Goal: Task Accomplishment & Management: Manage account settings

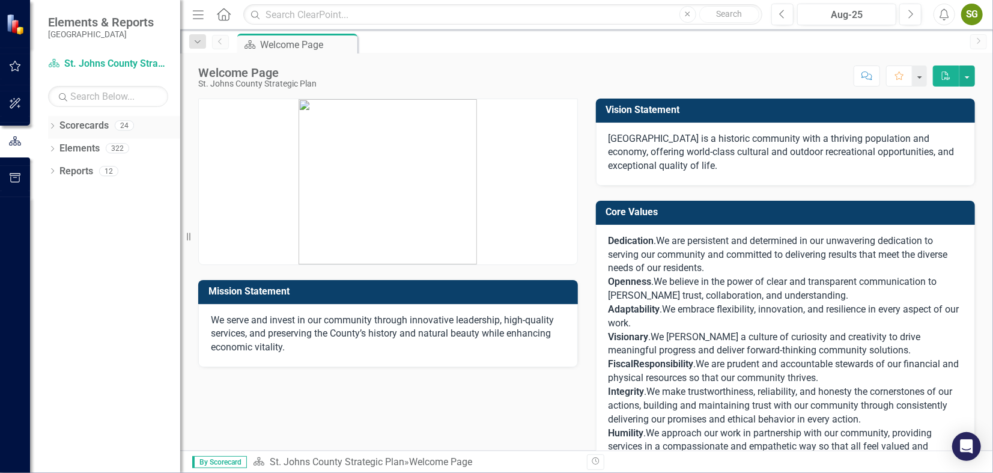
click at [55, 124] on icon "Dropdown" at bounding box center [52, 127] width 8 height 7
click at [55, 150] on icon "Dropdown" at bounding box center [58, 147] width 9 height 7
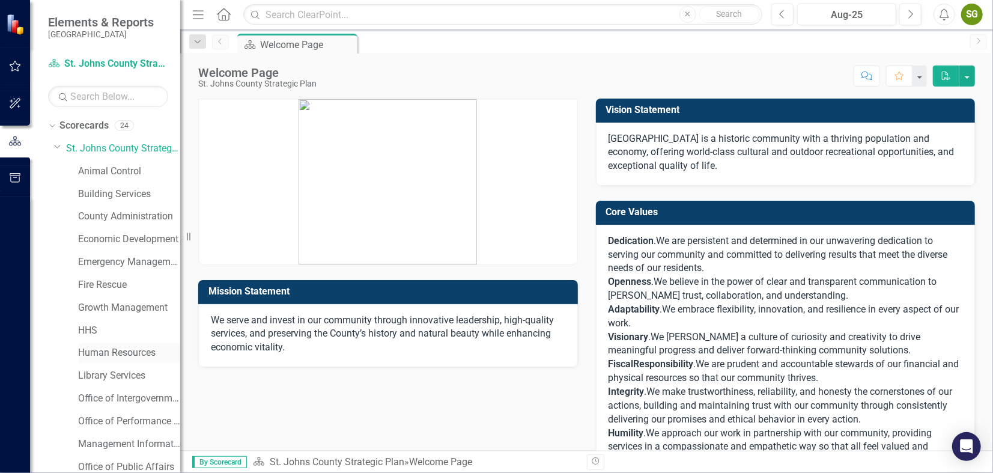
click at [111, 352] on link "Human Resources" at bounding box center [129, 353] width 102 height 14
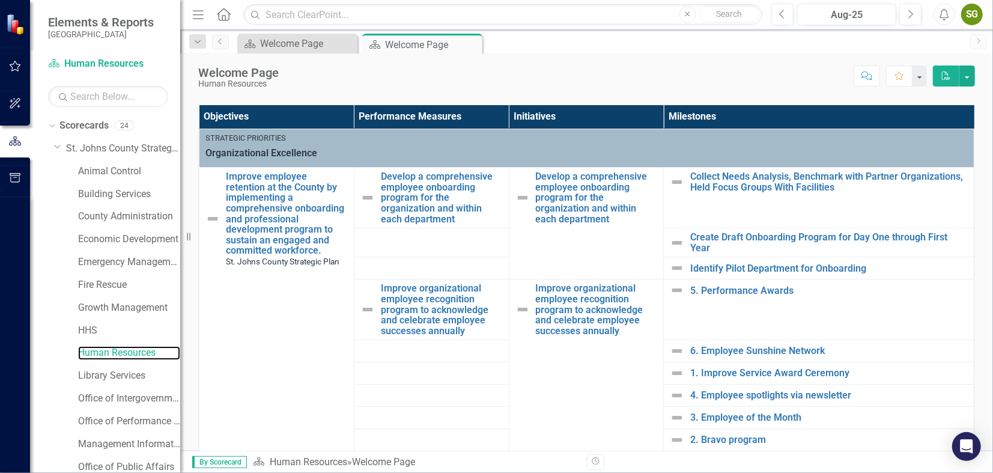
scroll to position [254, 0]
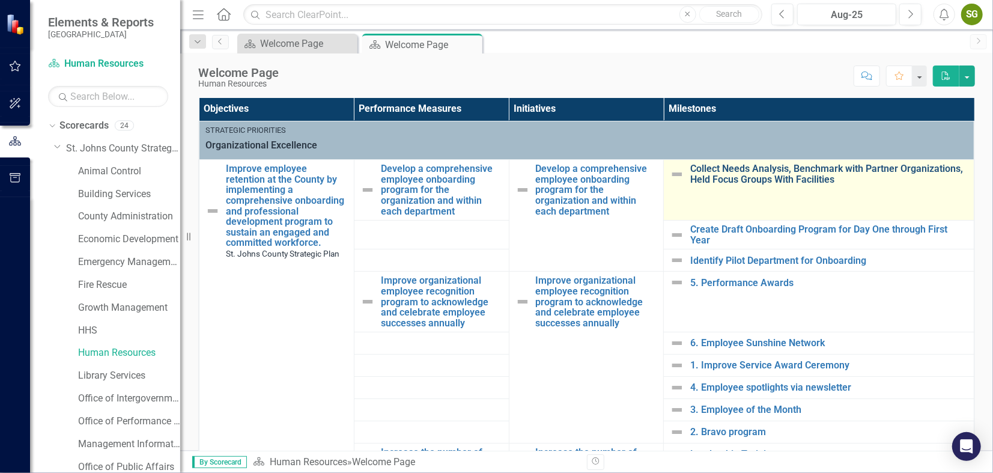
click at [700, 174] on link "Collect Needs Analysis, Benchmark with Partner Organizations, Held Focus Groups…" at bounding box center [829, 173] width 278 height 21
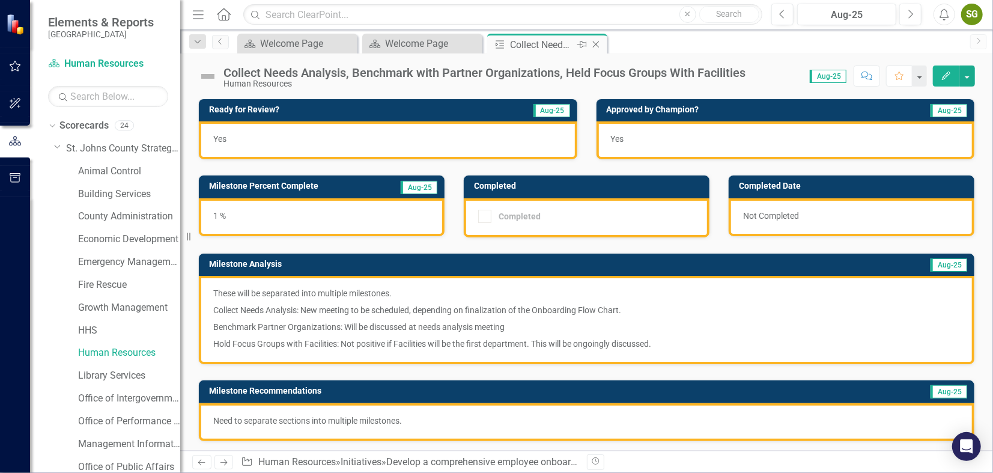
click at [596, 40] on icon "Close" at bounding box center [596, 45] width 12 height 10
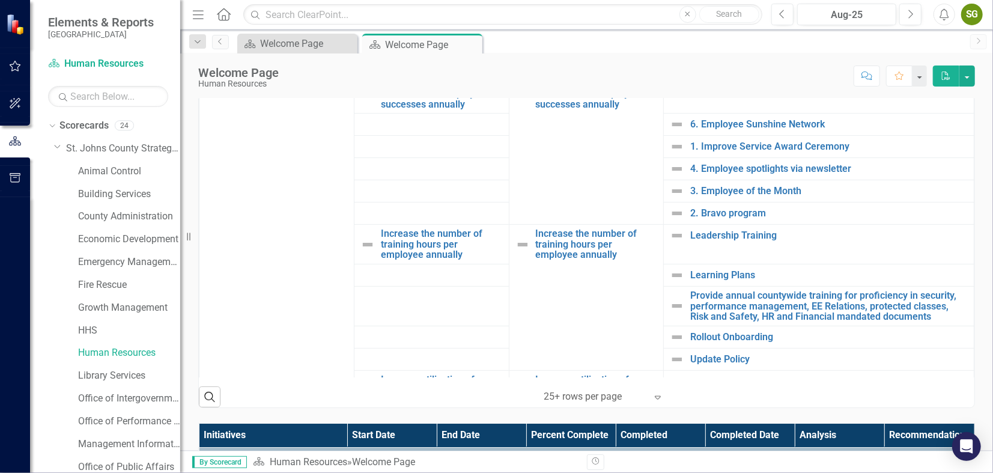
scroll to position [339, 0]
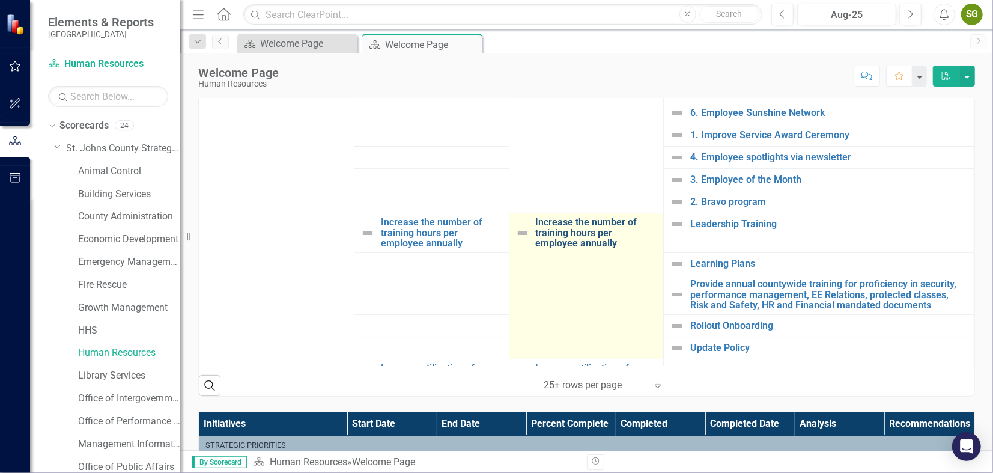
click at [614, 223] on link "Increase the number of training hours per employee annually" at bounding box center [597, 233] width 122 height 32
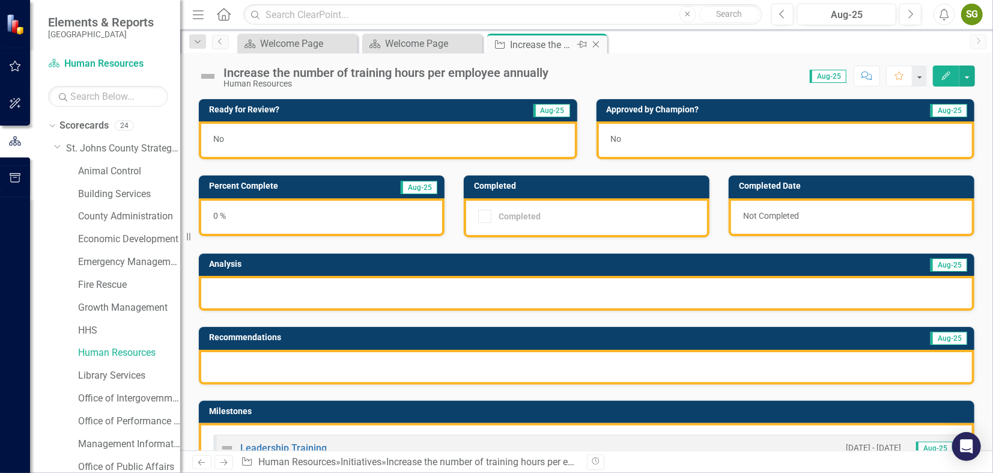
click at [596, 42] on icon "Close" at bounding box center [596, 45] width 12 height 10
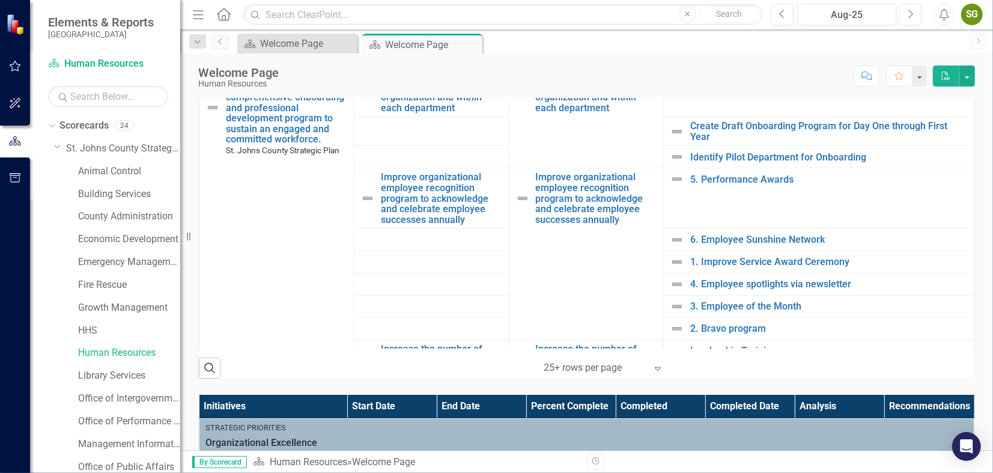
scroll to position [309, 0]
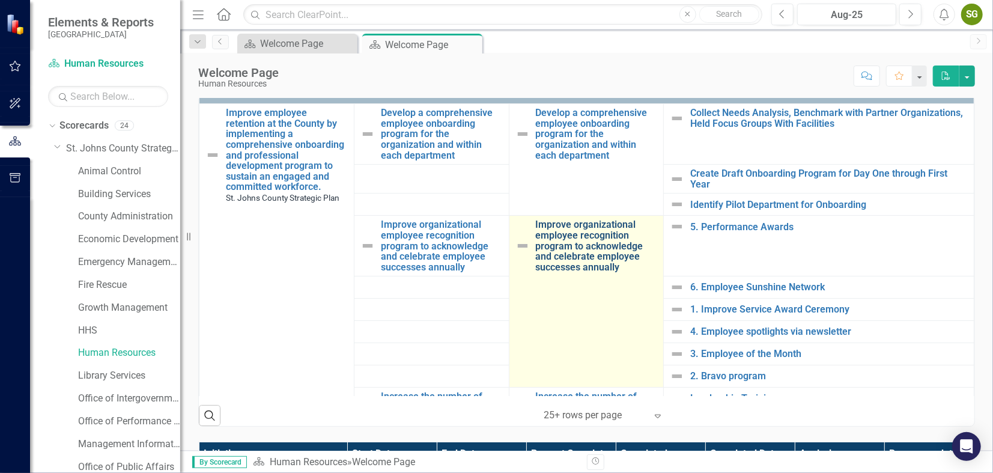
click at [596, 236] on link "Improve organizational employee recognition program to acknowledge and celebrat…" at bounding box center [597, 245] width 122 height 53
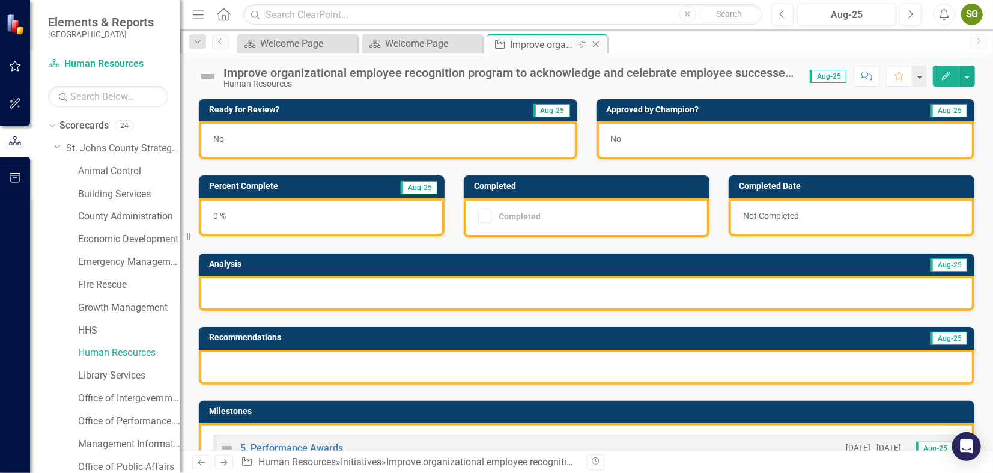
click at [596, 43] on icon at bounding box center [596, 44] width 7 height 7
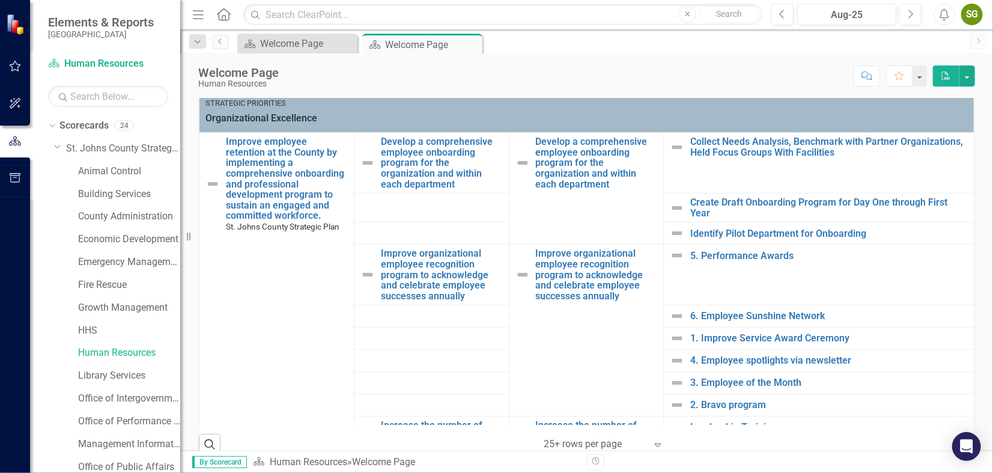
scroll to position [284, 0]
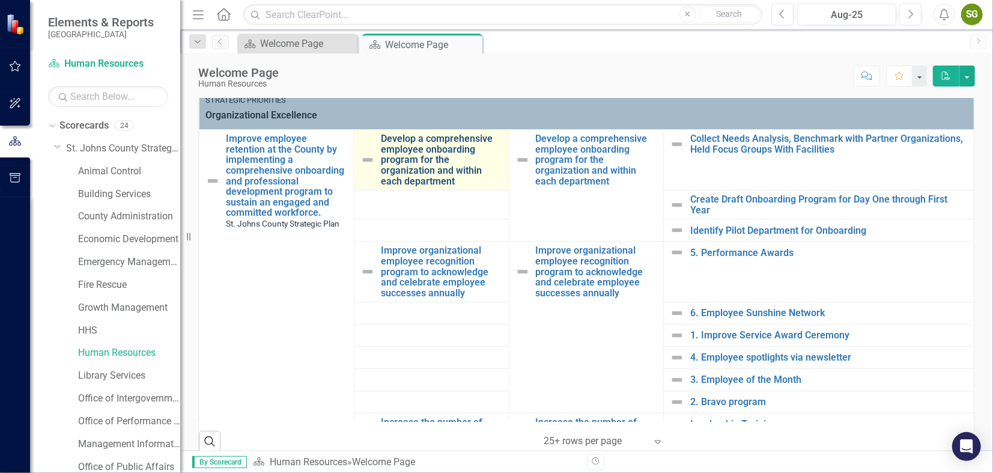
click at [459, 176] on link "Develop a comprehensive employee onboarding program for the organization and wi…" at bounding box center [442, 159] width 122 height 53
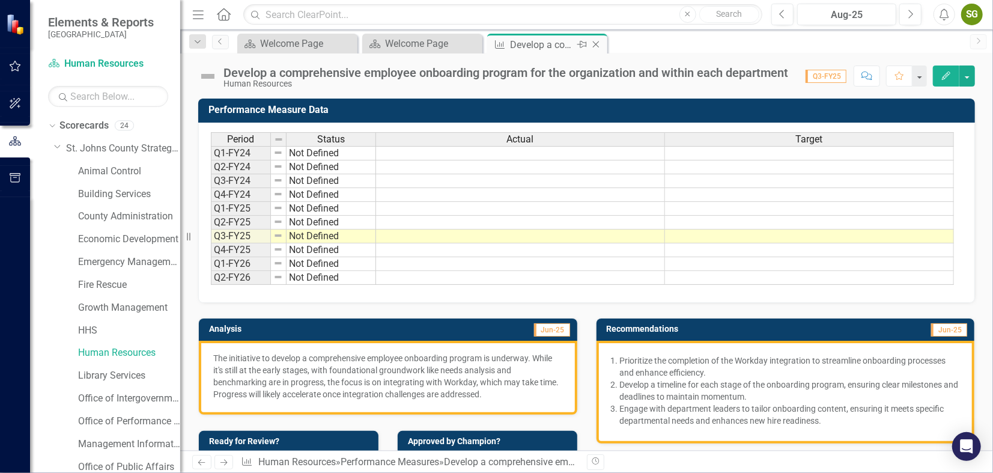
click at [598, 43] on icon "Close" at bounding box center [596, 45] width 12 height 10
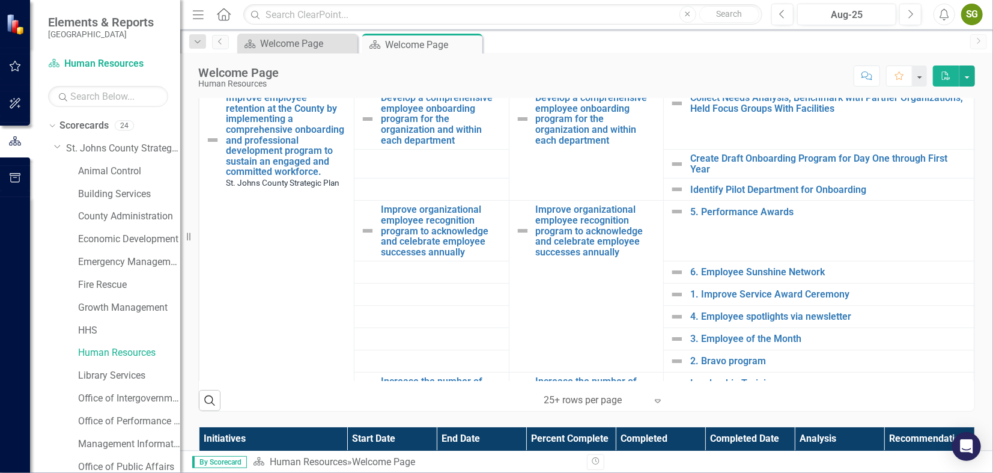
scroll to position [325, 0]
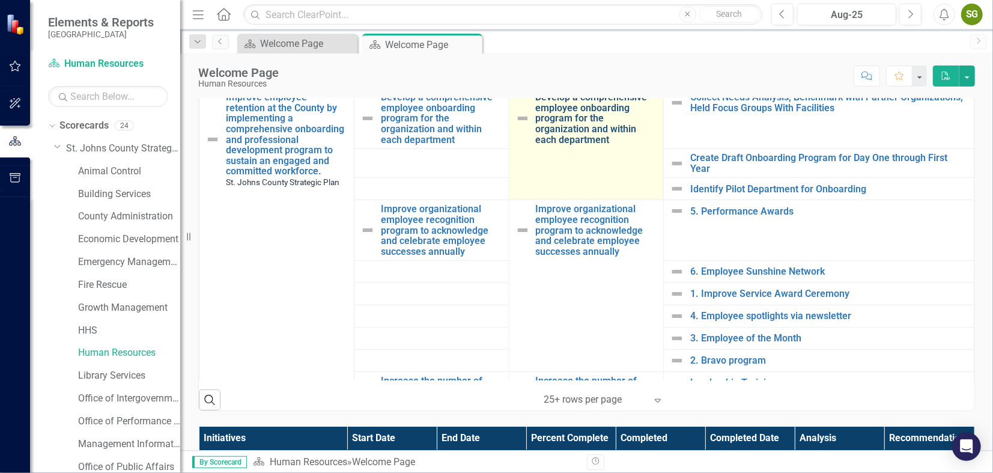
click at [563, 122] on link "Develop a comprehensive employee onboarding program for the organization and wi…" at bounding box center [597, 118] width 122 height 53
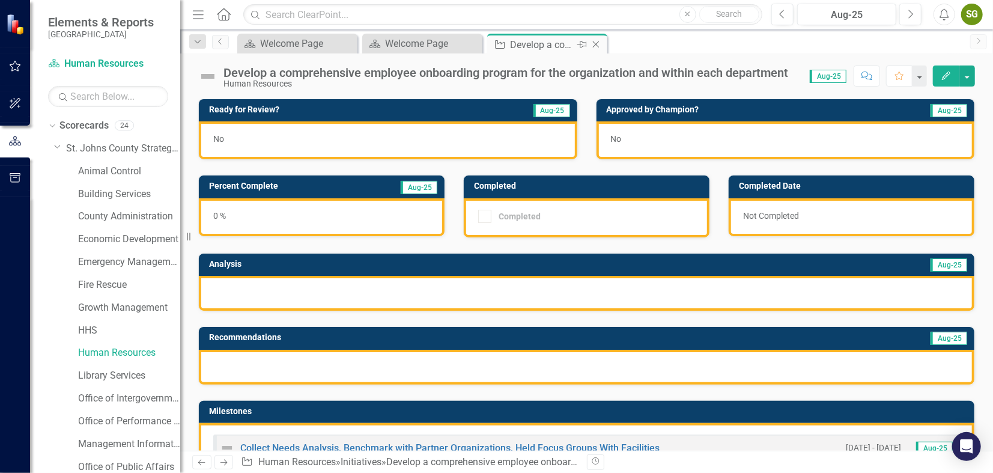
click at [594, 42] on icon at bounding box center [596, 44] width 7 height 7
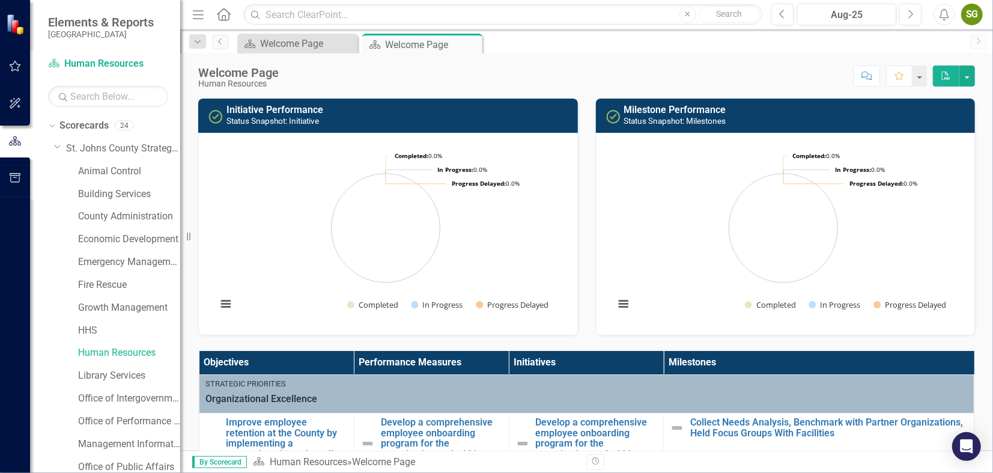
drag, startPoint x: 983, startPoint y: 377, endPoint x: 991, endPoint y: 316, distance: 61.7
click at [991, 316] on div "Initiative Performance Status Snapshot: Initiative Loading... Chart Pie chart w…" at bounding box center [586, 275] width 813 height 352
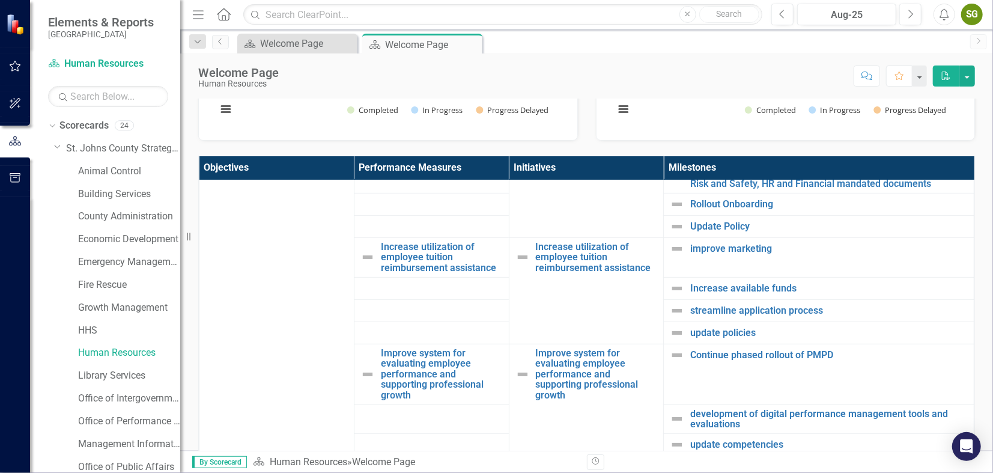
scroll to position [526, 0]
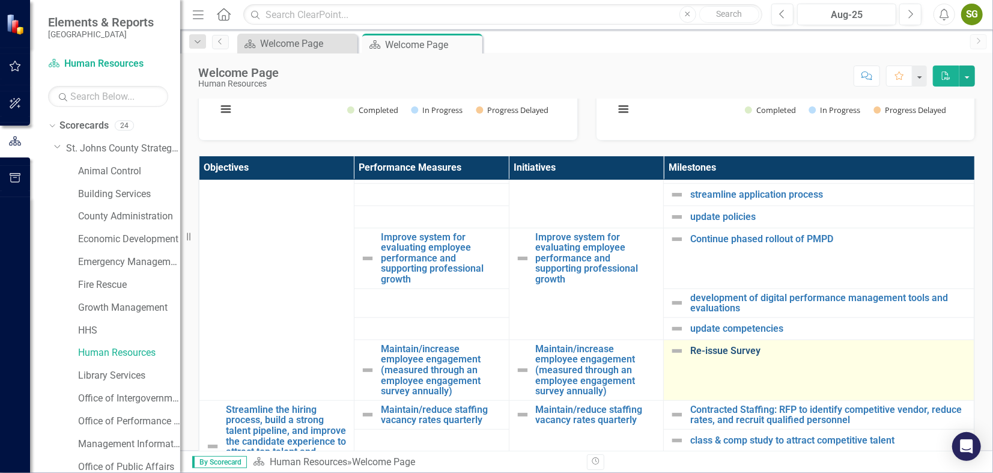
click at [729, 351] on link "Re-issue Survey" at bounding box center [829, 350] width 278 height 11
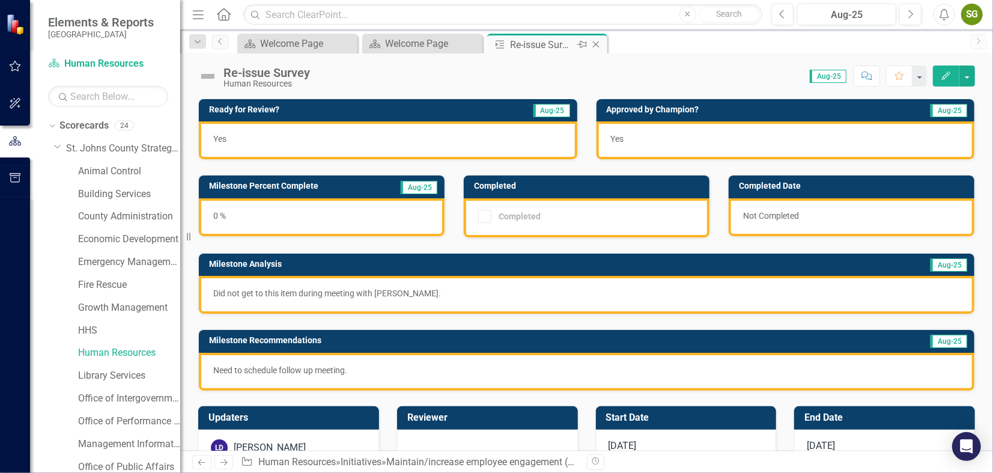
click at [597, 43] on icon at bounding box center [596, 44] width 7 height 7
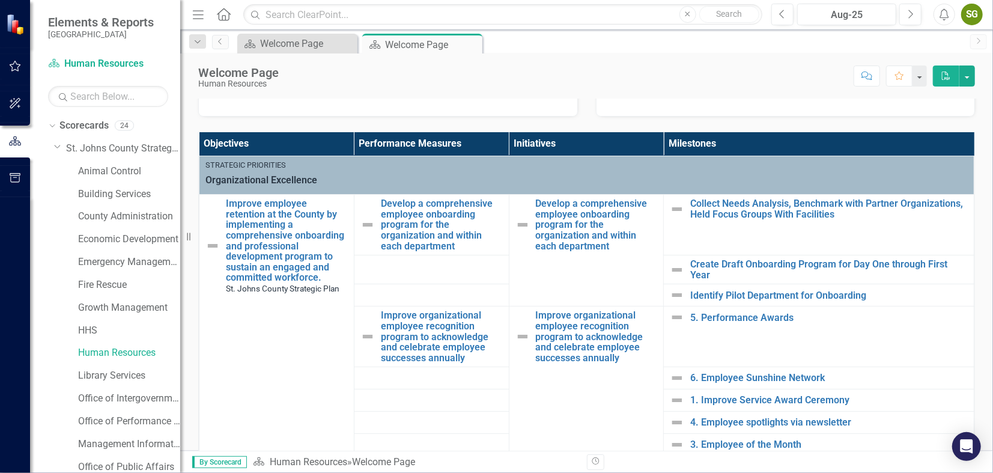
scroll to position [225, 0]
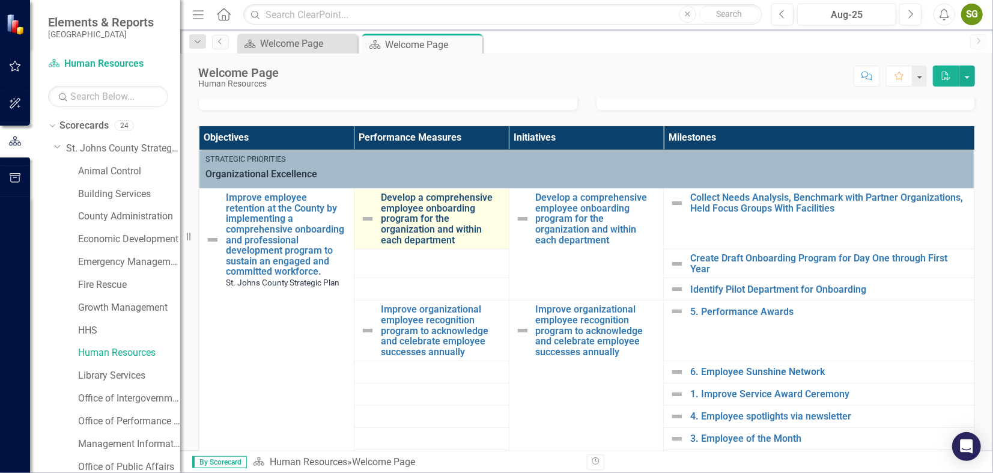
click at [439, 202] on link "Develop a comprehensive employee onboarding program for the organization and wi…" at bounding box center [442, 218] width 122 height 53
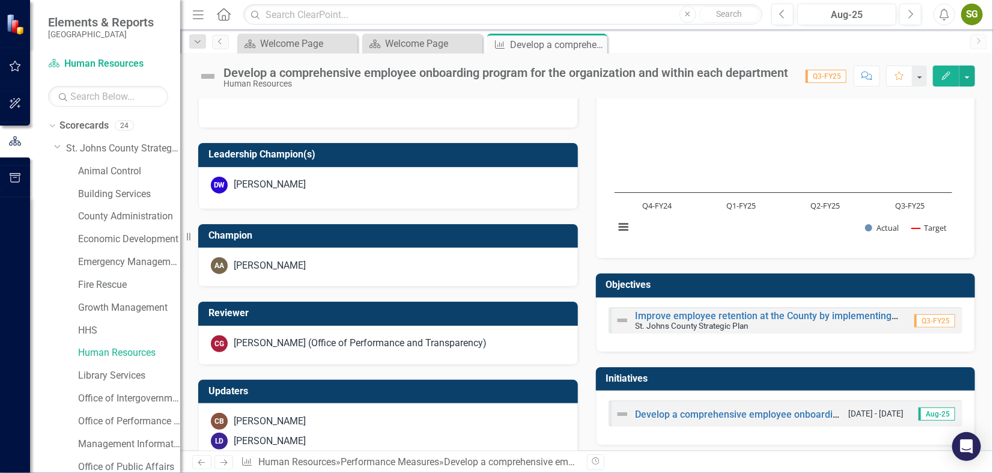
scroll to position [461, 0]
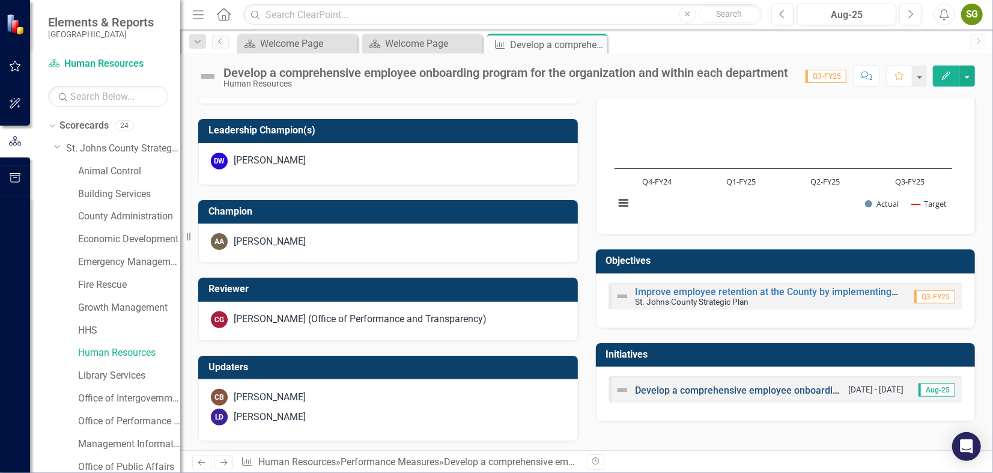
click at [723, 388] on link "Develop a comprehensive employee onboarding program for the organization and wi…" at bounding box center [865, 389] width 459 height 11
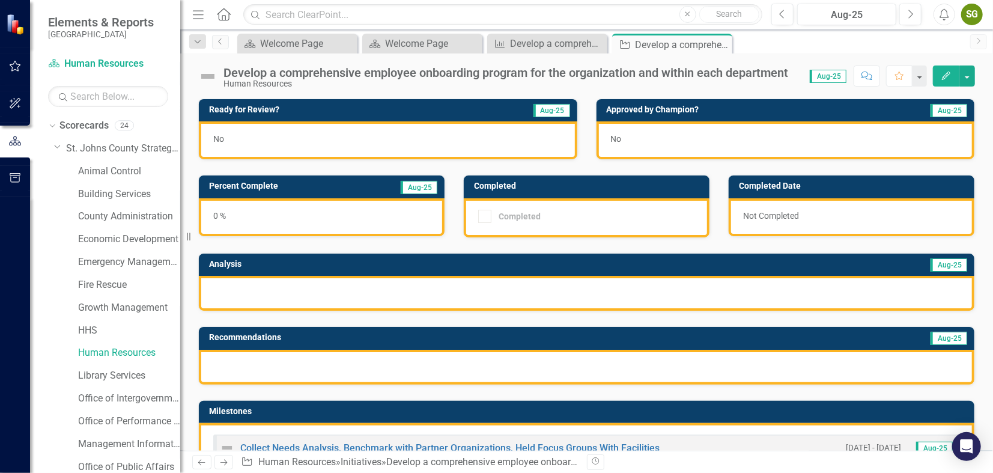
click at [950, 77] on icon "Edit" at bounding box center [946, 75] width 11 height 8
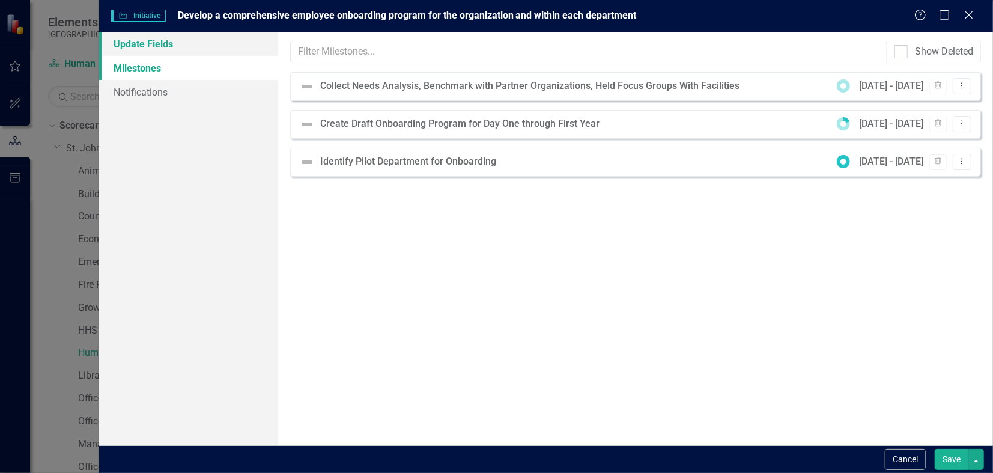
click at [164, 42] on link "Update Fields" at bounding box center [188, 44] width 179 height 24
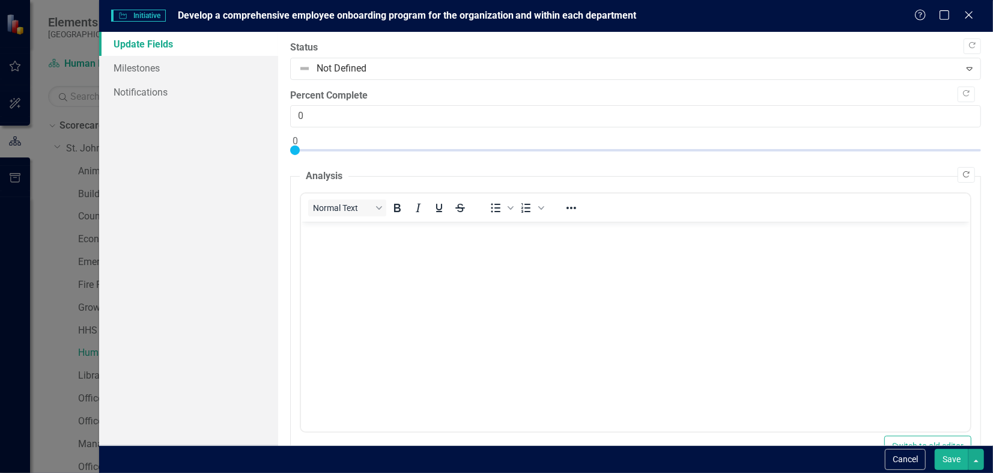
click at [961, 170] on button "Copy Forward" at bounding box center [966, 175] width 17 height 16
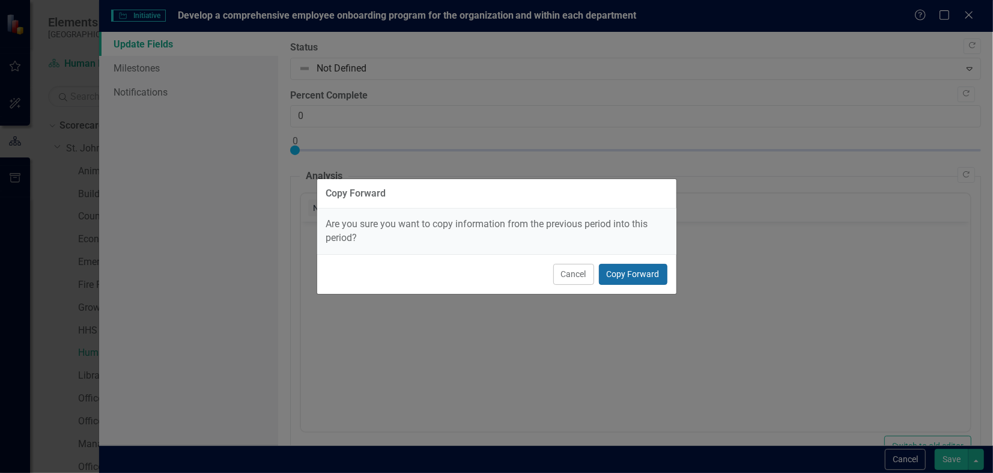
click at [628, 280] on button "Copy Forward" at bounding box center [633, 274] width 68 height 21
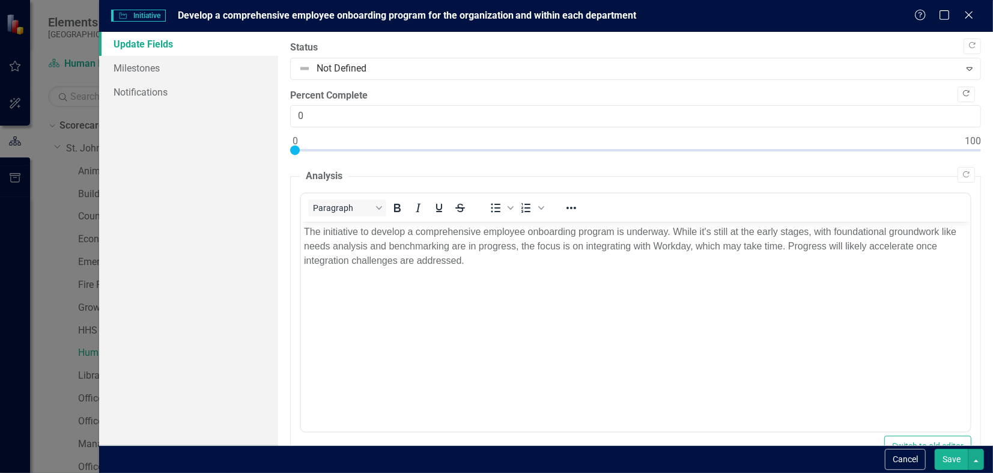
click at [962, 95] on icon "Copy Forward" at bounding box center [966, 93] width 9 height 7
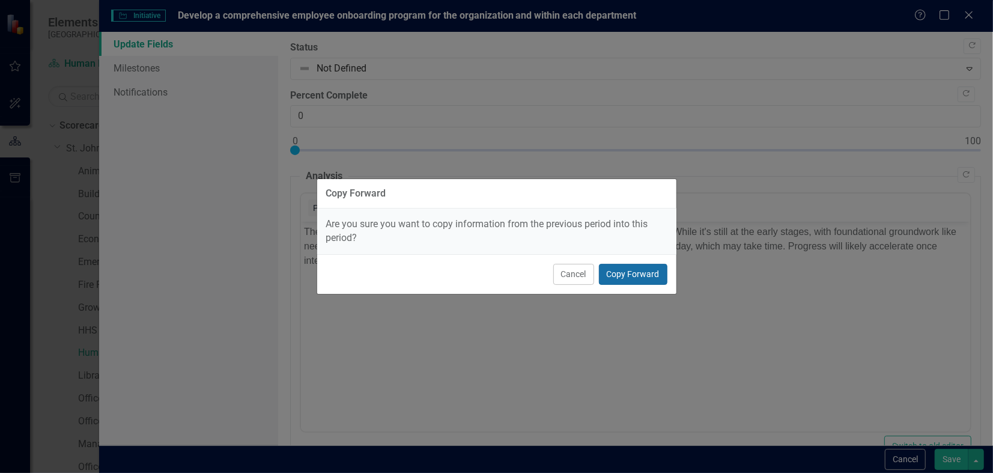
click at [651, 272] on button "Copy Forward" at bounding box center [633, 274] width 68 height 21
type input "14"
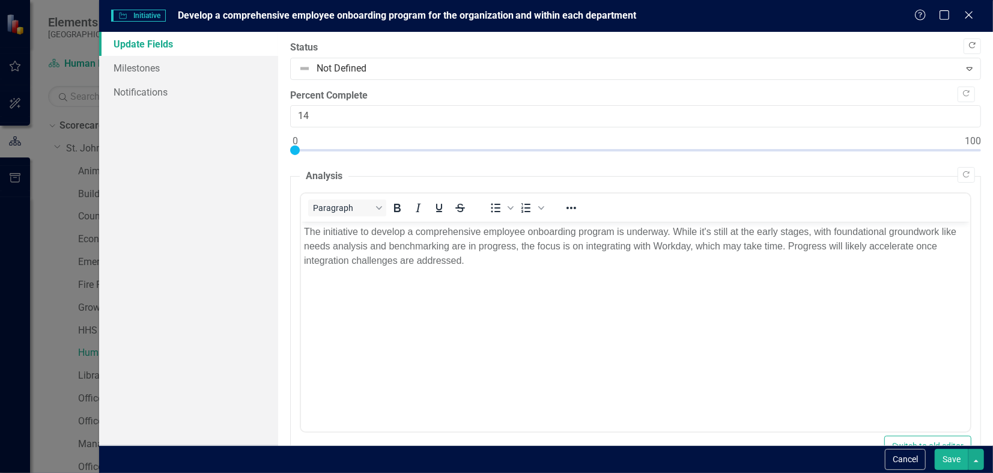
click at [968, 47] on icon "Copy Forward" at bounding box center [972, 45] width 9 height 7
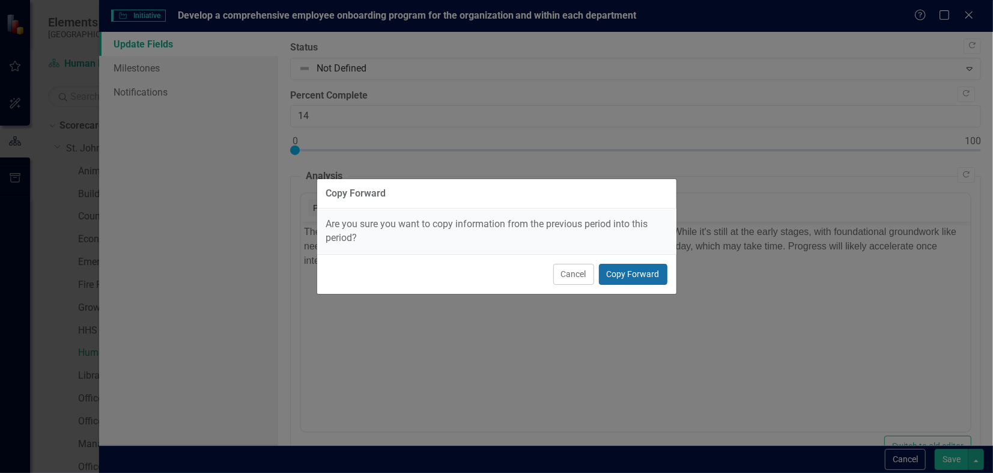
click at [646, 269] on button "Copy Forward" at bounding box center [633, 274] width 68 height 21
checkbox input "true"
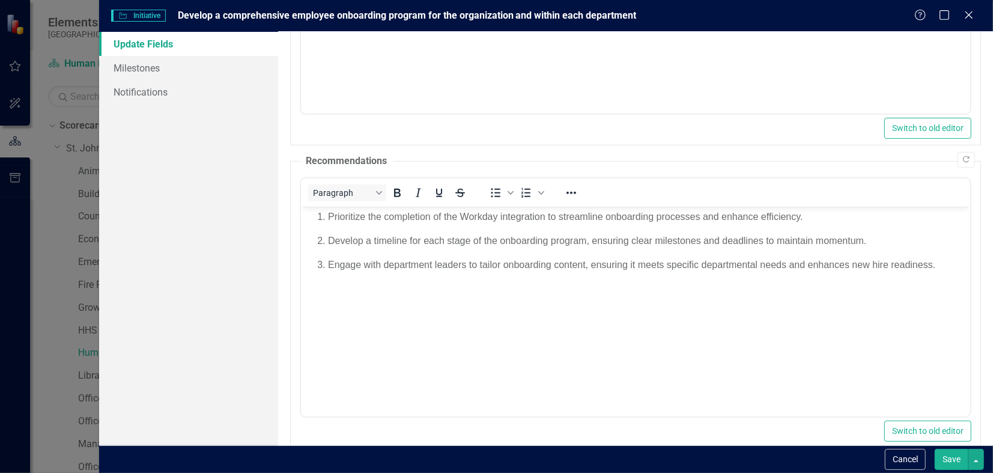
scroll to position [417, 0]
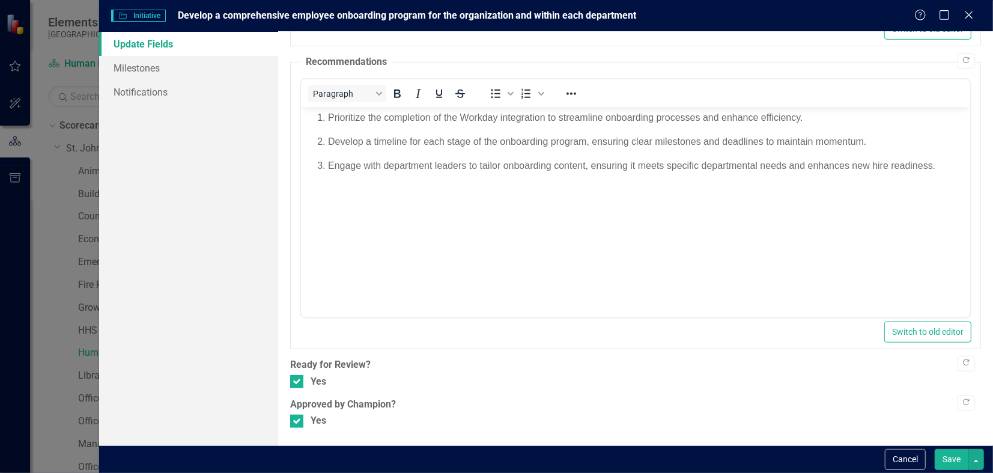
click at [947, 458] on button "Save" at bounding box center [952, 459] width 34 height 21
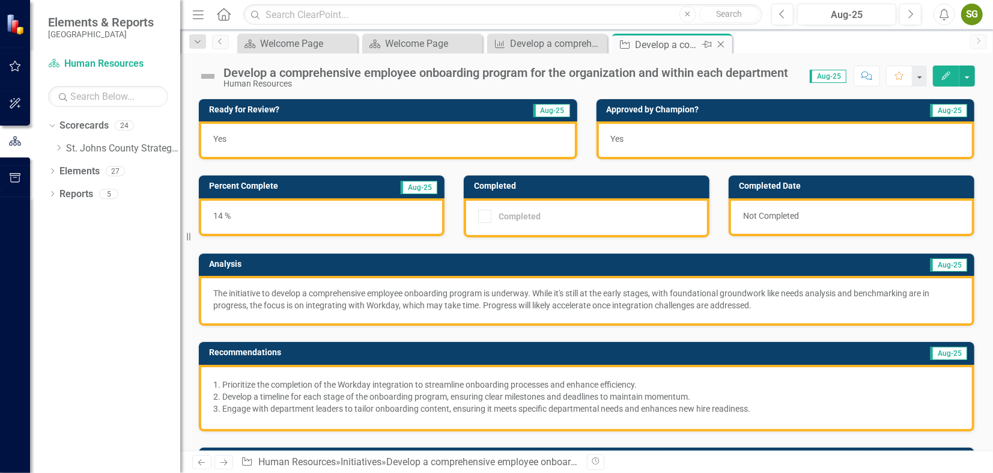
click at [722, 40] on icon "Close" at bounding box center [721, 45] width 12 height 10
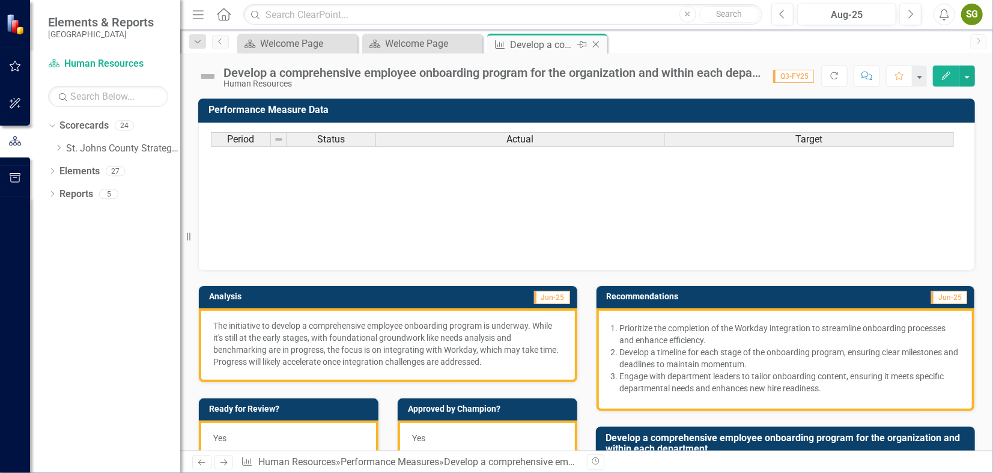
click at [595, 44] on icon at bounding box center [596, 44] width 7 height 7
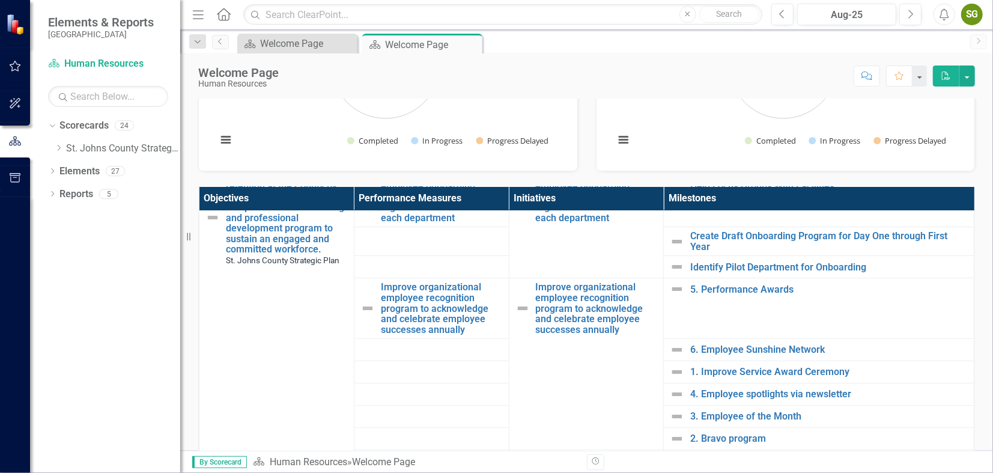
scroll to position [92, 0]
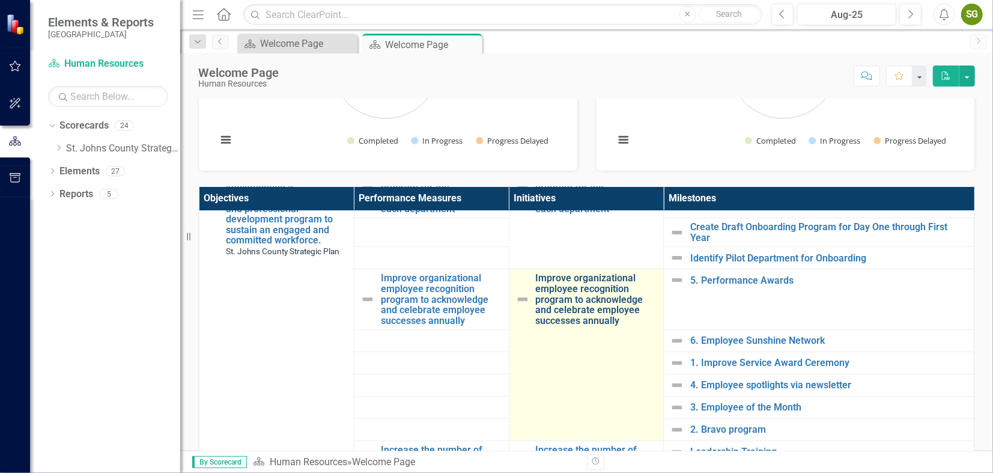
click at [582, 279] on link "Improve organizational employee recognition program to acknowledge and celebrat…" at bounding box center [597, 299] width 122 height 53
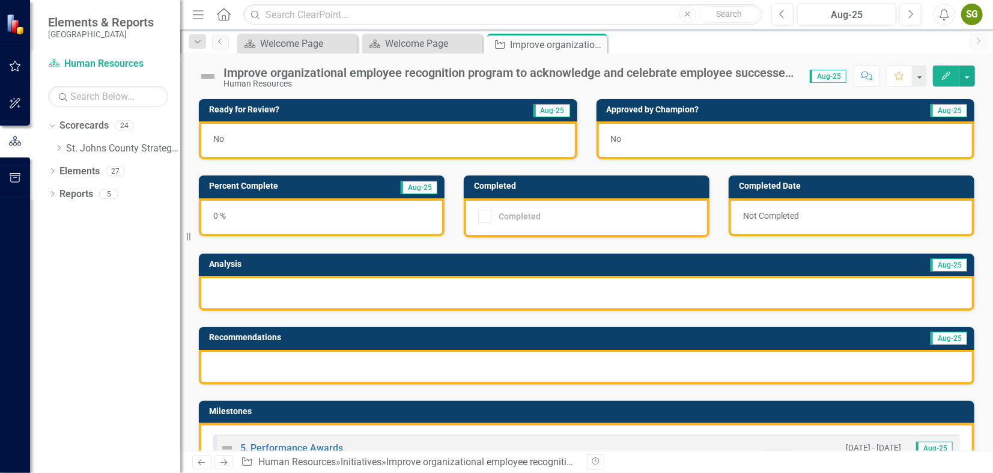
click at [952, 74] on button "Edit" at bounding box center [946, 75] width 26 height 21
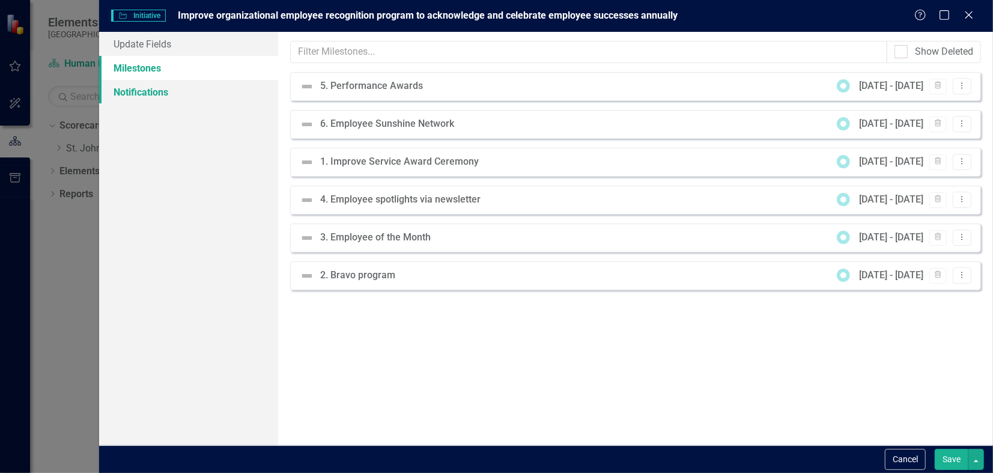
click at [252, 100] on link "Notifications" at bounding box center [188, 92] width 179 height 24
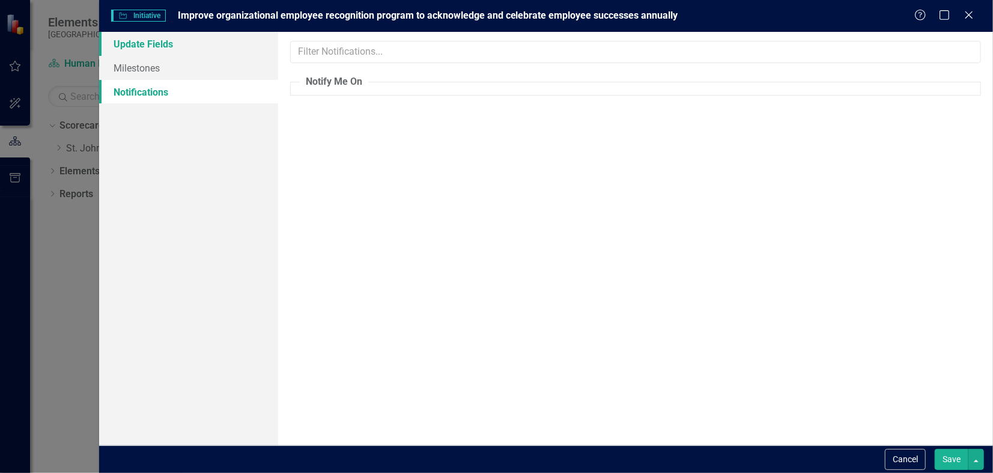
click at [168, 40] on link "Update Fields" at bounding box center [188, 44] width 179 height 24
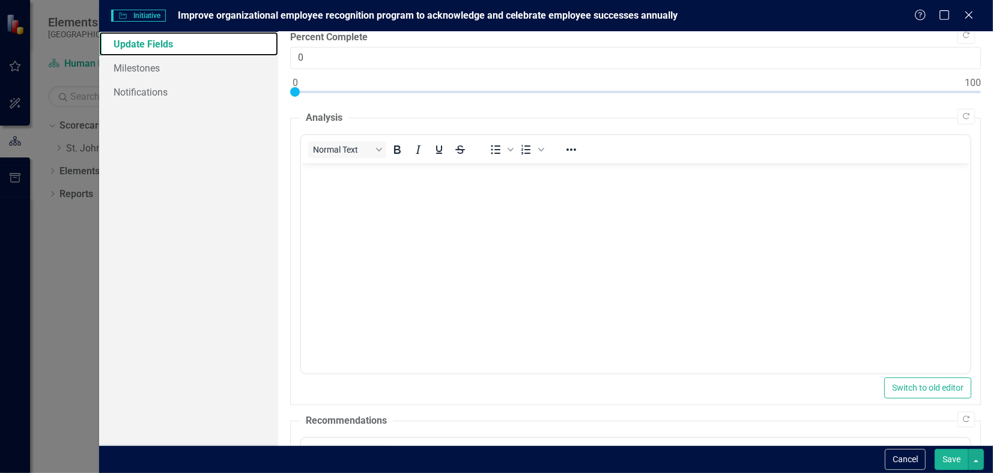
scroll to position [58, 0]
click at [962, 117] on icon "Copy Forward" at bounding box center [966, 117] width 9 height 7
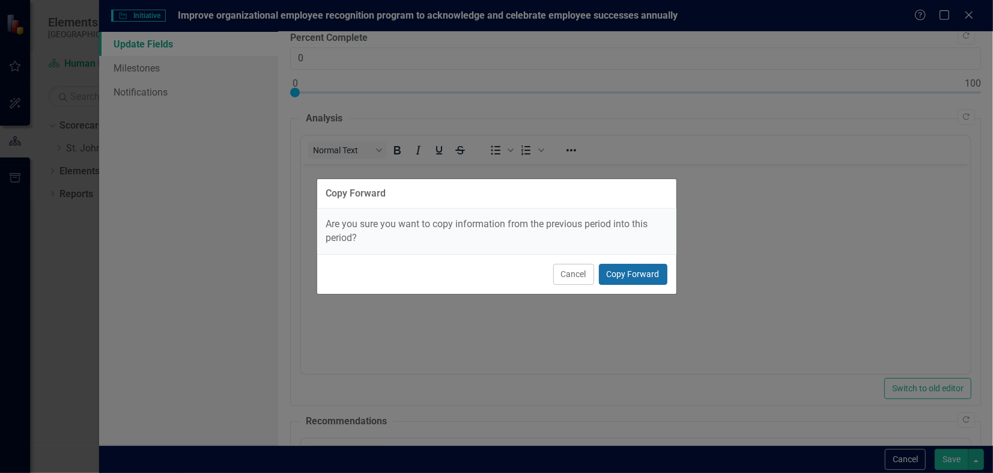
click at [621, 277] on button "Copy Forward" at bounding box center [633, 274] width 68 height 21
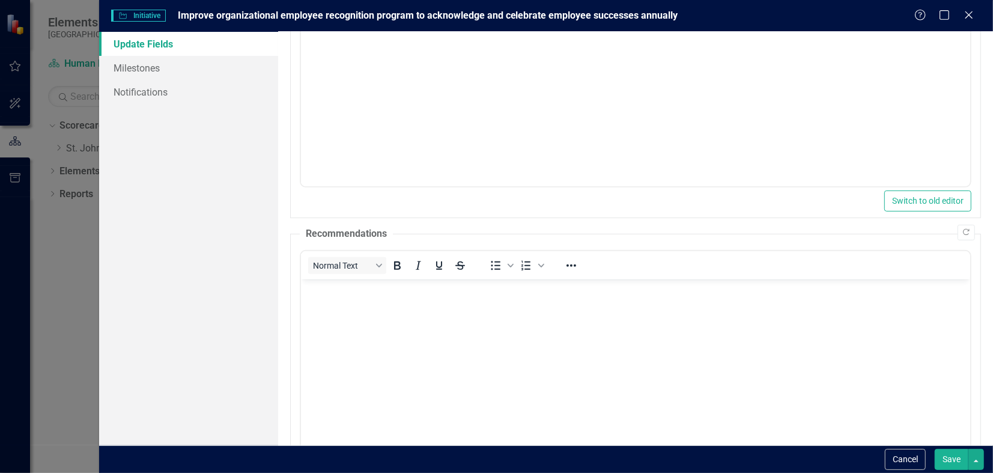
scroll to position [250, 0]
click at [962, 224] on icon "Copy Forward" at bounding box center [966, 227] width 9 height 7
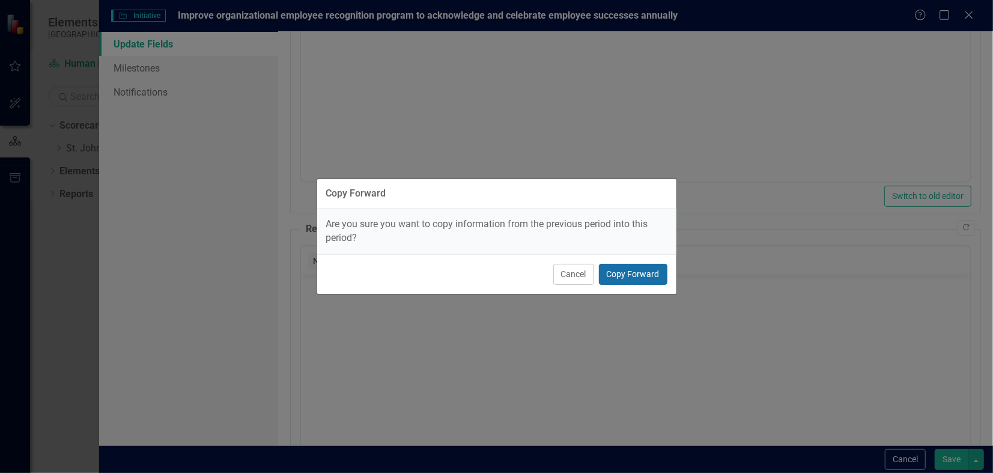
click at [644, 268] on button "Copy Forward" at bounding box center [633, 274] width 68 height 21
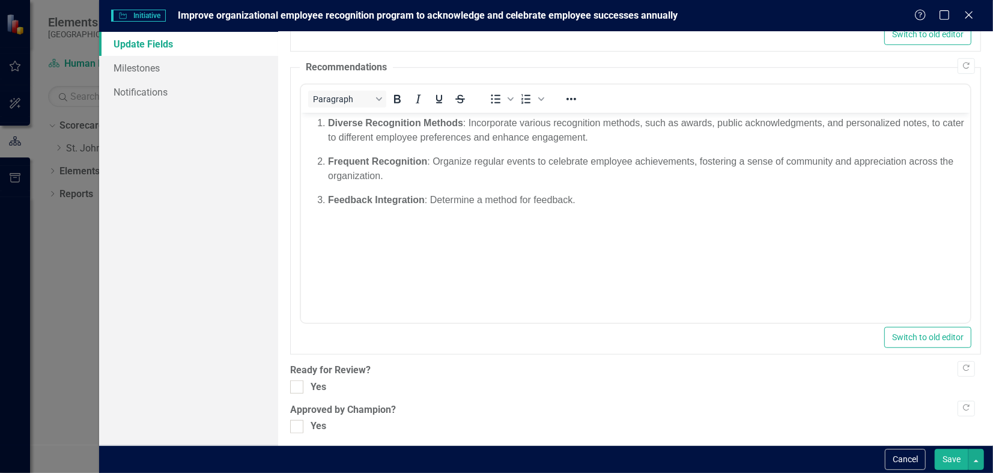
scroll to position [417, 0]
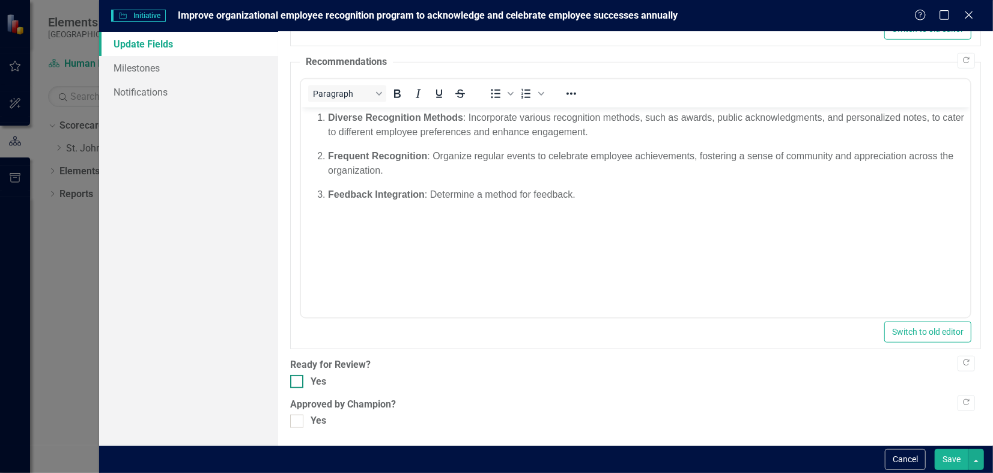
click at [303, 382] on div "Yes" at bounding box center [635, 382] width 691 height 14
click at [298, 382] on input "Yes" at bounding box center [294, 379] width 8 height 8
checkbox input "true"
click at [302, 417] on div at bounding box center [296, 421] width 13 height 13
click at [298, 417] on input "Yes" at bounding box center [294, 419] width 8 height 8
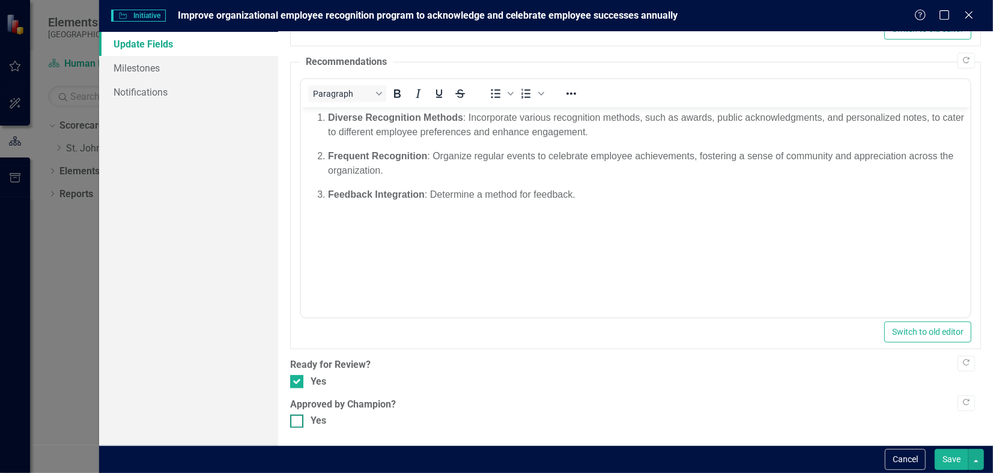
checkbox input "true"
click at [952, 460] on button "Save" at bounding box center [952, 459] width 34 height 21
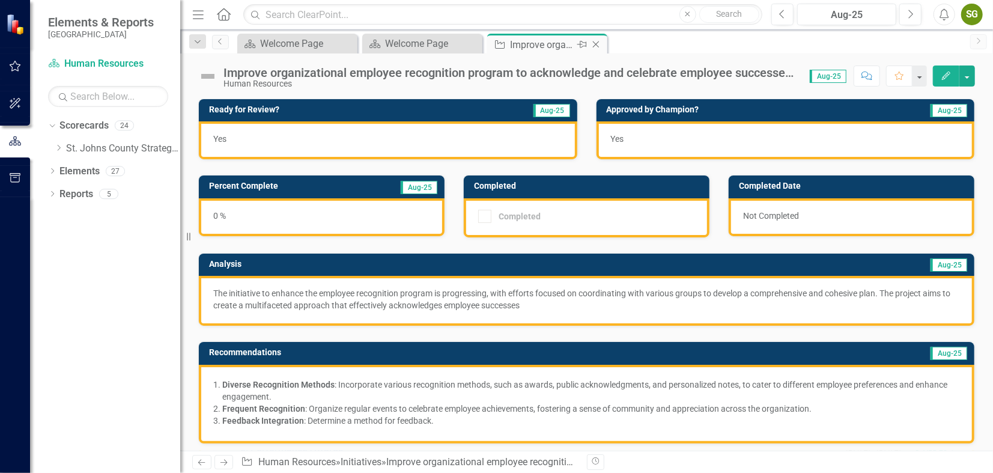
click at [600, 43] on icon "Close" at bounding box center [596, 45] width 12 height 10
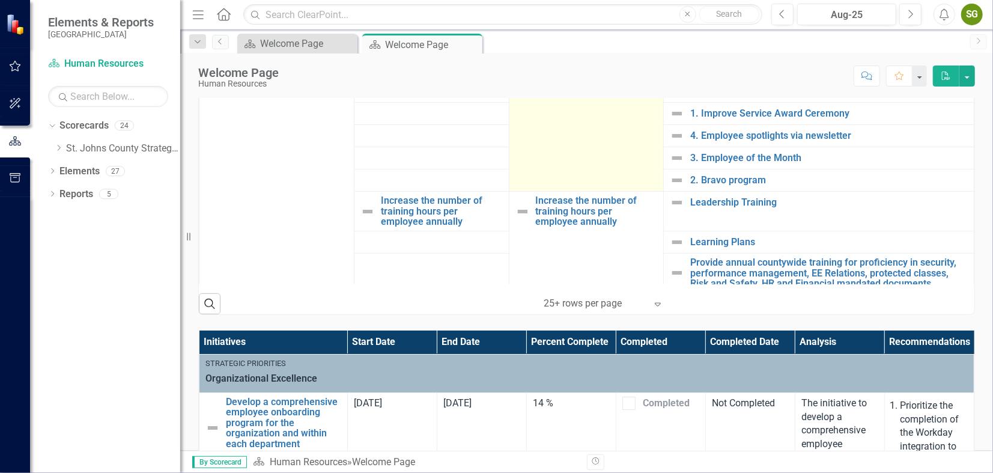
scroll to position [91, 0]
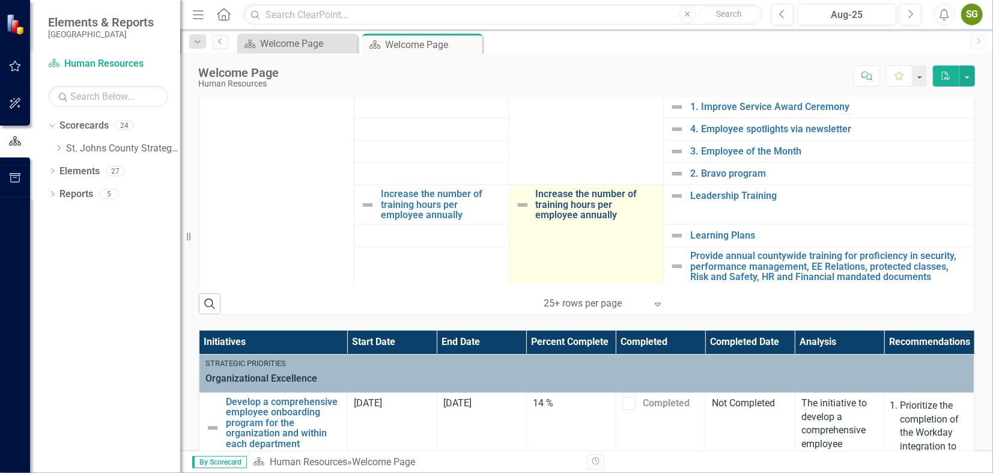
click at [569, 204] on link "Increase the number of training hours per employee annually" at bounding box center [597, 205] width 122 height 32
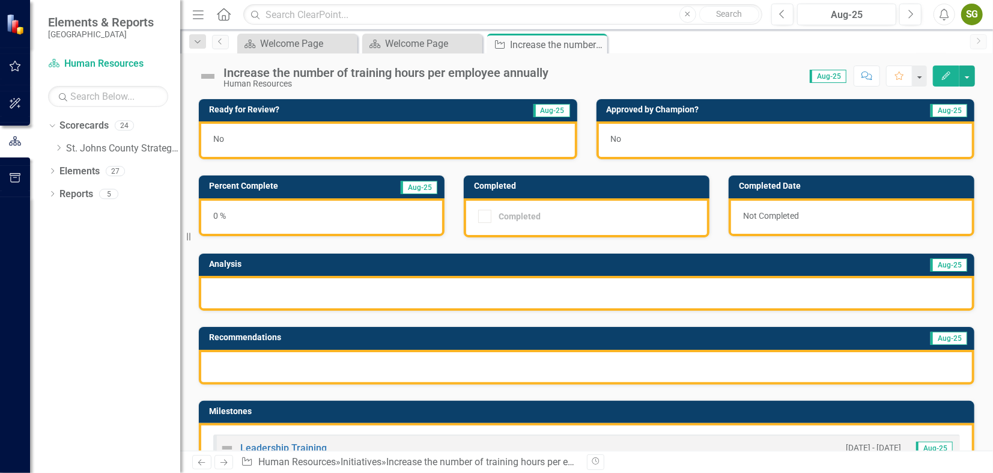
click at [947, 69] on button "Edit" at bounding box center [946, 75] width 26 height 21
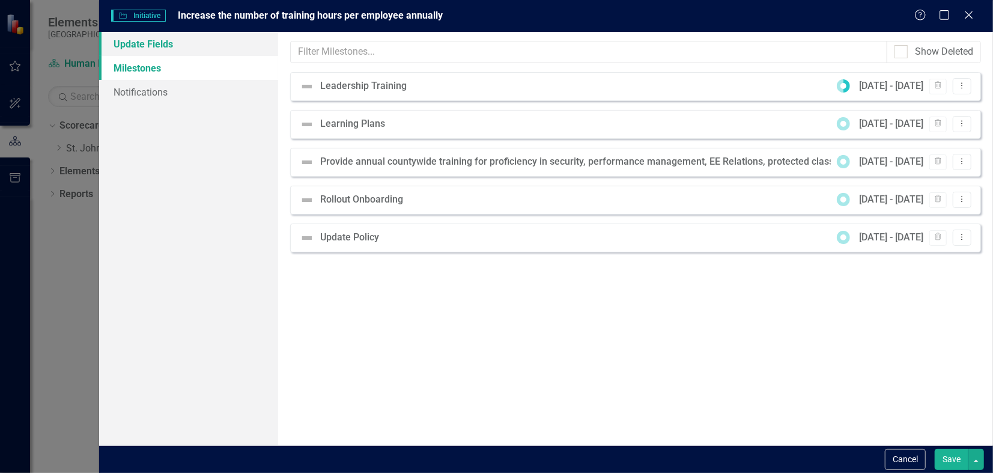
click at [238, 49] on link "Update Fields" at bounding box center [188, 44] width 179 height 24
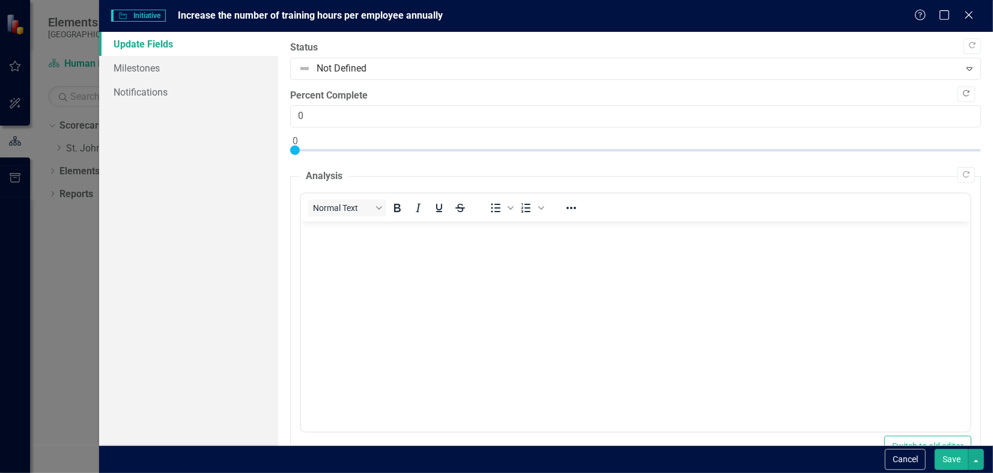
click at [958, 96] on button "Copy Forward" at bounding box center [966, 95] width 17 height 16
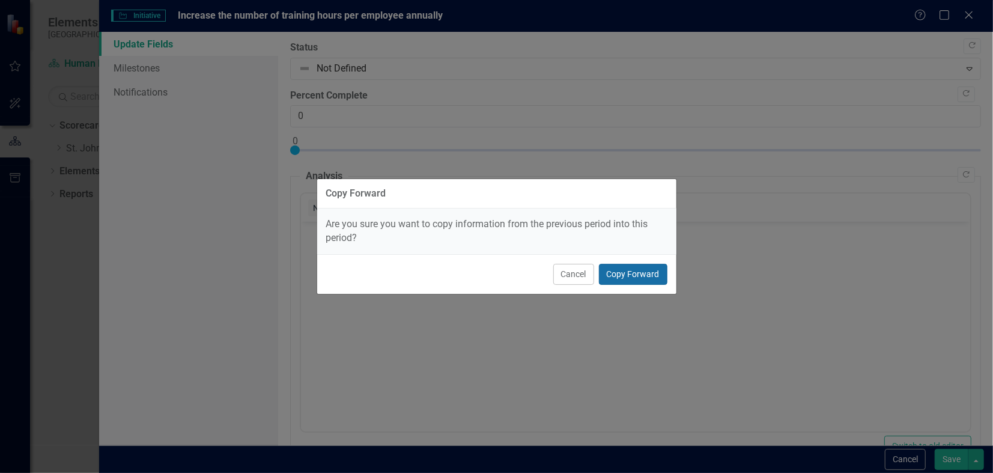
click at [639, 274] on button "Copy Forward" at bounding box center [633, 274] width 68 height 21
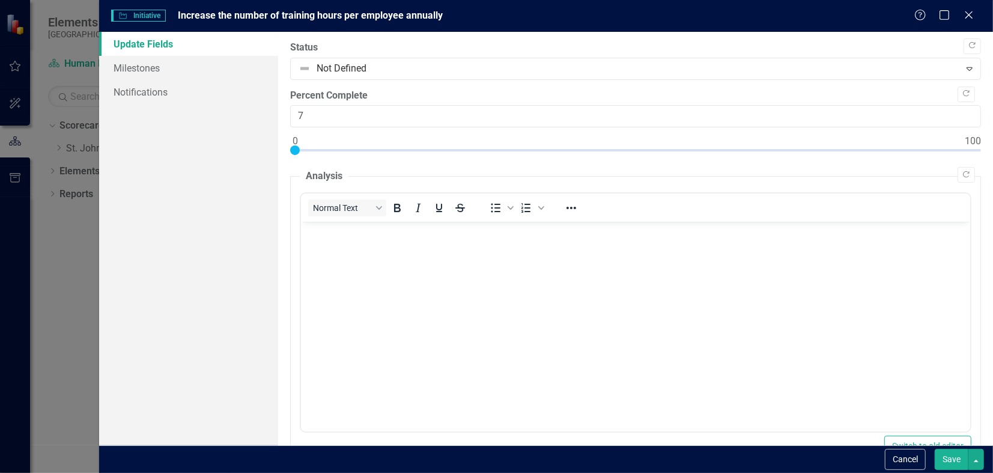
type input "7"
click at [958, 170] on button "Copy Forward" at bounding box center [966, 175] width 17 height 16
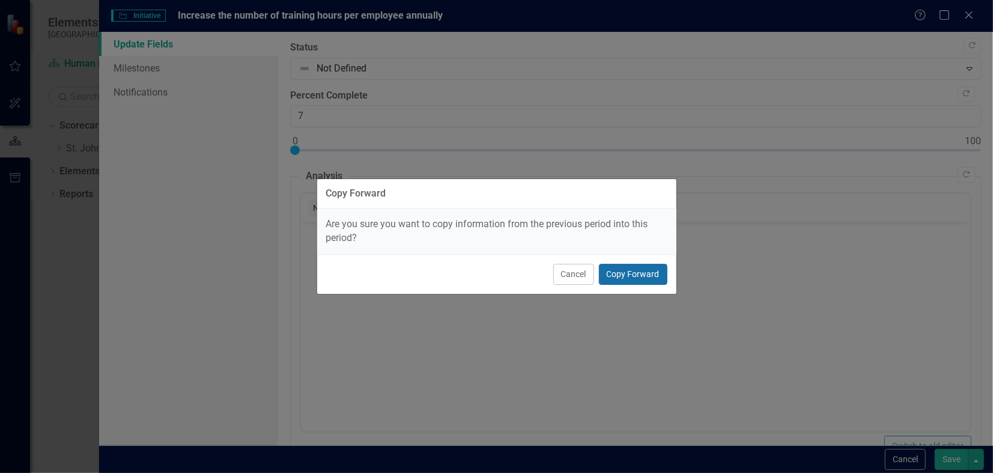
click at [634, 270] on button "Copy Forward" at bounding box center [633, 274] width 68 height 21
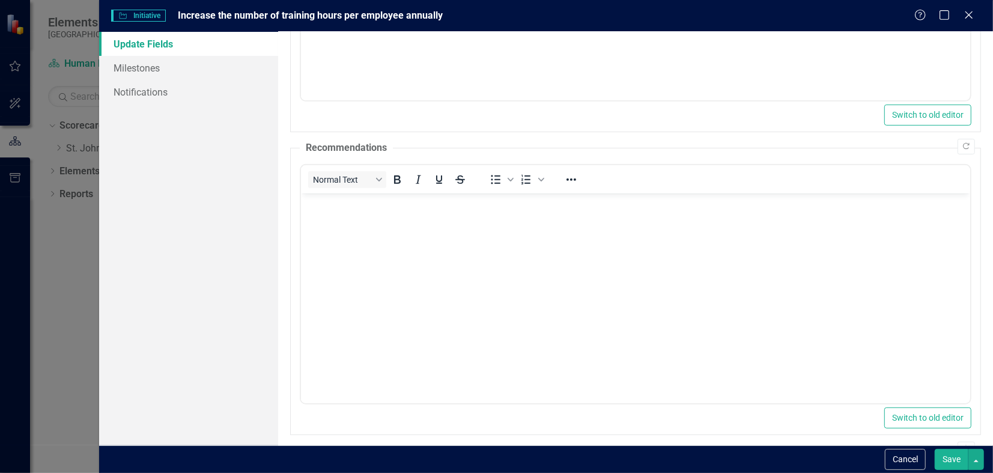
scroll to position [336, 0]
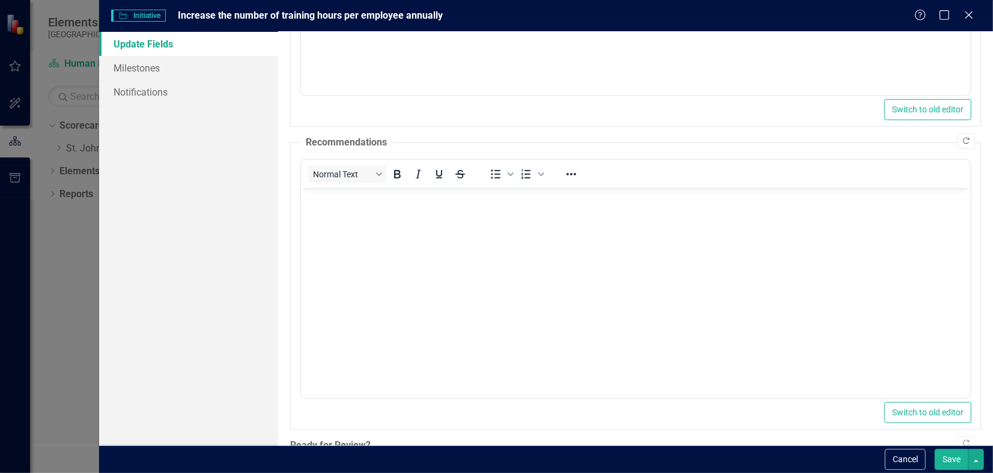
click at [958, 133] on button "Copy Forward" at bounding box center [966, 141] width 17 height 16
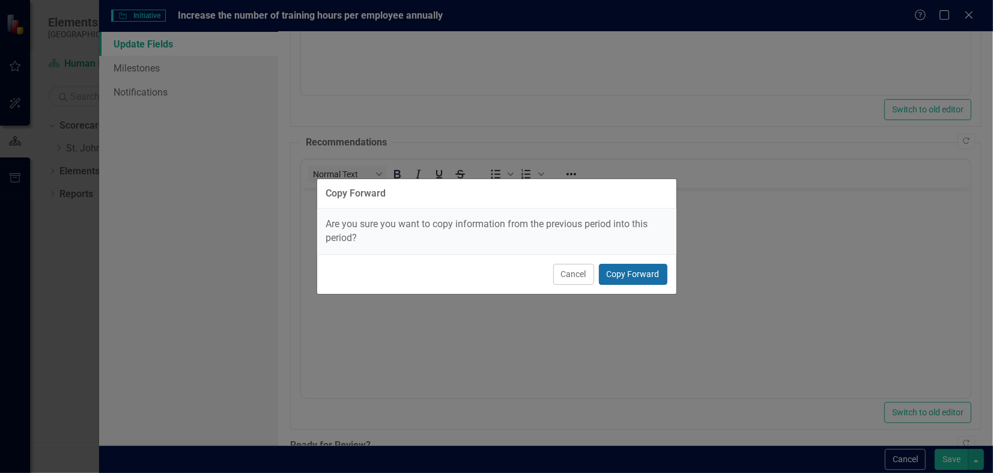
click at [634, 264] on button "Copy Forward" at bounding box center [633, 274] width 68 height 21
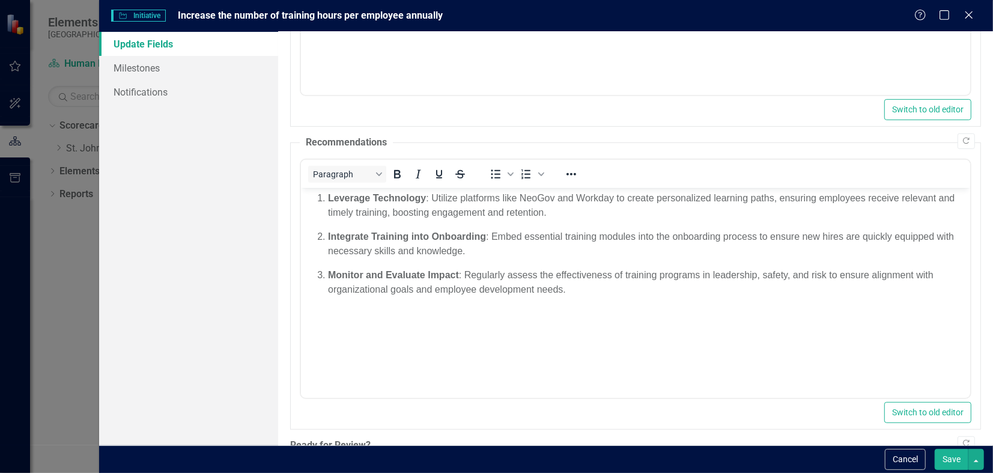
click at [949, 458] on button "Save" at bounding box center [952, 459] width 34 height 21
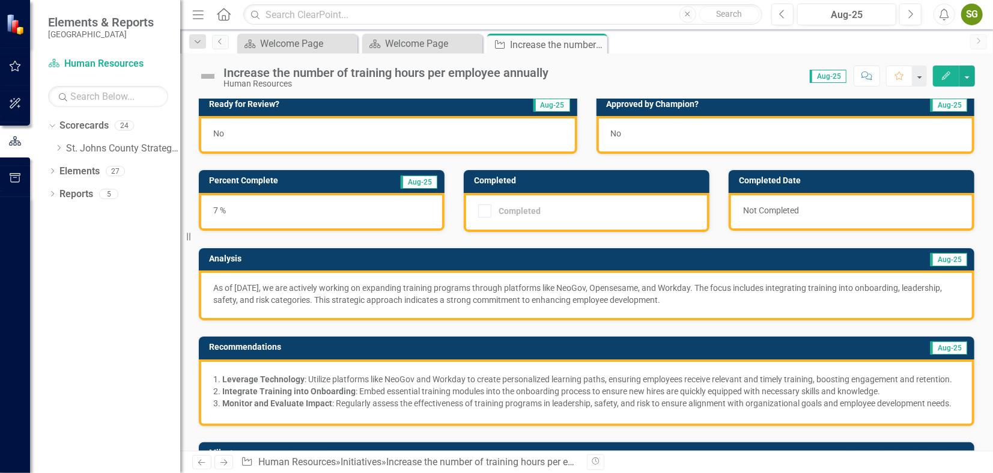
scroll to position [0, 0]
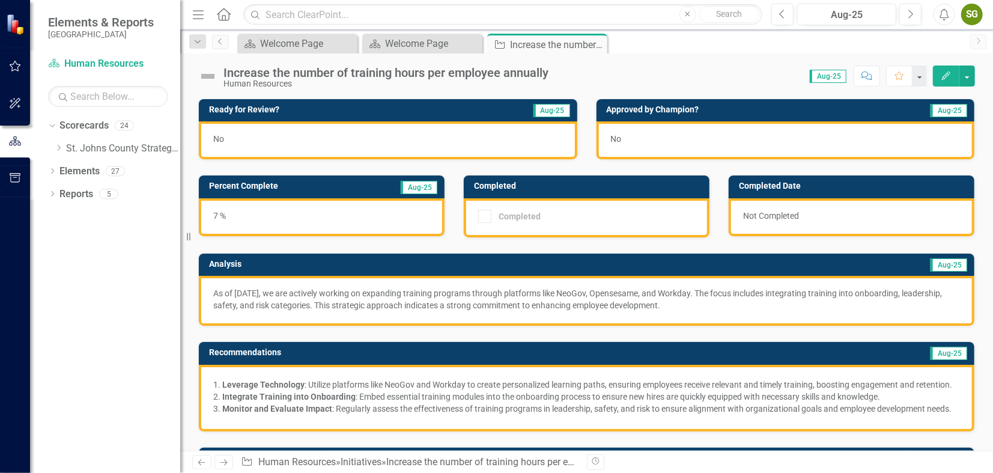
click at [399, 140] on div "No" at bounding box center [388, 140] width 378 height 38
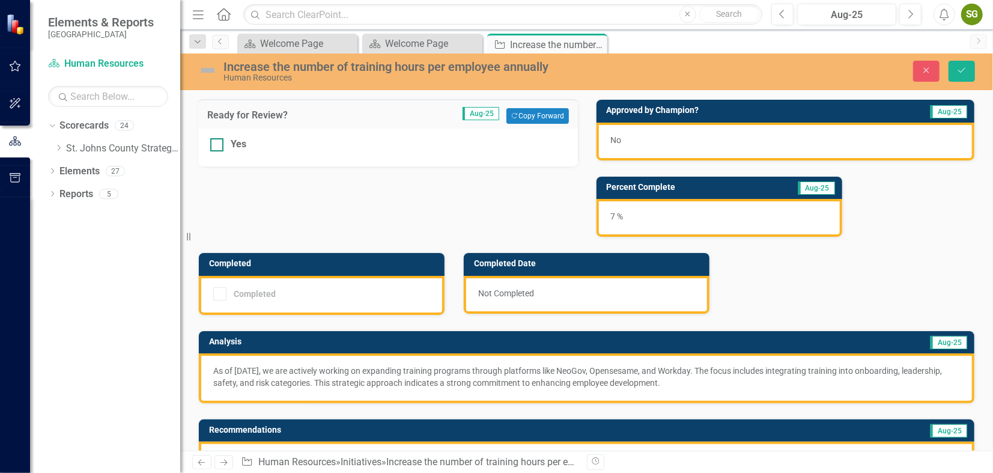
click at [223, 144] on div "Yes" at bounding box center [388, 145] width 356 height 14
click at [218, 144] on input "Yes" at bounding box center [214, 142] width 8 height 8
checkbox input "true"
click at [670, 147] on div "No" at bounding box center [786, 142] width 378 height 38
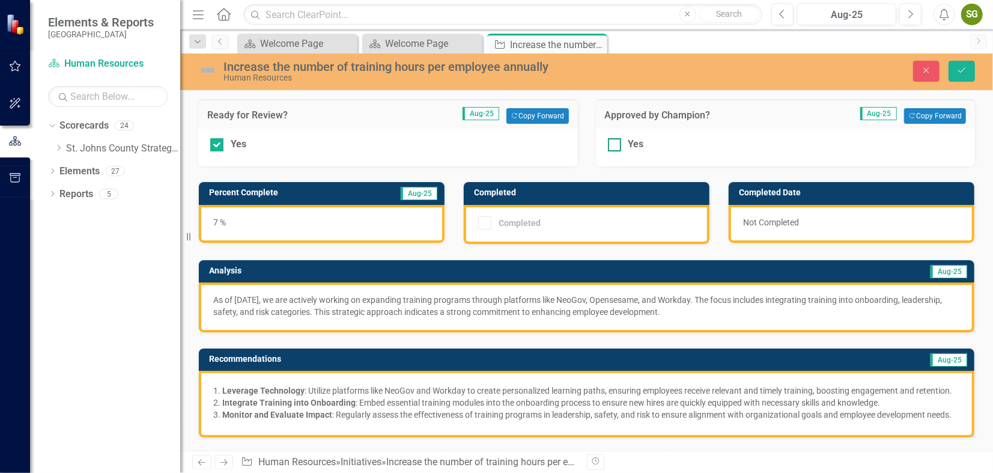
click at [609, 144] on input "Yes" at bounding box center [612, 142] width 8 height 8
checkbox input "true"
click at [953, 72] on button "Save" at bounding box center [962, 71] width 26 height 21
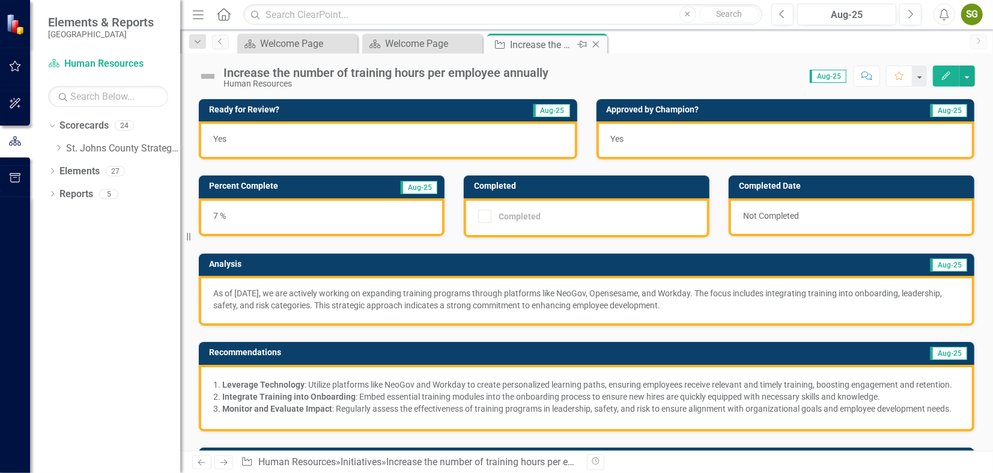
click at [595, 41] on icon "Close" at bounding box center [596, 45] width 12 height 10
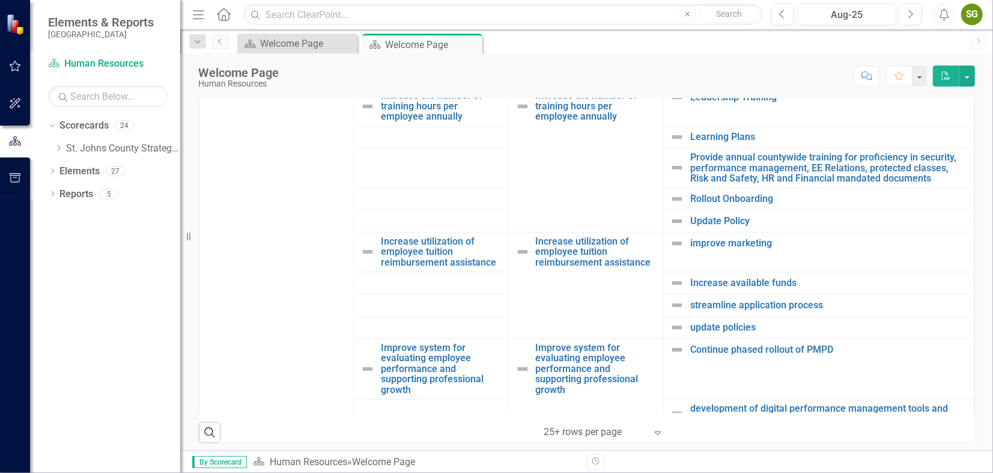
scroll to position [319, 0]
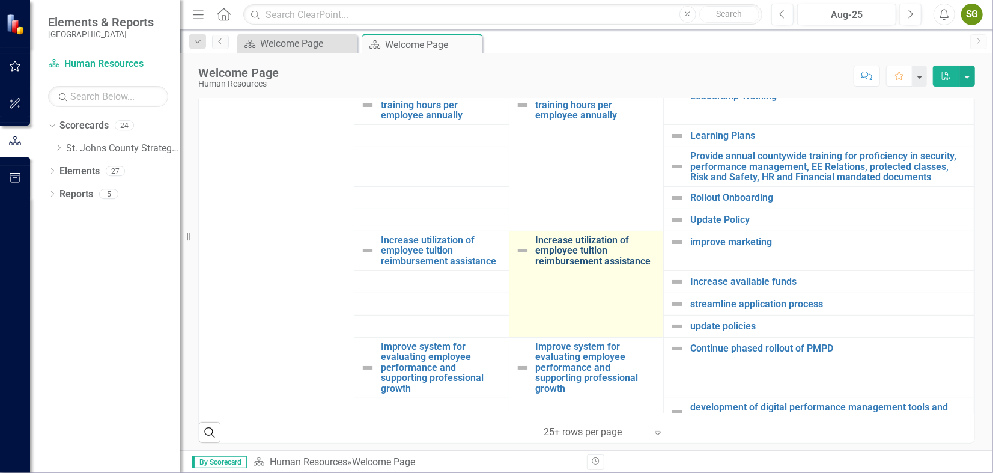
click at [586, 263] on link "Increase utilization of employee tuition reimbursement assistance" at bounding box center [597, 251] width 122 height 32
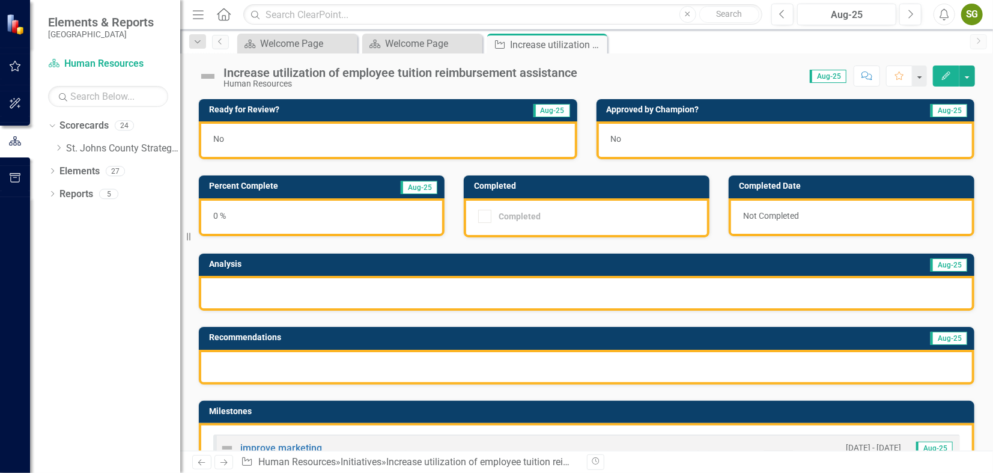
click at [950, 72] on icon "Edit" at bounding box center [946, 75] width 11 height 8
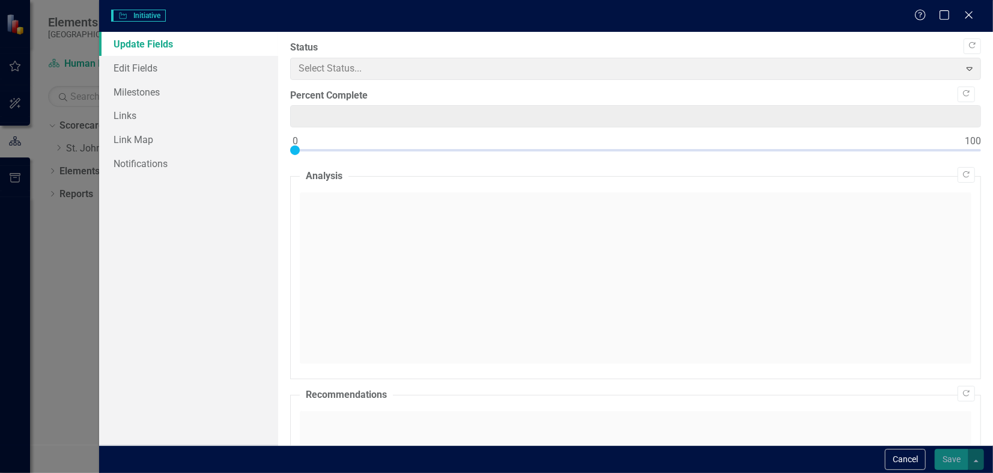
type input "0"
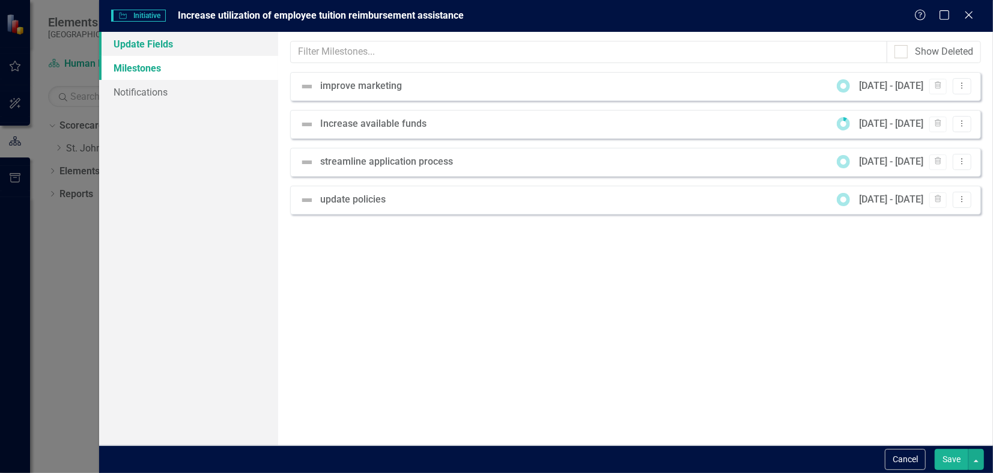
click at [165, 38] on link "Update Fields" at bounding box center [188, 44] width 179 height 24
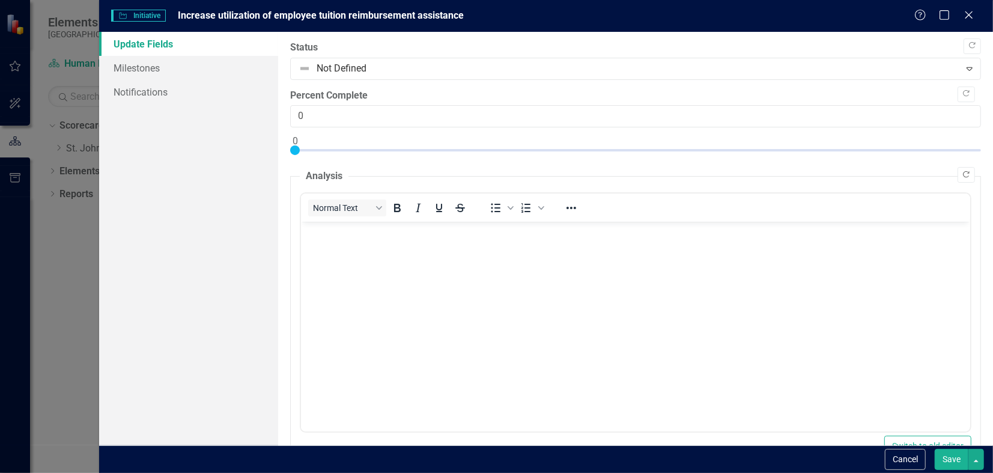
click at [963, 174] on button "Copy Forward" at bounding box center [966, 175] width 17 height 16
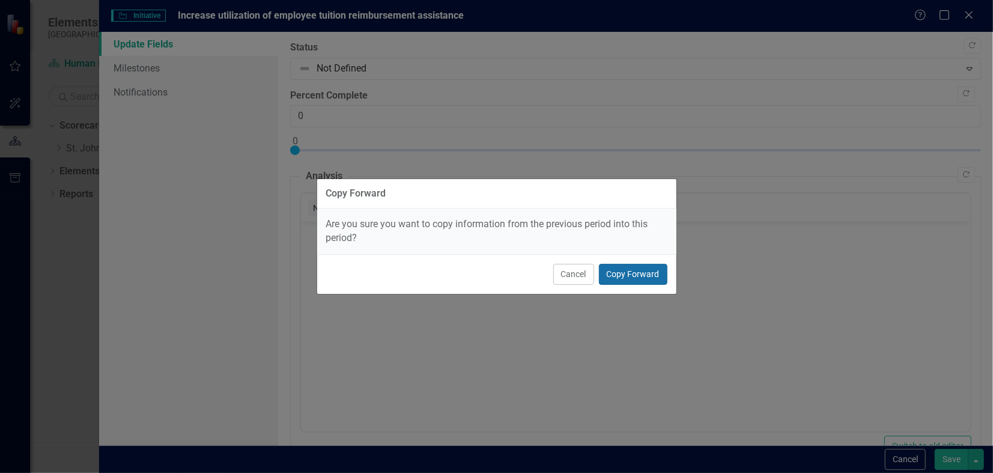
click at [630, 269] on button "Copy Forward" at bounding box center [633, 274] width 68 height 21
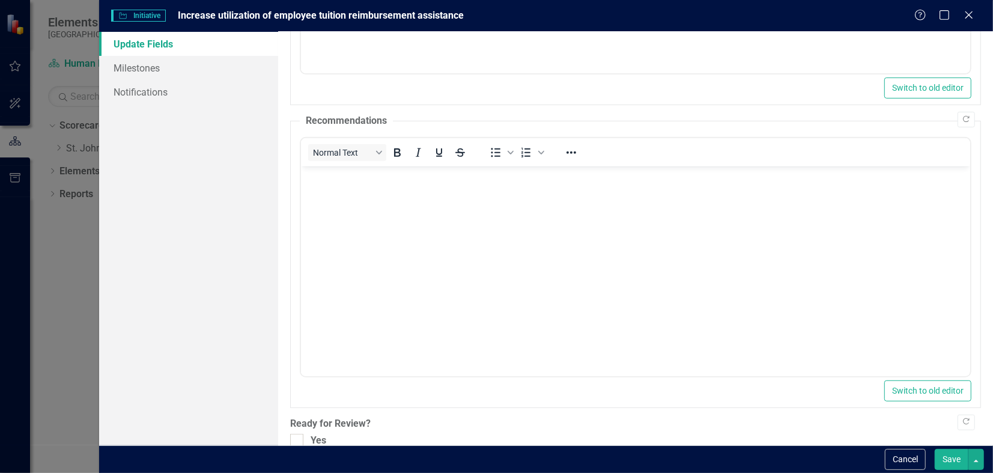
scroll to position [359, 0]
click at [958, 117] on button "Copy Forward" at bounding box center [966, 119] width 17 height 16
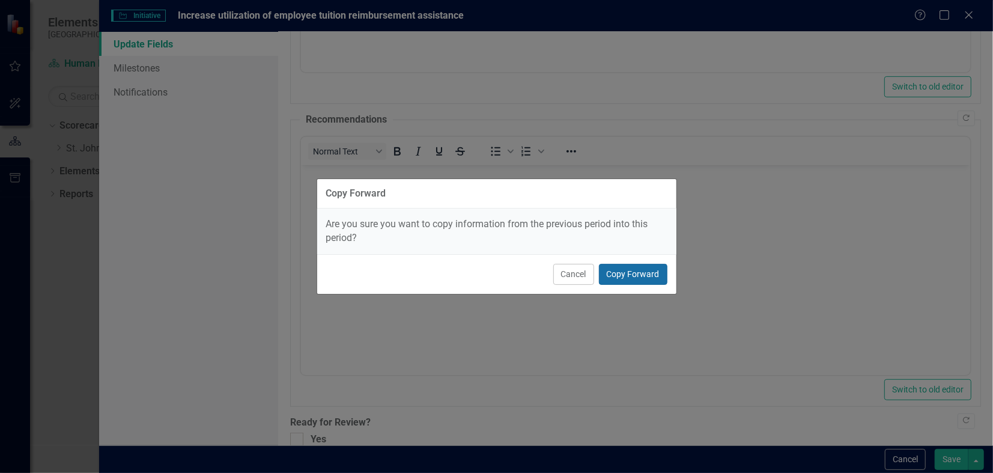
click at [636, 268] on button "Copy Forward" at bounding box center [633, 274] width 68 height 21
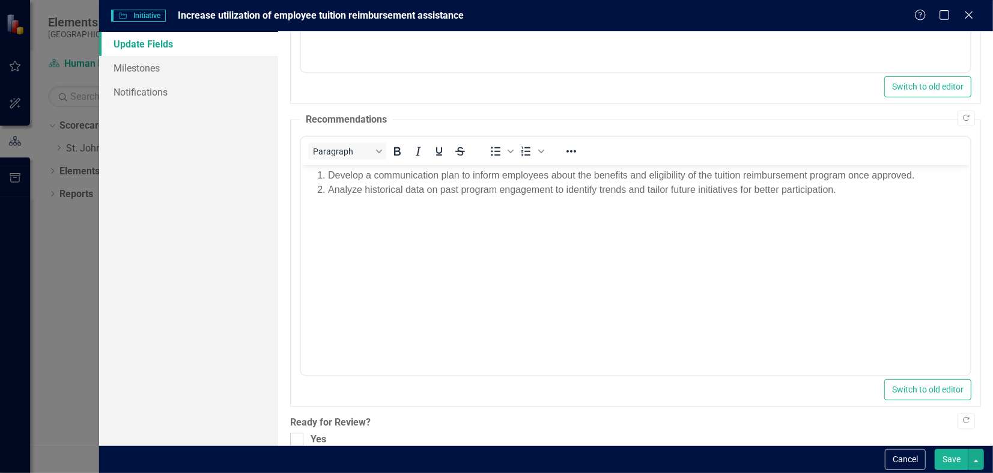
scroll to position [417, 0]
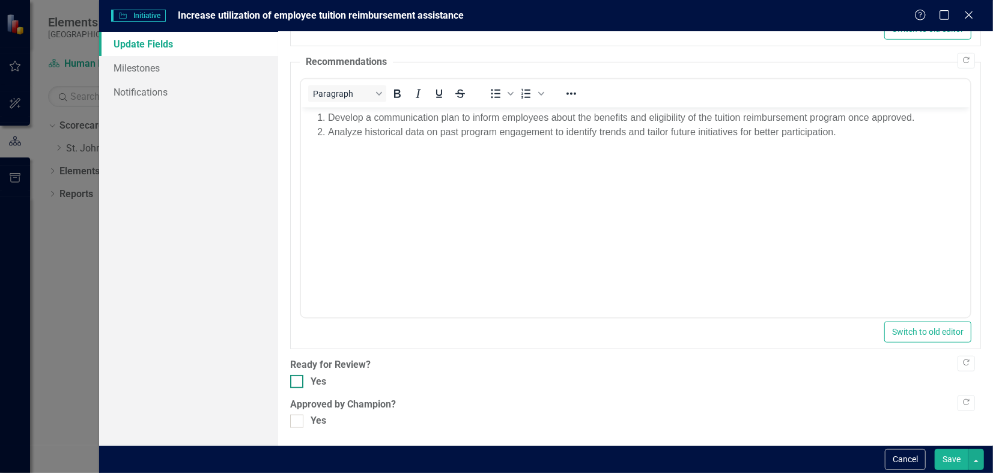
click at [299, 382] on div at bounding box center [296, 381] width 13 height 13
click at [298, 382] on input "Yes" at bounding box center [294, 379] width 8 height 8
checkbox input "true"
click at [296, 413] on div "Copy Forward Status Not Defined Expand Copy Forward Percent Complete 0 Copy For…" at bounding box center [635, 26] width 691 height 804
click at [296, 417] on input "Yes" at bounding box center [294, 419] width 8 height 8
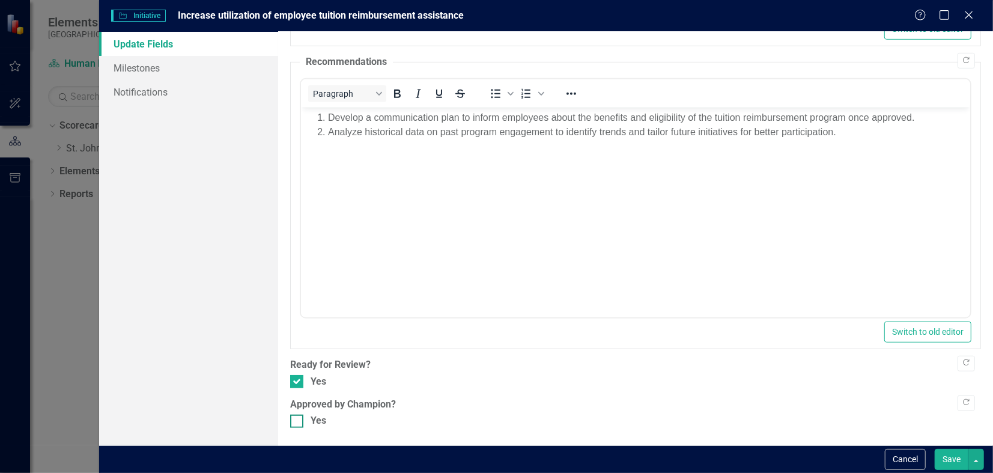
checkbox input "true"
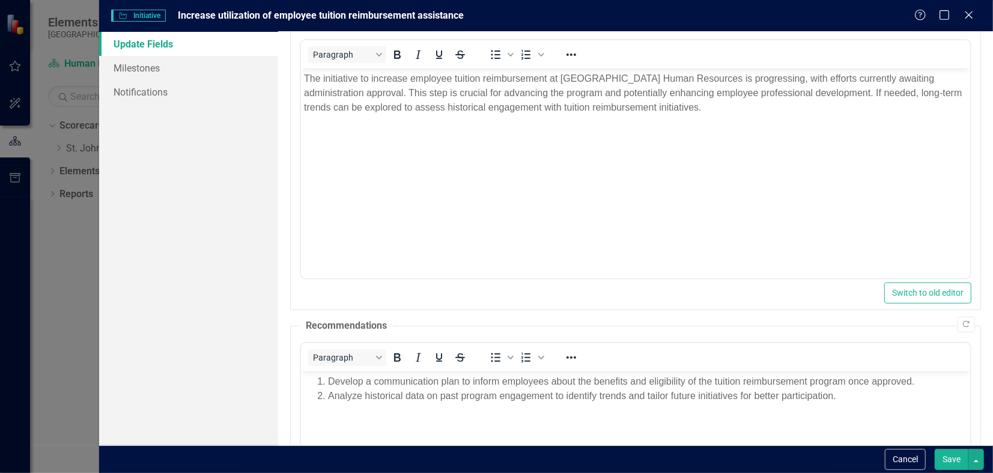
scroll to position [159, 0]
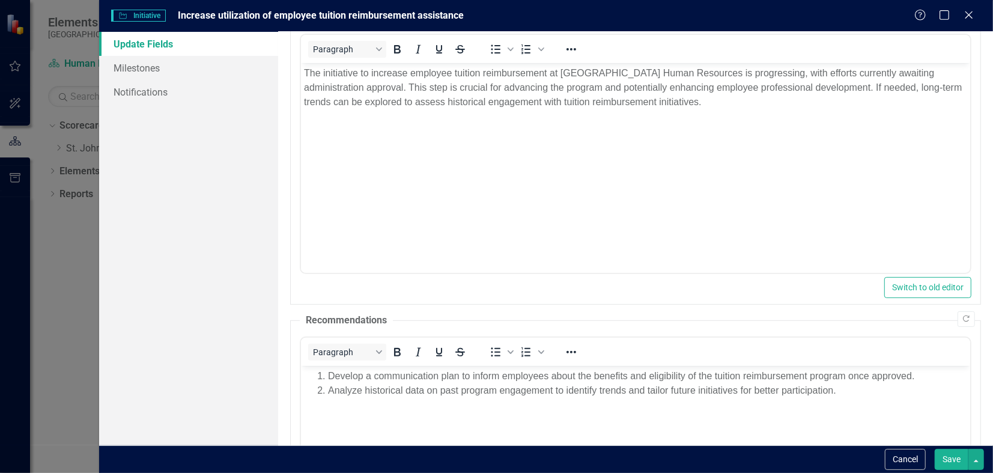
click at [956, 464] on button "Save" at bounding box center [952, 459] width 34 height 21
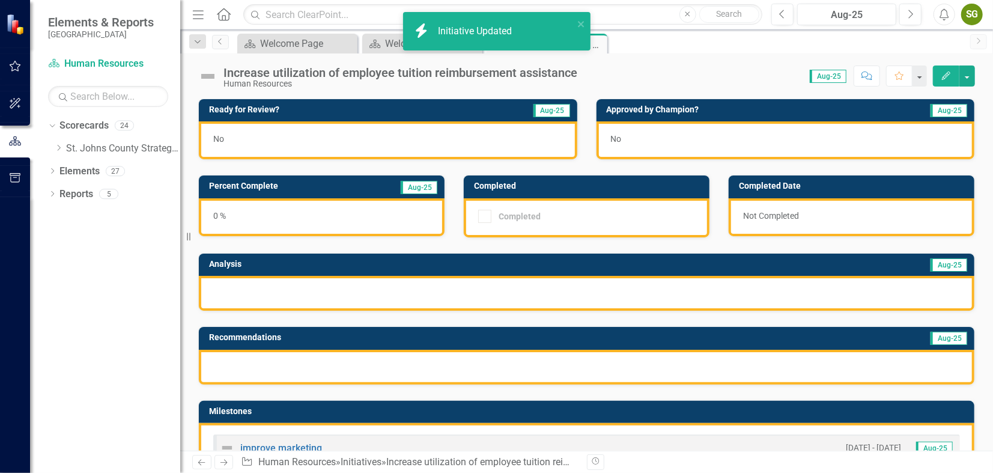
click at [425, 145] on div "No" at bounding box center [388, 140] width 378 height 38
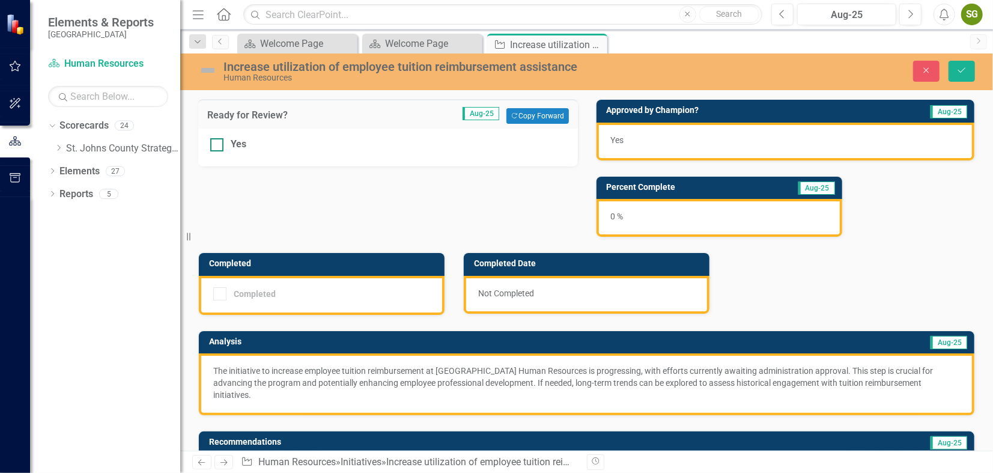
click at [211, 141] on input "Yes" at bounding box center [214, 142] width 8 height 8
checkbox input "true"
click at [698, 136] on div "Yes" at bounding box center [786, 142] width 378 height 38
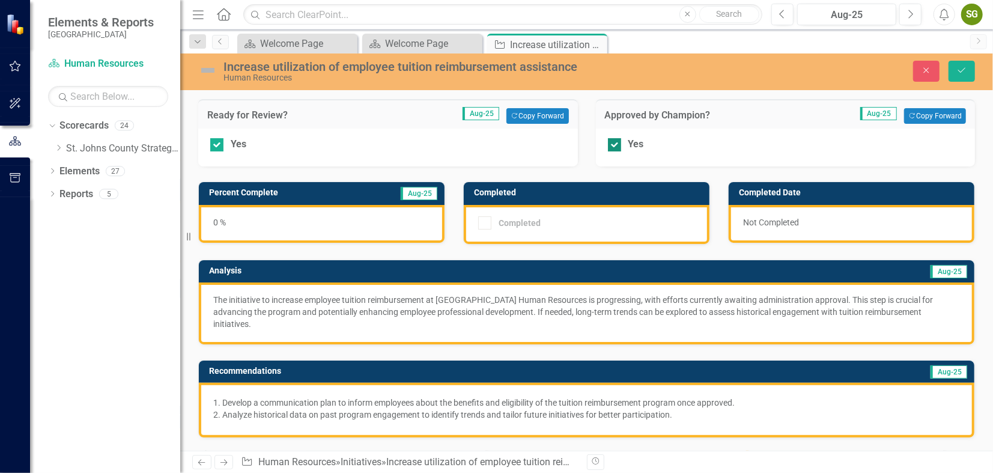
click at [612, 142] on div at bounding box center [614, 144] width 13 height 13
click at [612, 142] on input "Yes" at bounding box center [612, 142] width 8 height 8
click at [615, 151] on div "Yes" at bounding box center [786, 148] width 380 height 38
click at [608, 145] on input "Yes" at bounding box center [612, 142] width 8 height 8
checkbox input "true"
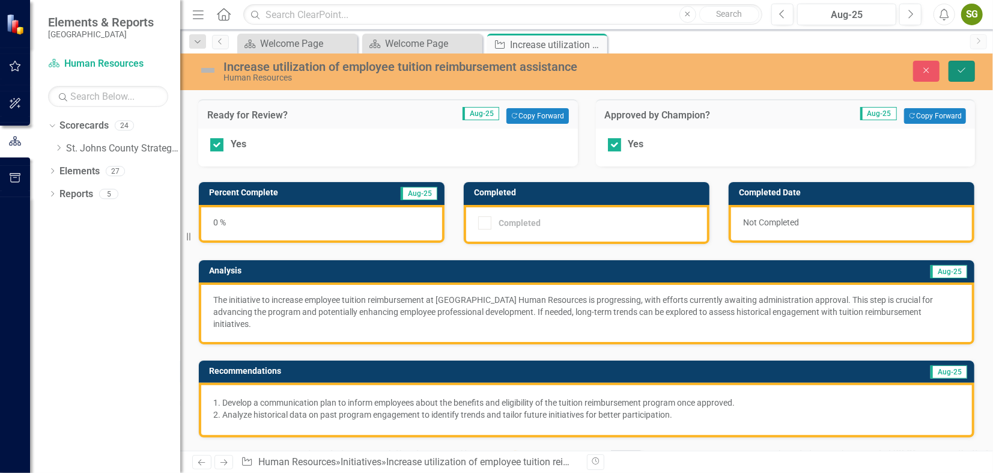
click at [964, 66] on icon "Save" at bounding box center [961, 70] width 11 height 8
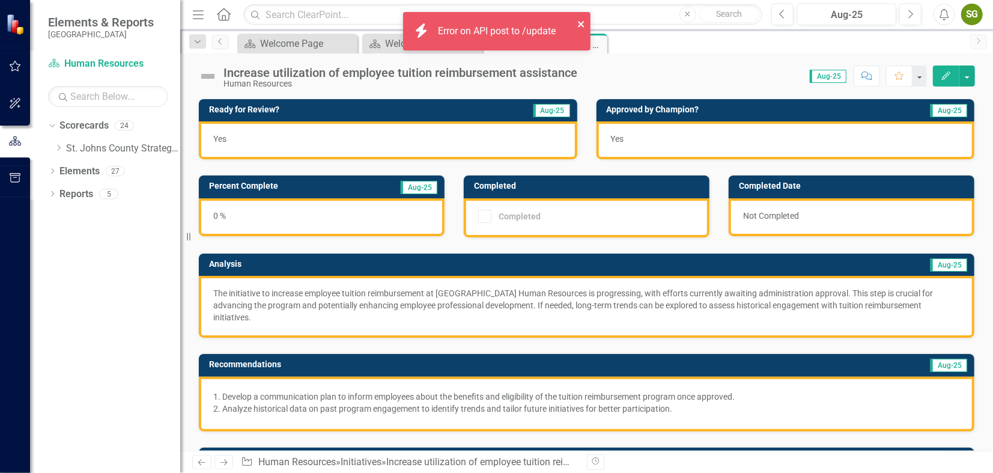
click at [581, 25] on icon "close" at bounding box center [581, 24] width 8 height 10
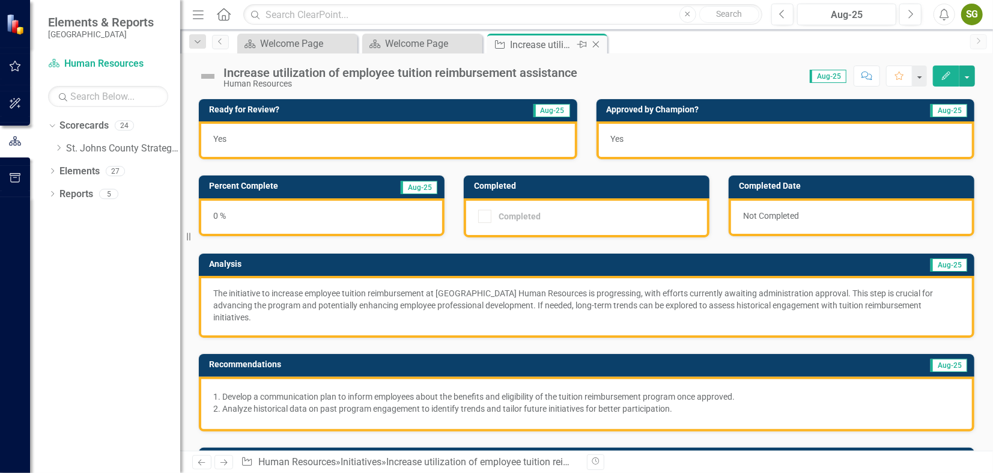
click at [595, 40] on icon "Close" at bounding box center [596, 45] width 12 height 10
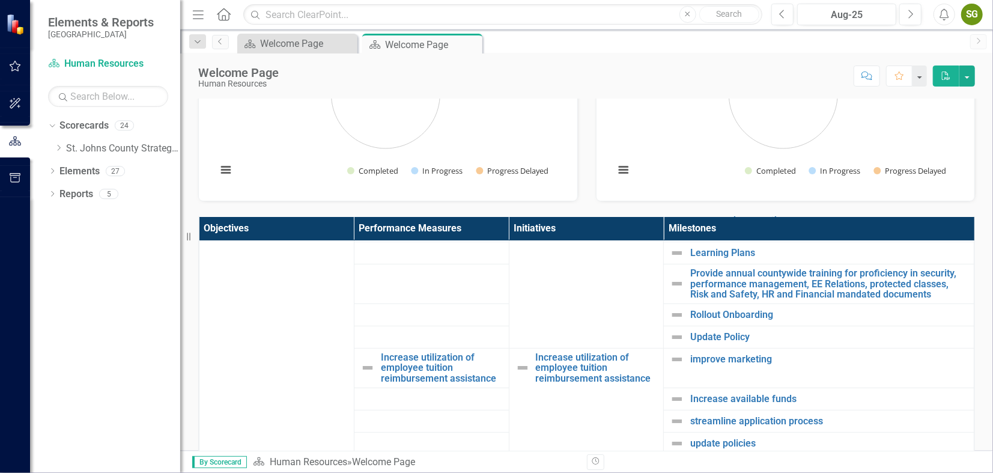
scroll to position [362, 0]
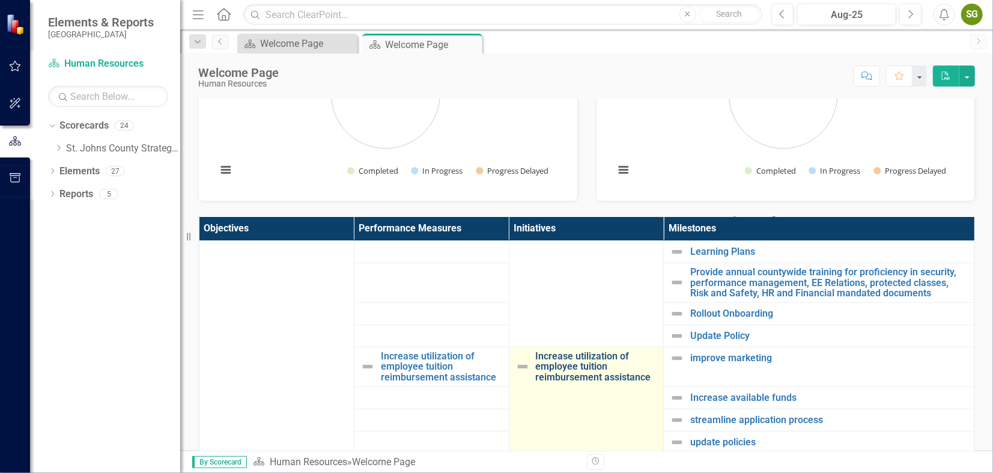
click at [568, 360] on link "Increase utilization of employee tuition reimbursement assistance" at bounding box center [597, 367] width 122 height 32
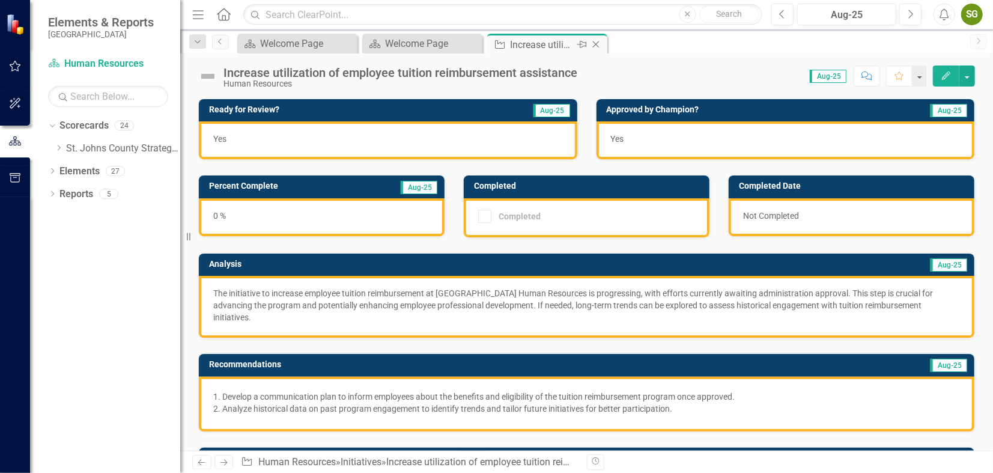
click at [598, 43] on icon "Close" at bounding box center [596, 45] width 12 height 10
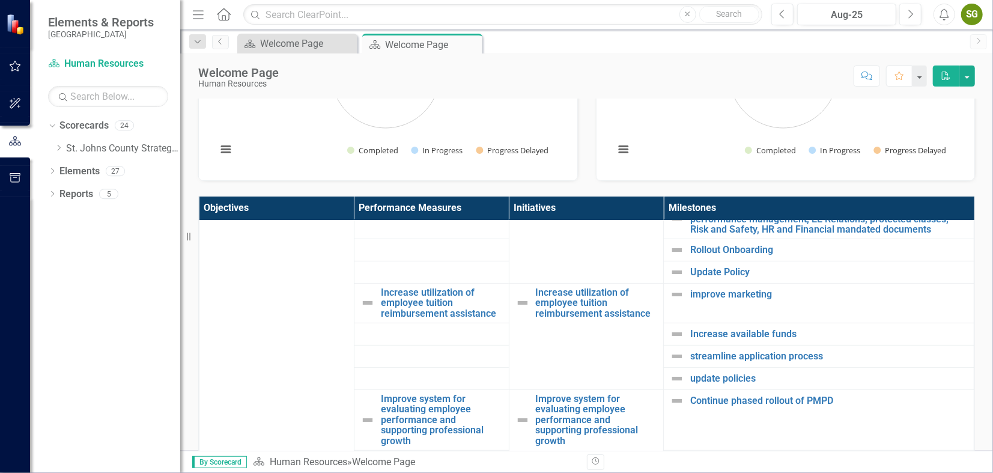
scroll to position [408, 0]
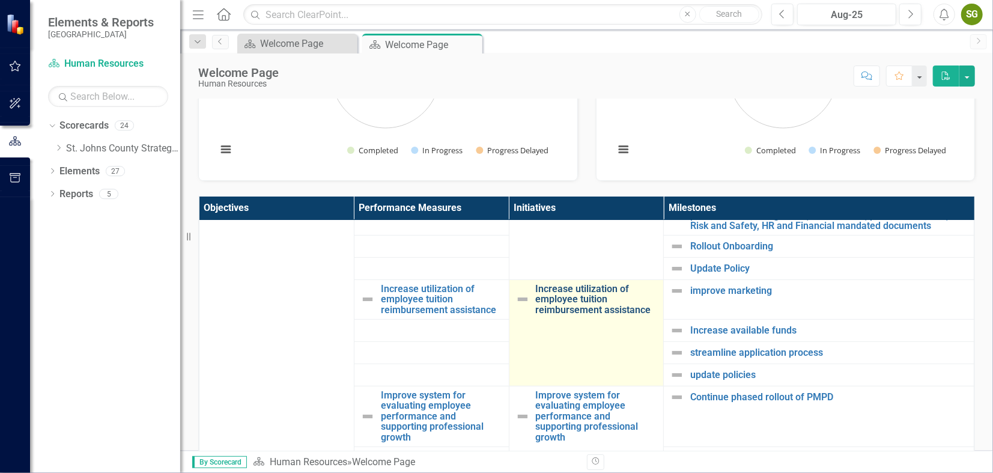
click at [577, 303] on link "Increase utilization of employee tuition reimbursement assistance" at bounding box center [597, 300] width 122 height 32
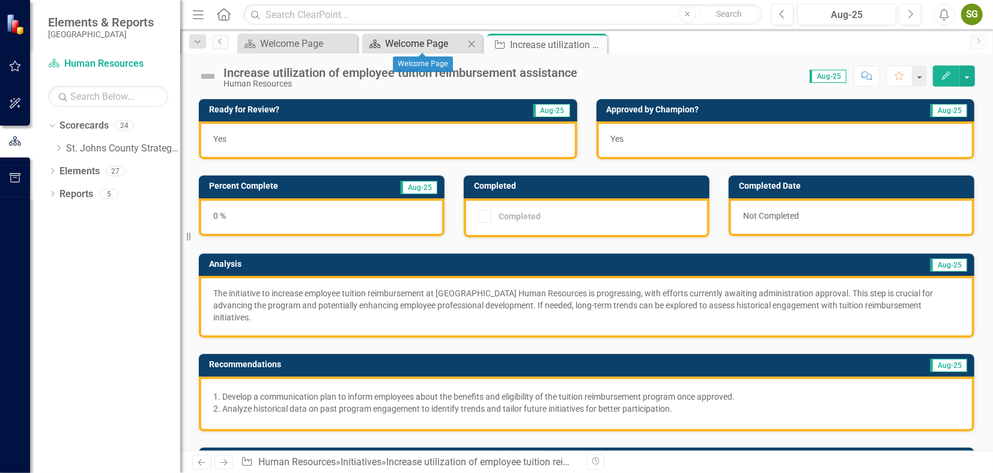
click at [449, 44] on div "Welcome Page" at bounding box center [424, 43] width 79 height 15
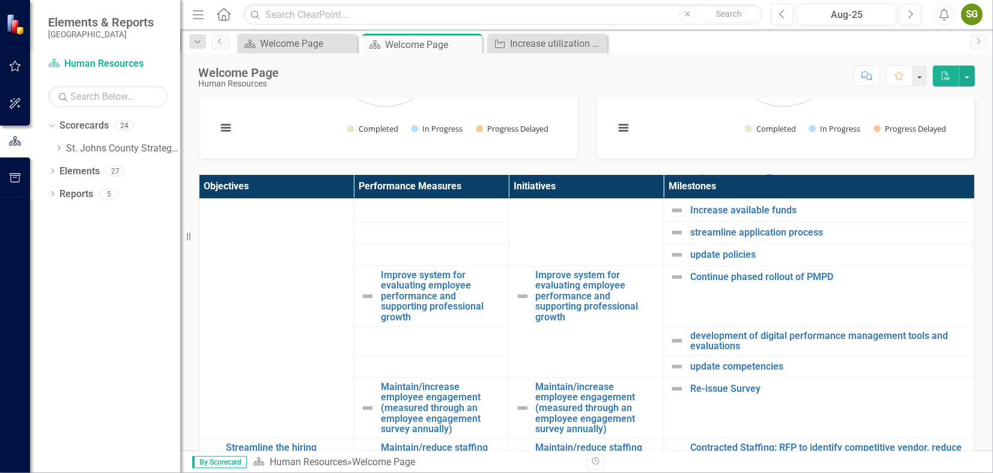
scroll to position [517, 0]
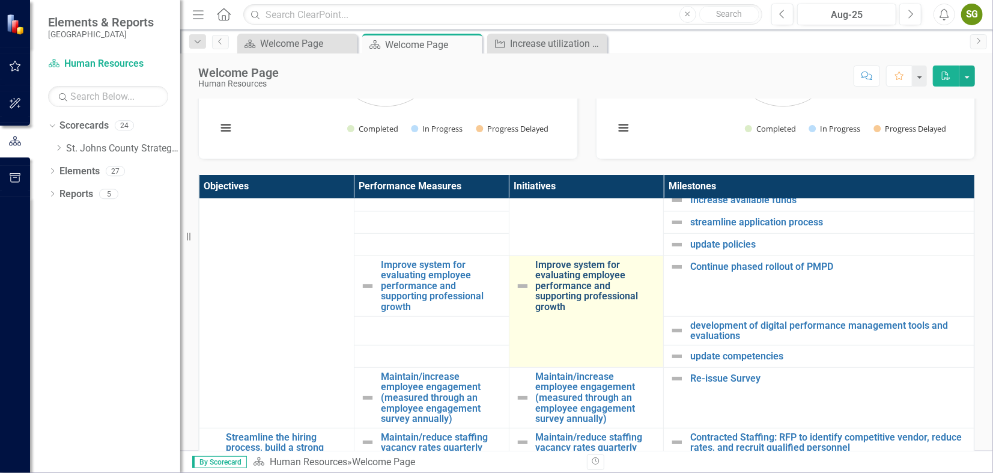
click at [571, 306] on link "Improve system for evaluating employee performance and supporting professional …" at bounding box center [597, 286] width 122 height 53
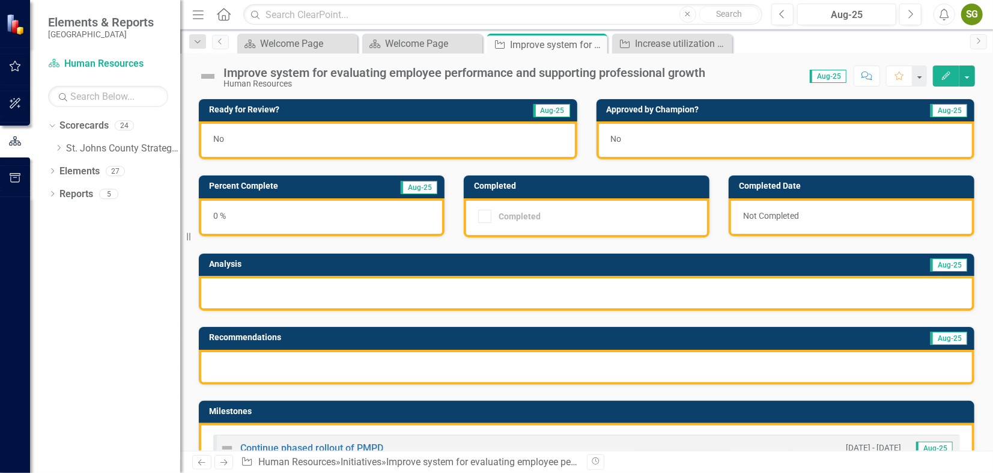
click at [943, 81] on button "Edit" at bounding box center [946, 75] width 26 height 21
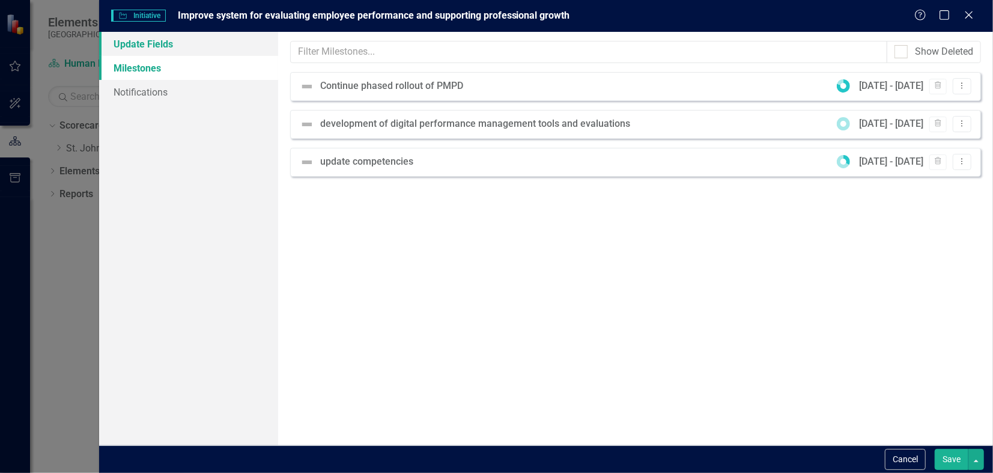
click at [171, 49] on link "Update Fields" at bounding box center [188, 44] width 179 height 24
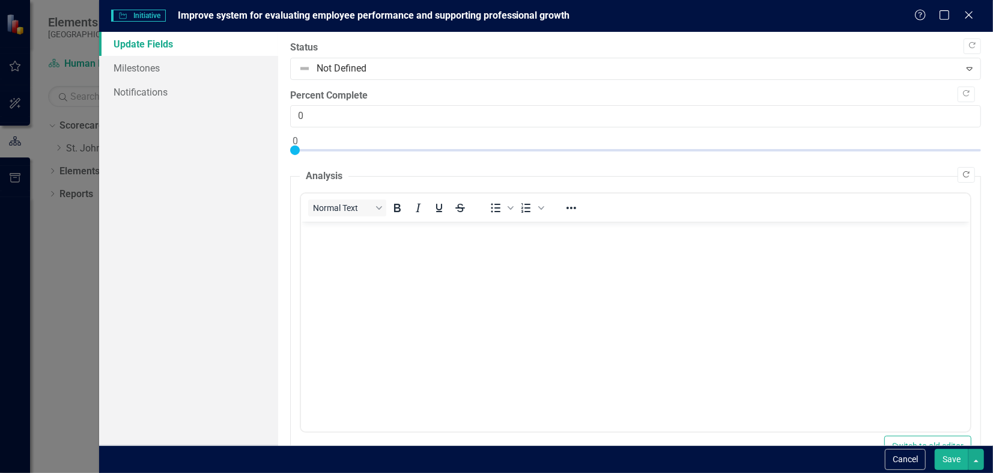
click at [962, 173] on icon "Copy Forward" at bounding box center [966, 174] width 9 height 7
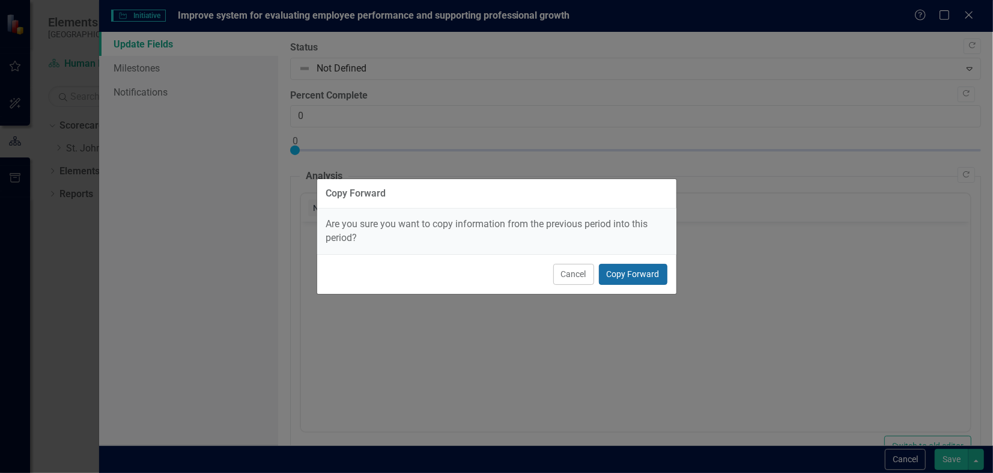
click at [637, 267] on button "Copy Forward" at bounding box center [633, 274] width 68 height 21
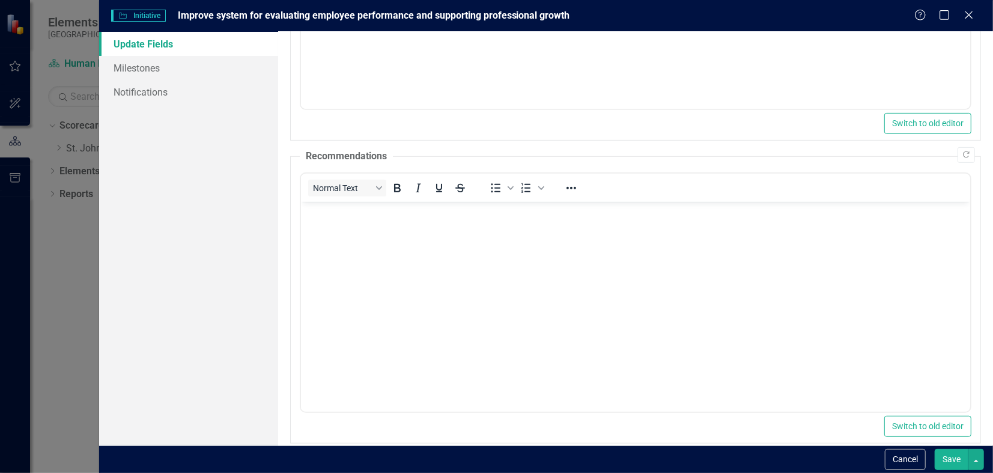
scroll to position [329, 0]
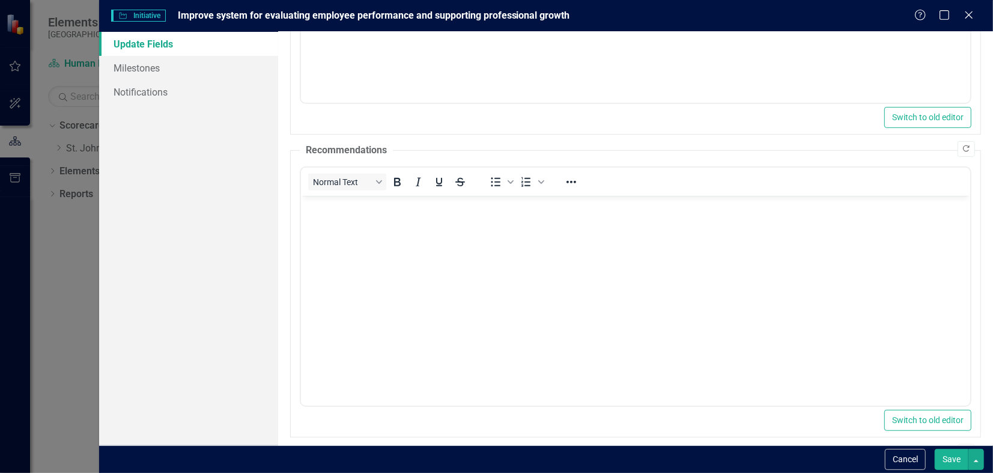
click at [962, 145] on icon "Copy Forward" at bounding box center [966, 148] width 9 height 7
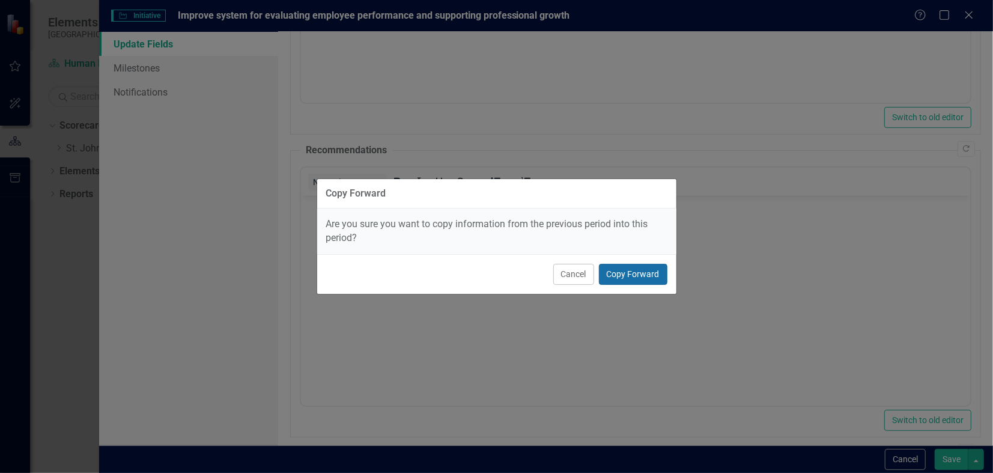
click at [638, 276] on button "Copy Forward" at bounding box center [633, 274] width 68 height 21
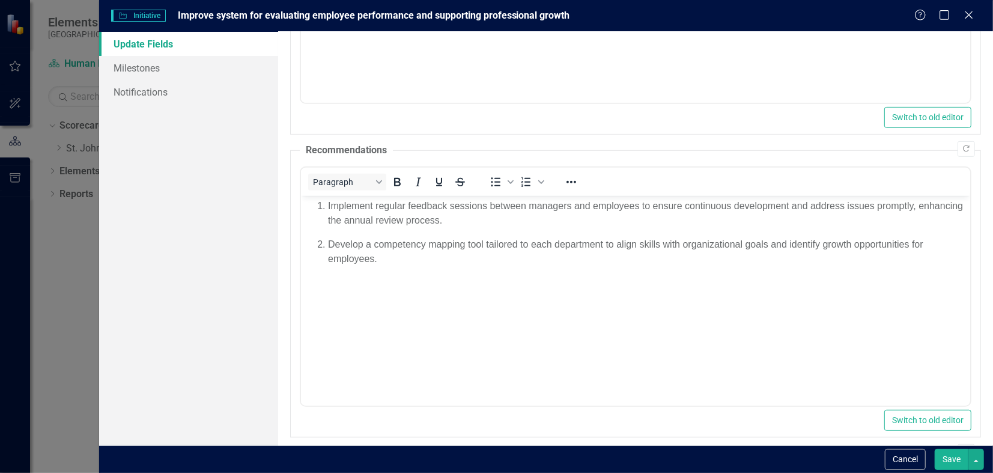
scroll to position [417, 0]
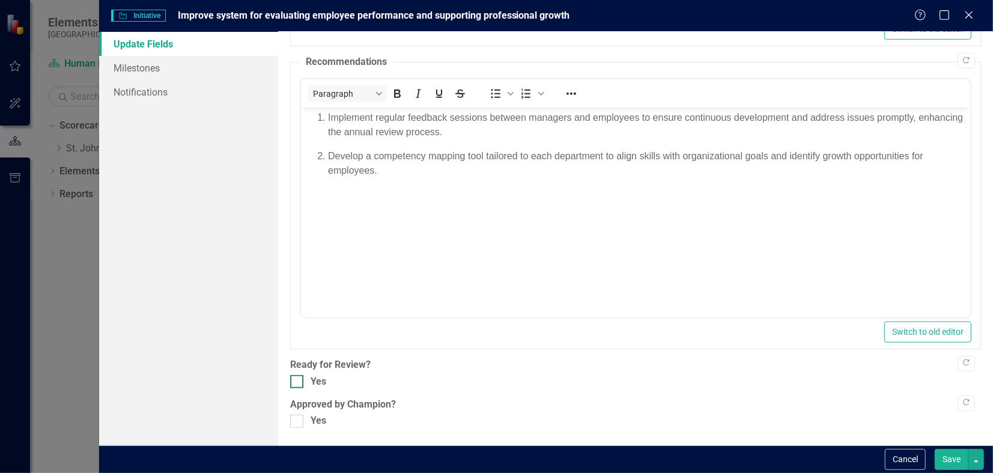
click at [293, 379] on input "Yes" at bounding box center [294, 379] width 8 height 8
checkbox input "true"
click at [291, 423] on div at bounding box center [296, 421] width 13 height 13
click at [291, 422] on input "Yes" at bounding box center [294, 419] width 8 height 8
checkbox input "true"
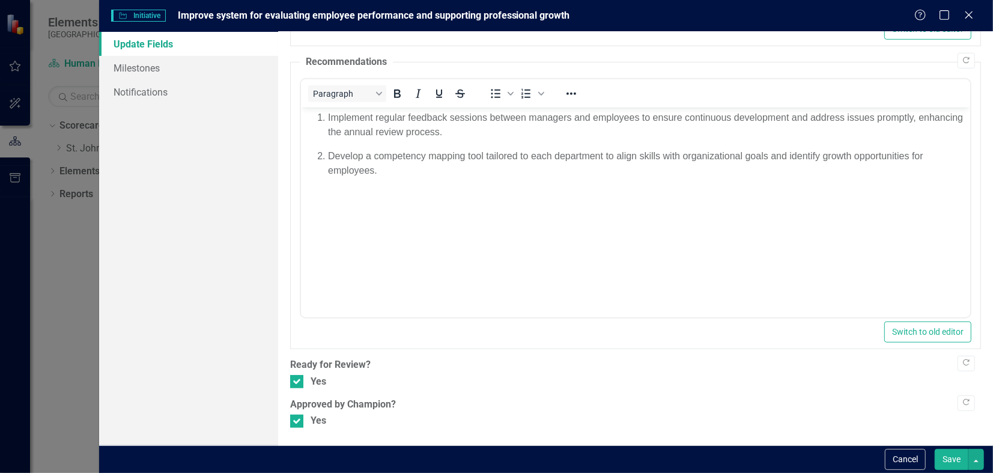
click at [956, 455] on button "Save" at bounding box center [952, 459] width 34 height 21
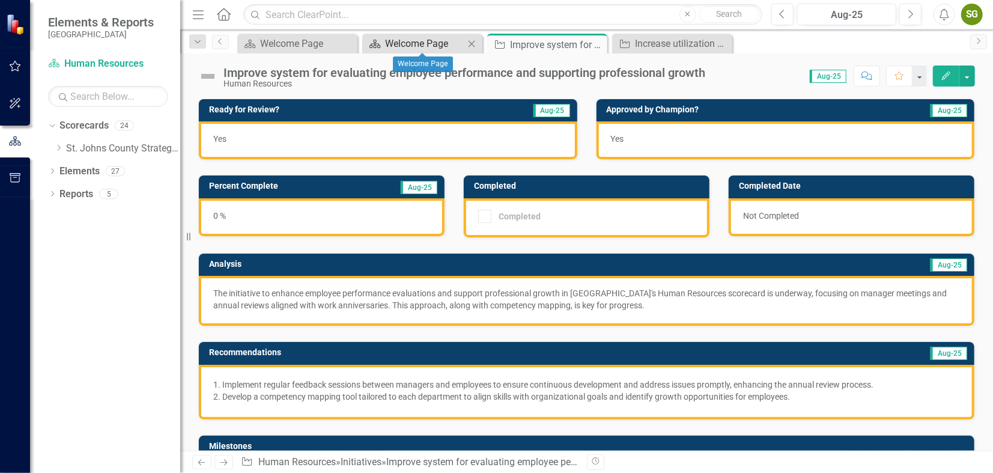
click at [407, 40] on div "Welcome Page" at bounding box center [424, 43] width 79 height 15
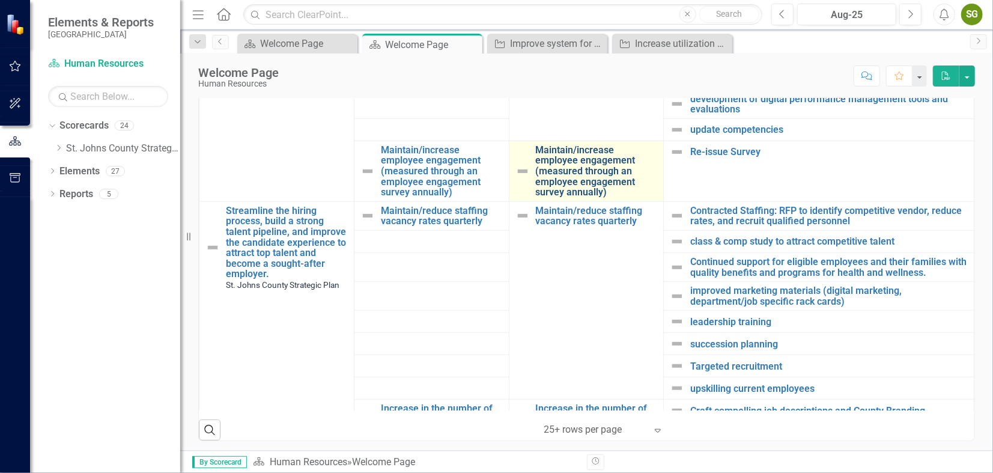
scroll to position [624, 0]
click at [577, 162] on link "Maintain/increase employee engagement (measured through an employee engagement …" at bounding box center [597, 171] width 122 height 53
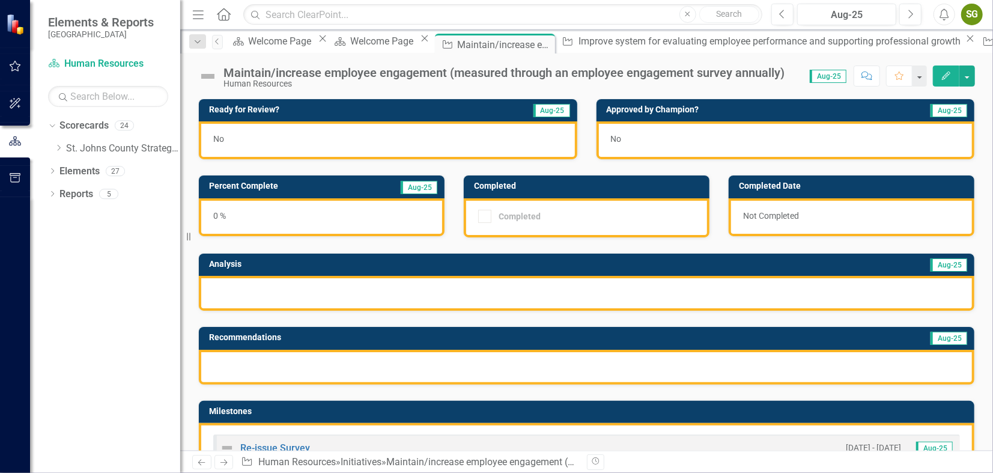
click at [946, 69] on button "Edit" at bounding box center [946, 75] width 26 height 21
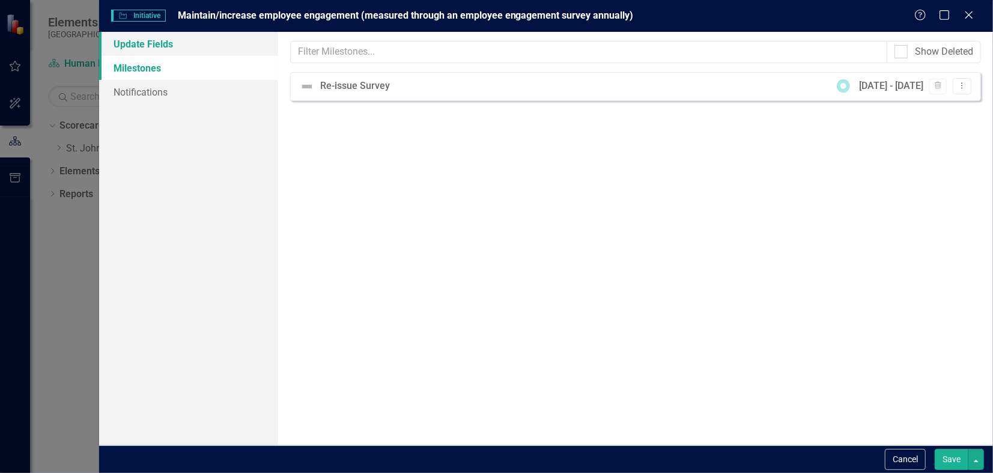
click at [145, 38] on link "Update Fields" at bounding box center [188, 44] width 179 height 24
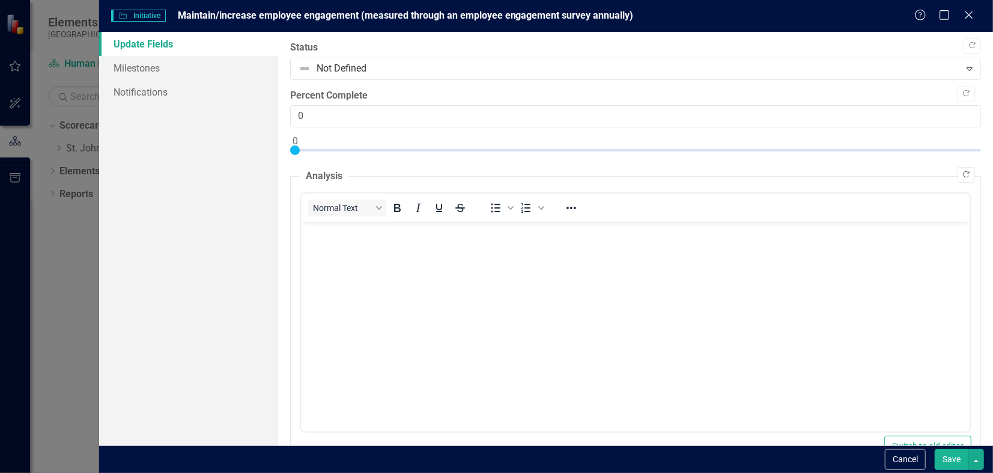
click at [962, 174] on icon "Copy Forward" at bounding box center [966, 174] width 9 height 7
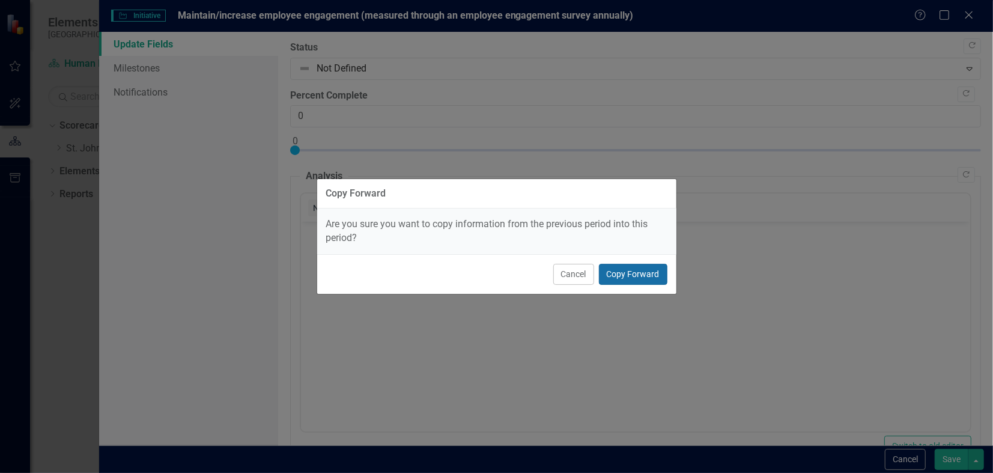
click at [630, 273] on button "Copy Forward" at bounding box center [633, 274] width 68 height 21
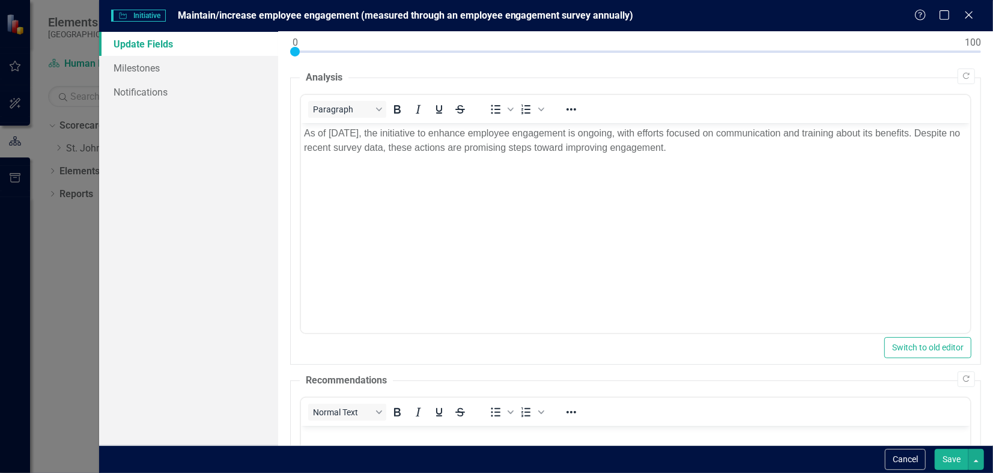
scroll to position [417, 0]
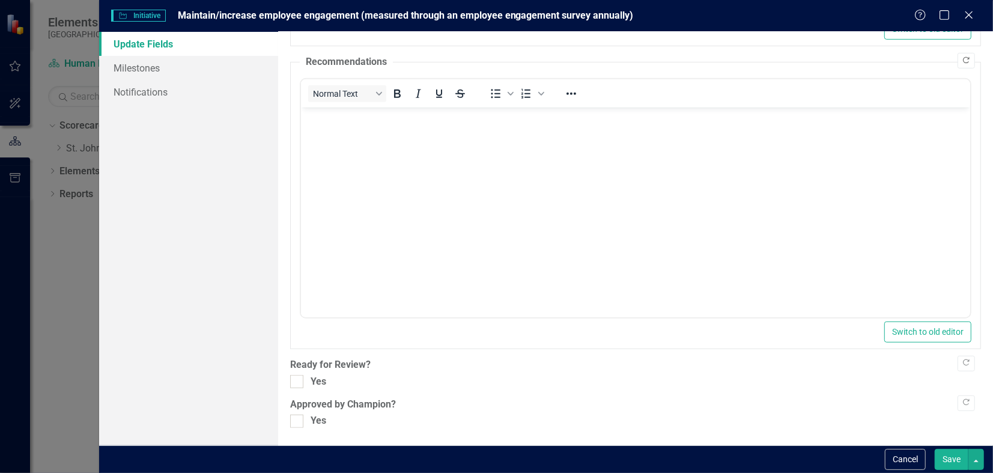
click at [962, 57] on icon "Copy Forward" at bounding box center [966, 60] width 9 height 7
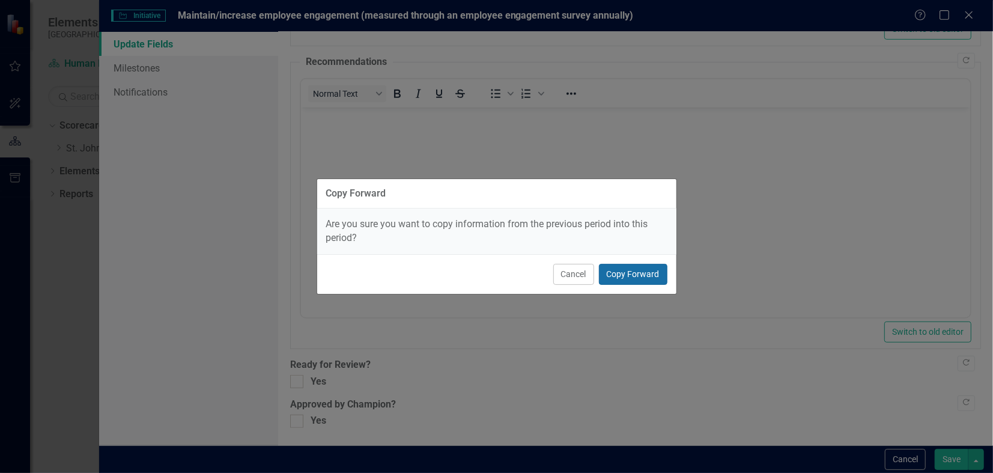
click at [630, 278] on button "Copy Forward" at bounding box center [633, 274] width 68 height 21
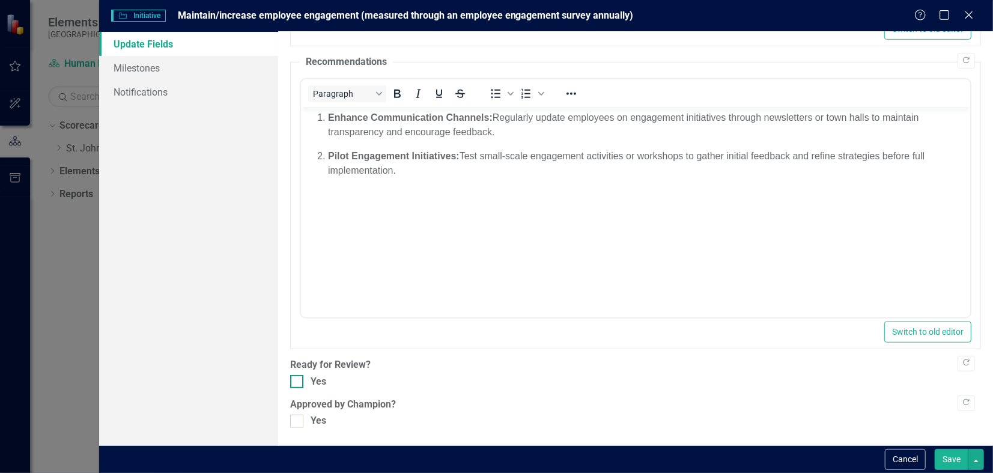
click at [299, 385] on div at bounding box center [296, 381] width 13 height 13
click at [298, 383] on input "Yes" at bounding box center [294, 379] width 8 height 8
checkbox input "true"
click at [300, 418] on div at bounding box center [296, 421] width 13 height 13
click at [298, 418] on input "Yes" at bounding box center [294, 419] width 8 height 8
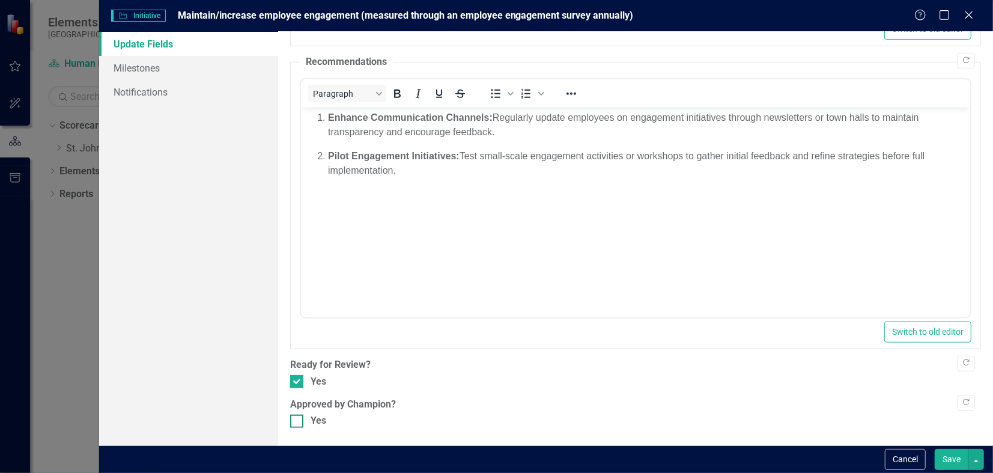
checkbox input "true"
click at [952, 461] on button "Save" at bounding box center [952, 459] width 34 height 21
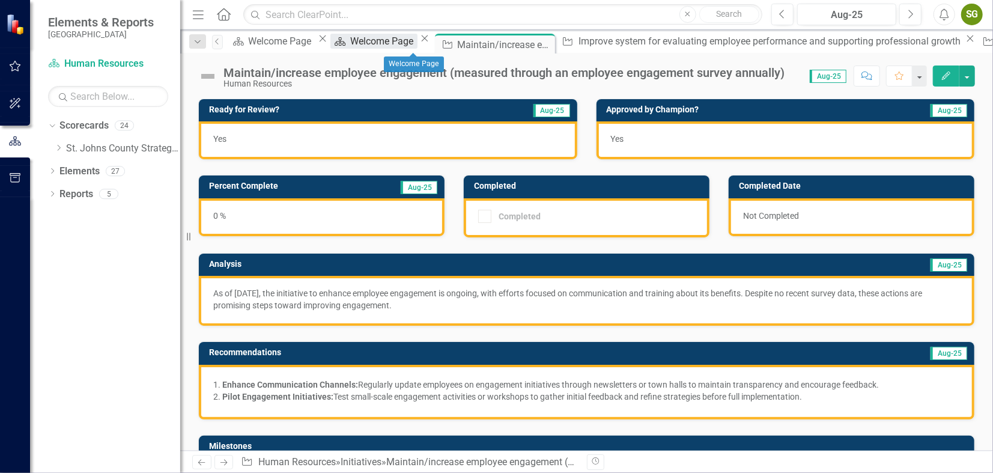
click at [417, 43] on div "Welcome Page" at bounding box center [383, 41] width 67 height 15
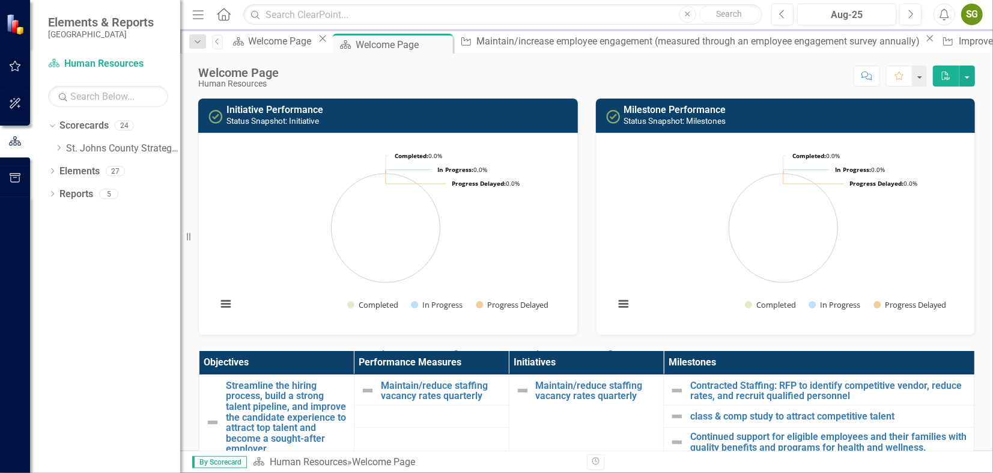
scroll to position [750, 0]
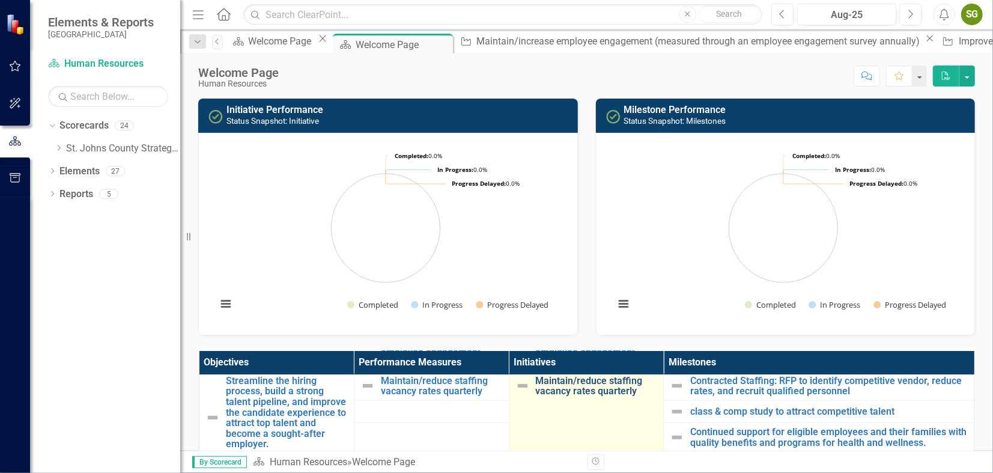
click at [600, 378] on link "Maintain/reduce staffing vacancy rates quarterly" at bounding box center [597, 385] width 122 height 21
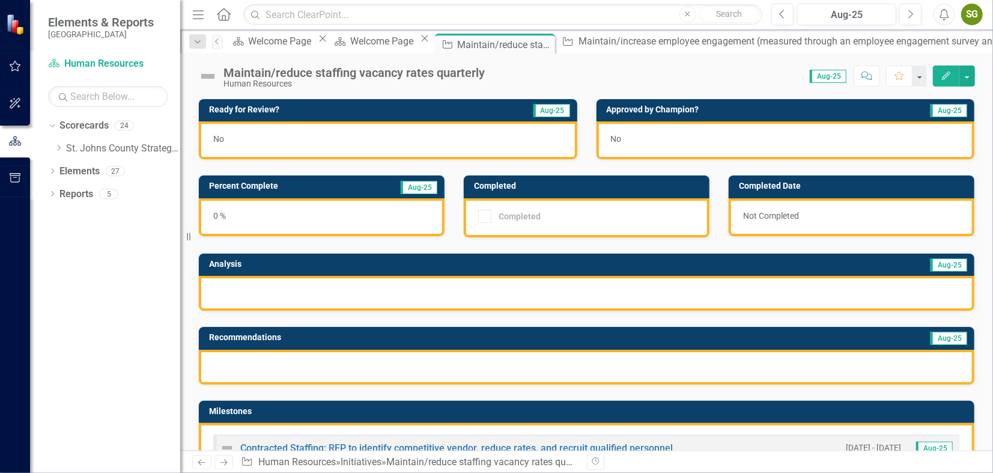
click at [940, 79] on button "Edit" at bounding box center [946, 75] width 26 height 21
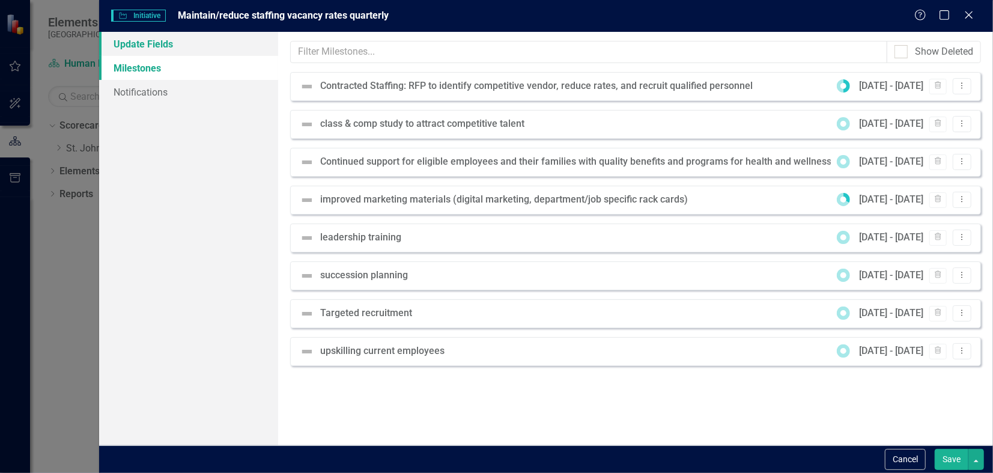
click at [155, 38] on link "Update Fields" at bounding box center [188, 44] width 179 height 24
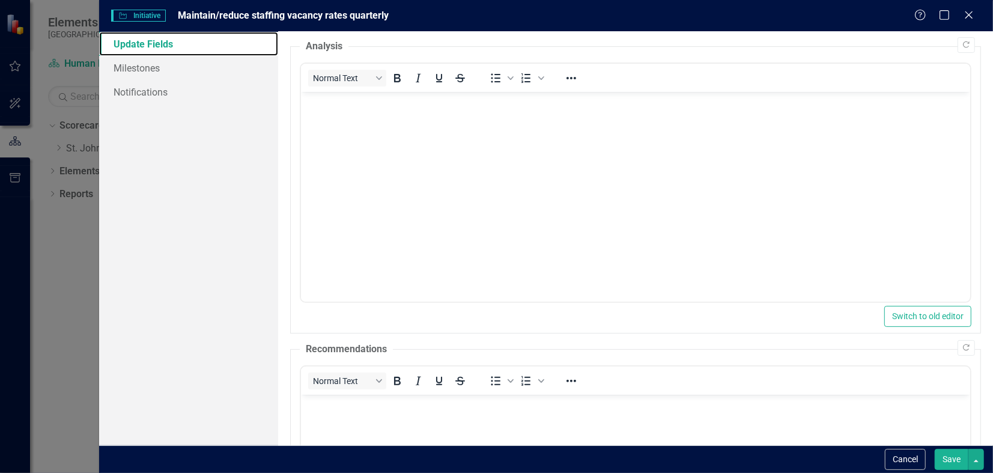
scroll to position [130, 0]
click at [963, 45] on icon "button" at bounding box center [966, 44] width 7 height 7
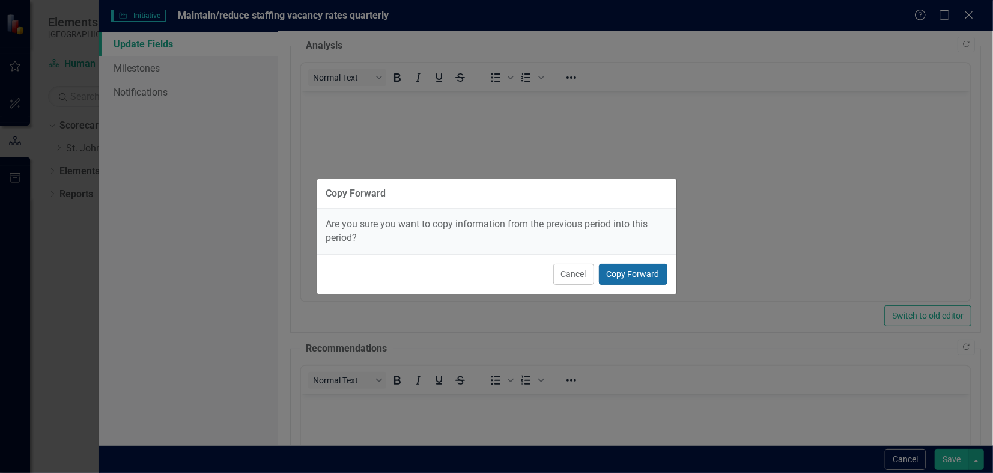
click at [631, 275] on button "Copy Forward" at bounding box center [633, 274] width 68 height 21
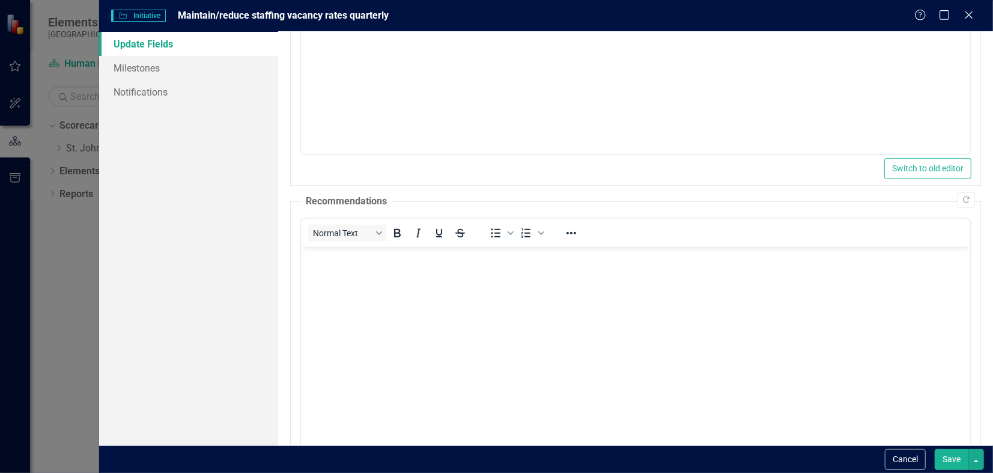
scroll to position [280, 0]
click at [959, 190] on button "Copy Forward" at bounding box center [966, 198] width 17 height 16
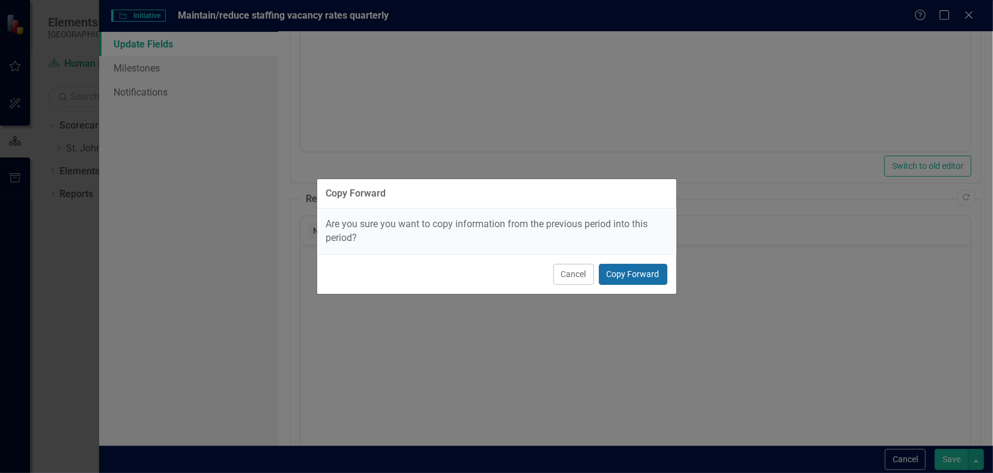
click at [644, 267] on button "Copy Forward" at bounding box center [633, 274] width 68 height 21
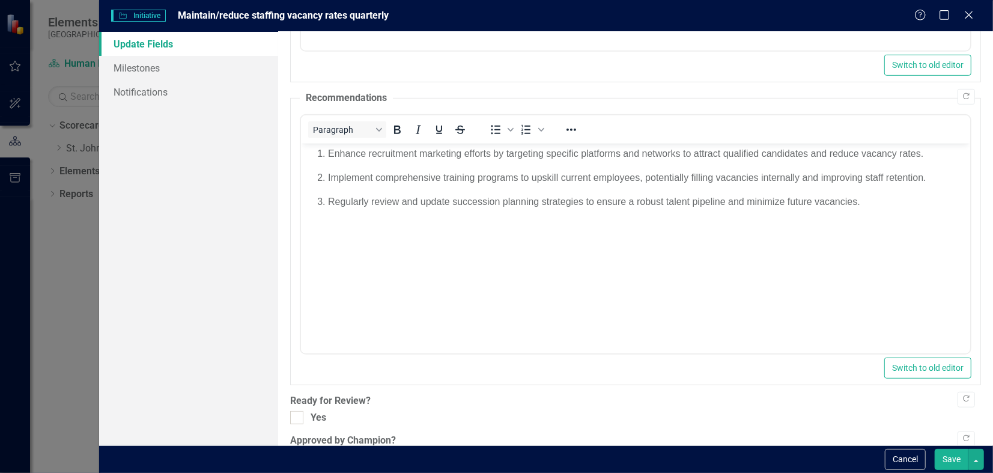
scroll to position [417, 0]
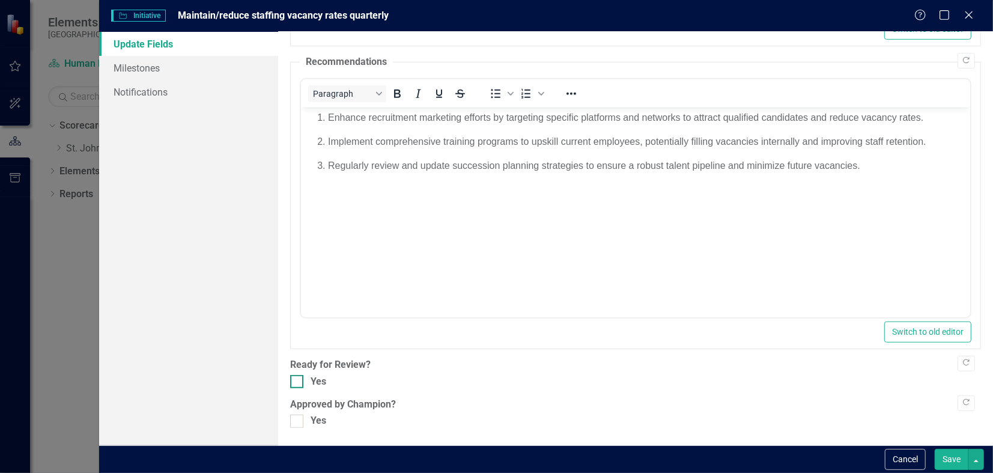
click at [299, 386] on div at bounding box center [296, 381] width 13 height 13
click at [298, 383] on input "Yes" at bounding box center [294, 379] width 8 height 8
click at [299, 386] on div at bounding box center [296, 381] width 13 height 13
click at [298, 383] on input "Yes" at bounding box center [294, 379] width 8 height 8
drag, startPoint x: 299, startPoint y: 386, endPoint x: 299, endPoint y: 375, distance: 11.4
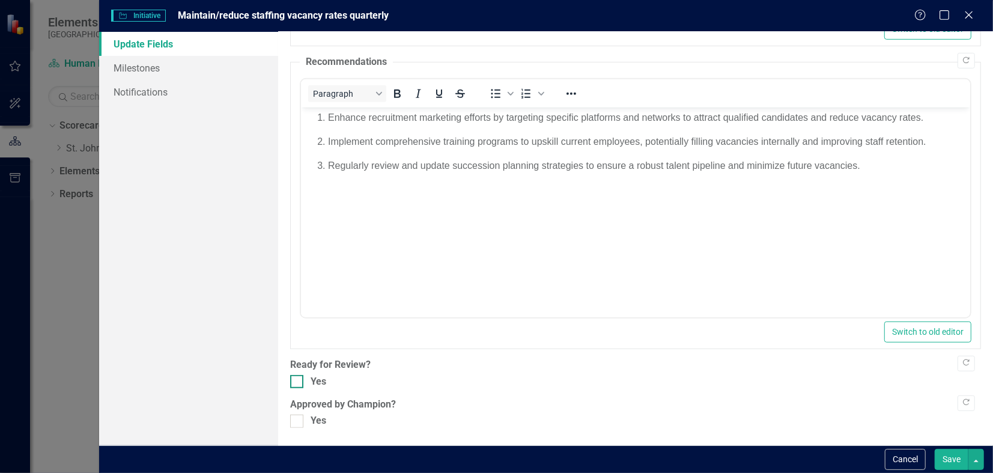
click at [299, 375] on div at bounding box center [296, 381] width 13 height 13
click at [298, 375] on input "Yes" at bounding box center [294, 379] width 8 height 8
checkbox input "true"
click at [296, 415] on input "Yes" at bounding box center [294, 419] width 8 height 8
checkbox input "true"
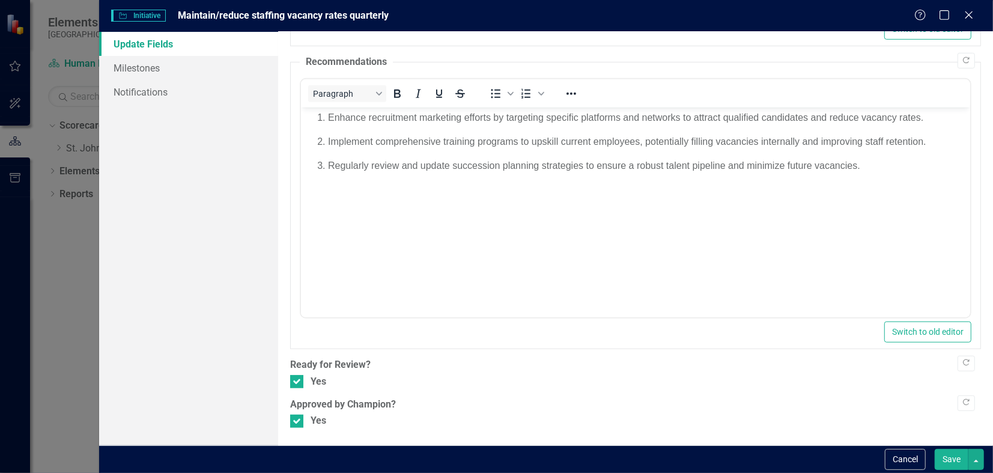
click at [962, 455] on button "Save" at bounding box center [952, 459] width 34 height 21
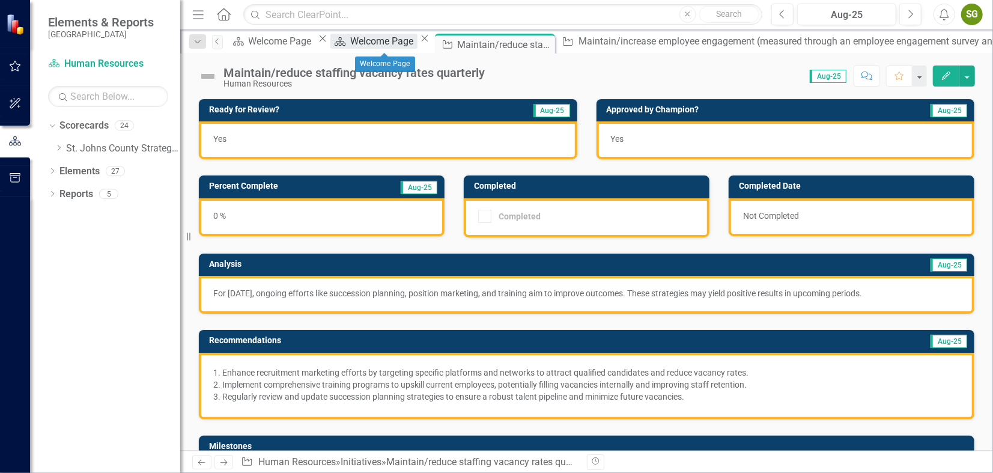
click at [385, 38] on div "Welcome Page" at bounding box center [383, 41] width 67 height 15
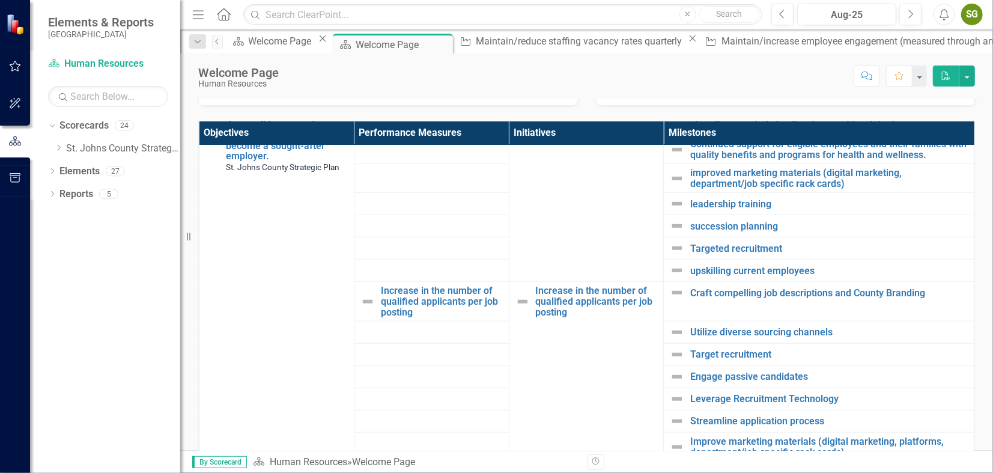
scroll to position [803, 0]
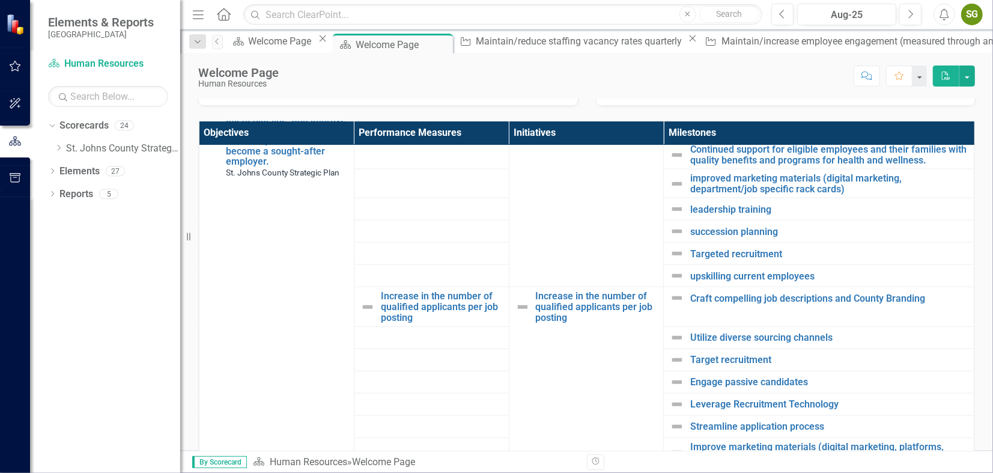
click at [595, 333] on td "Increase in the number of qualified applicants per job posting Link Open Element" at bounding box center [586, 432] width 155 height 291
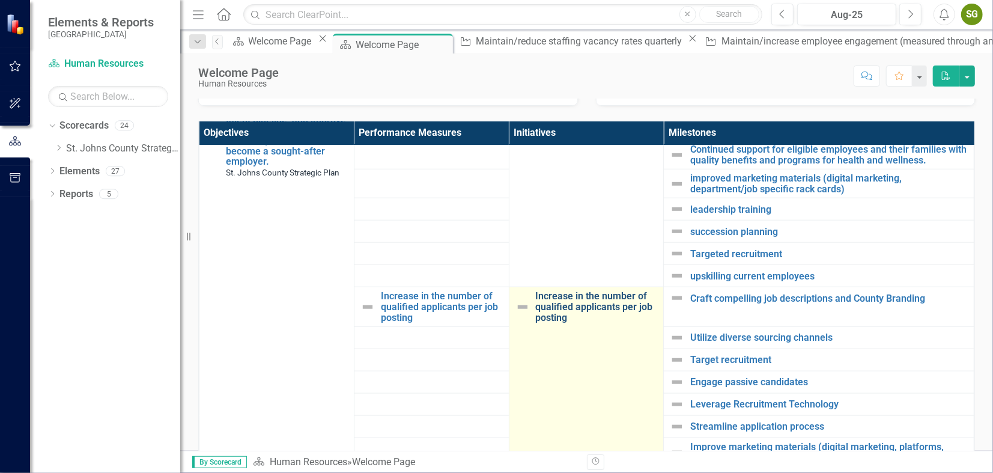
click at [583, 305] on link "Increase in the number of qualified applicants per job posting" at bounding box center [597, 307] width 122 height 32
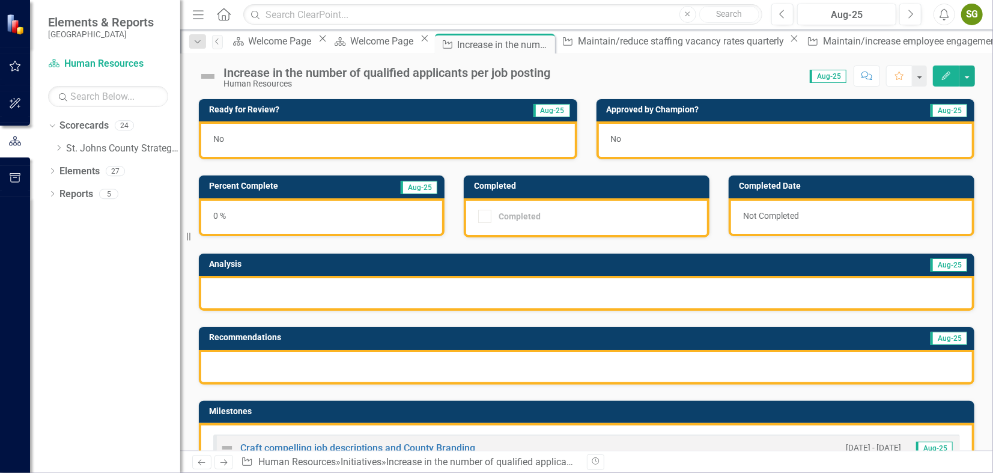
click at [942, 79] on icon "button" at bounding box center [946, 75] width 8 height 8
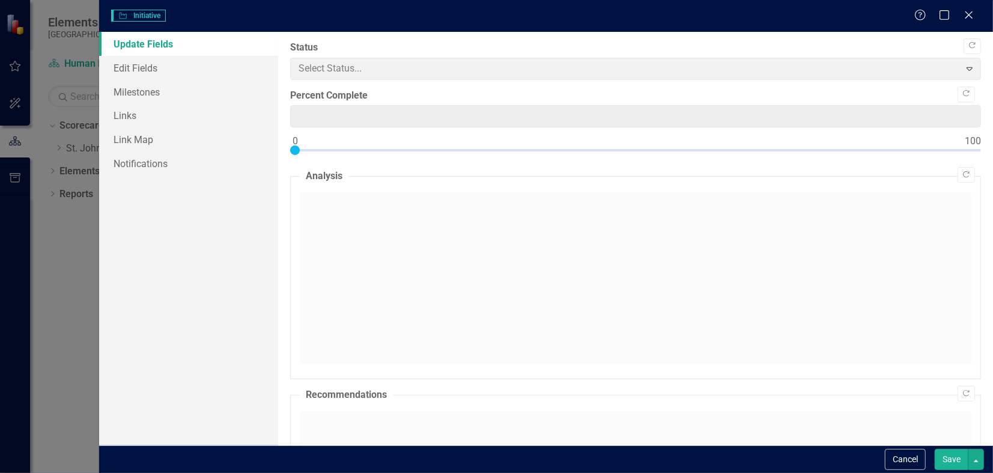
type input "0"
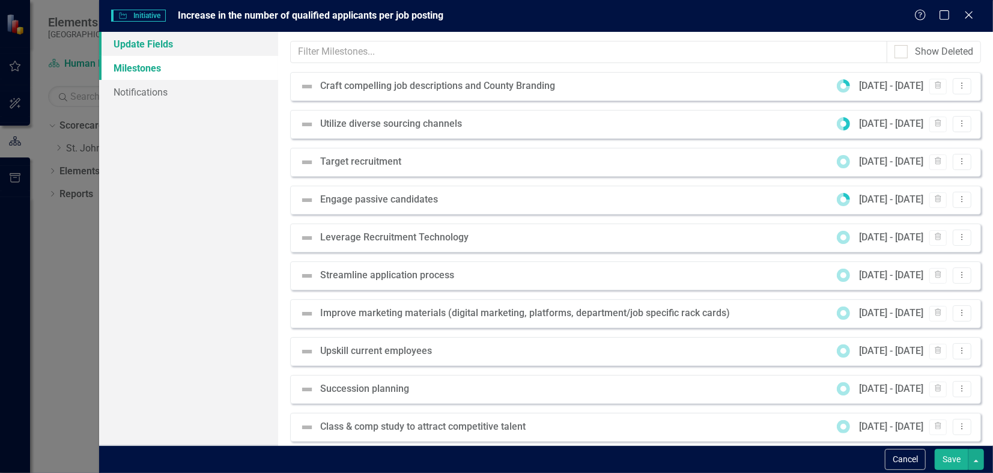
click at [168, 44] on link "Update Fields" at bounding box center [188, 44] width 179 height 24
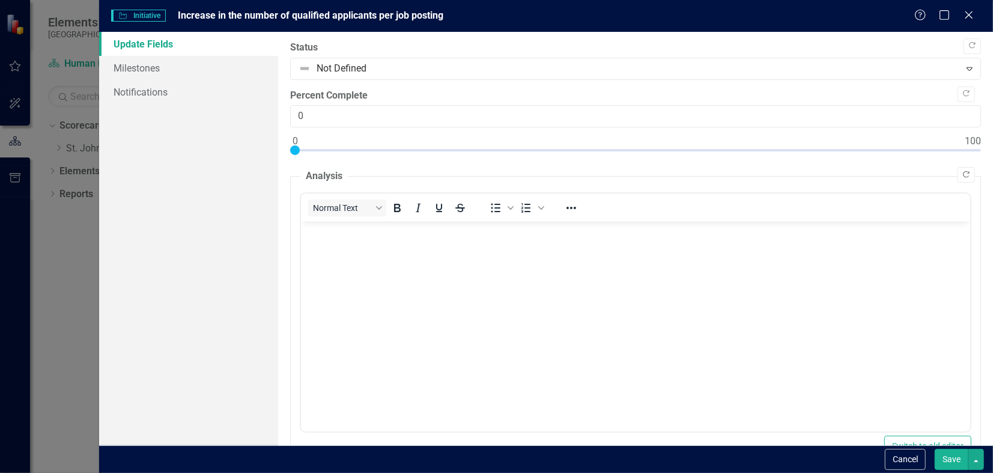
click at [962, 174] on icon "Copy Forward" at bounding box center [966, 174] width 9 height 7
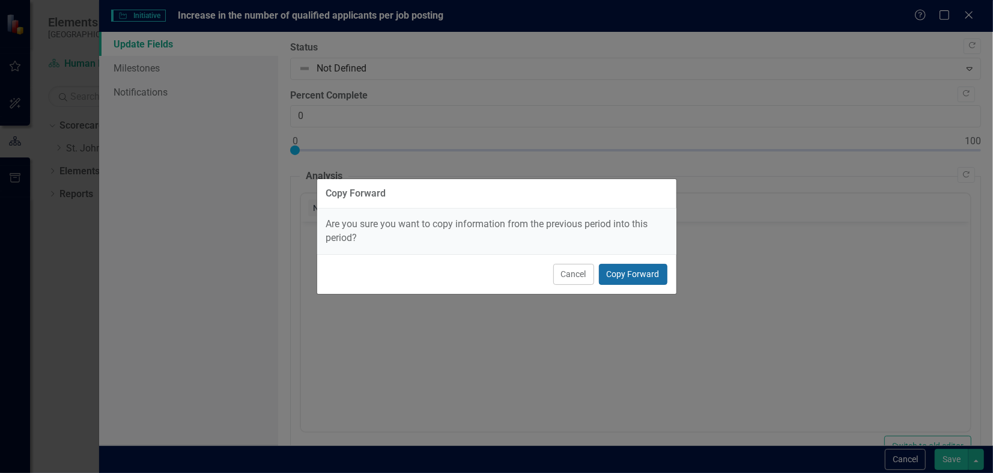
click at [621, 266] on button "Copy Forward" at bounding box center [633, 274] width 68 height 21
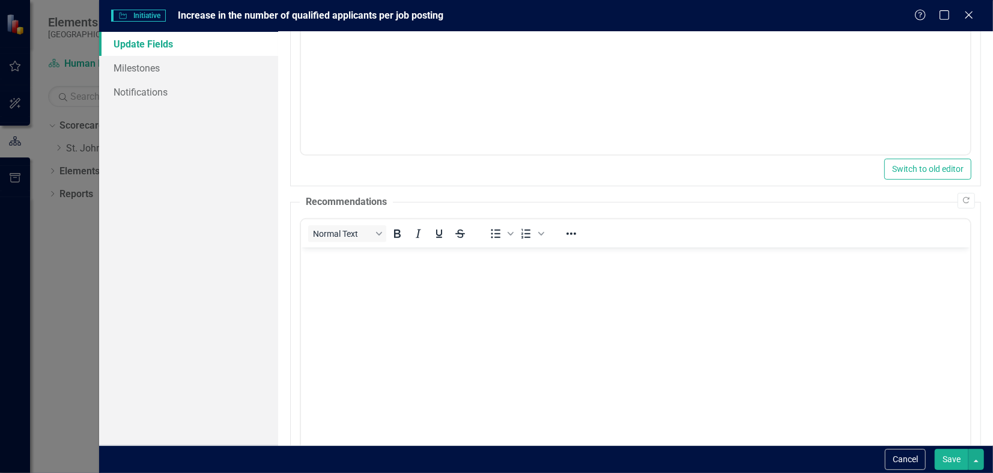
scroll to position [281, 0]
click at [958, 201] on button "Copy Forward" at bounding box center [966, 197] width 17 height 16
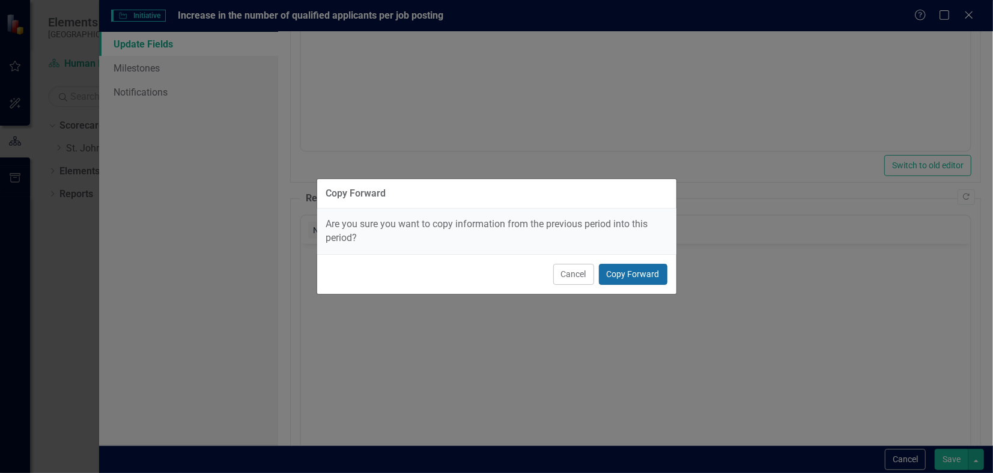
click at [646, 272] on button "Copy Forward" at bounding box center [633, 274] width 68 height 21
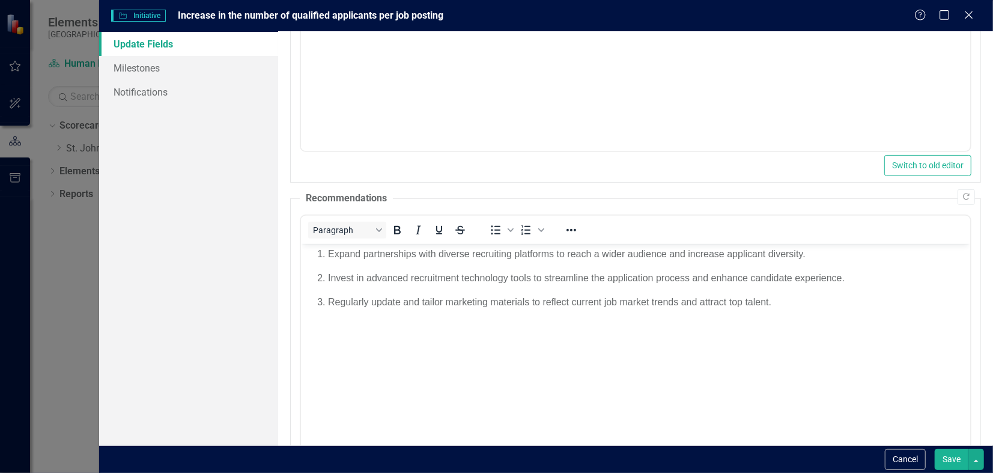
scroll to position [417, 0]
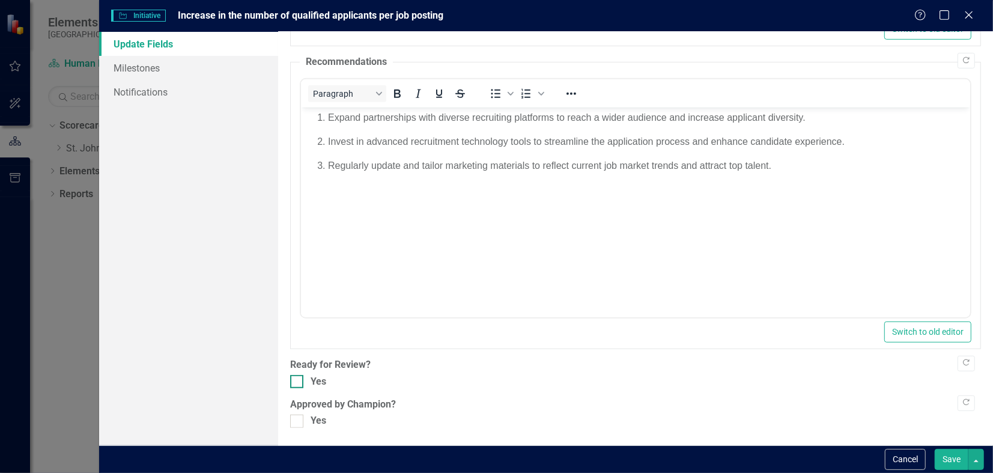
click at [303, 380] on div at bounding box center [296, 381] width 13 height 13
click at [298, 380] on input "Yes" at bounding box center [294, 379] width 8 height 8
checkbox input "true"
click at [302, 416] on div at bounding box center [296, 421] width 13 height 13
click at [298, 416] on input "Yes" at bounding box center [294, 419] width 8 height 8
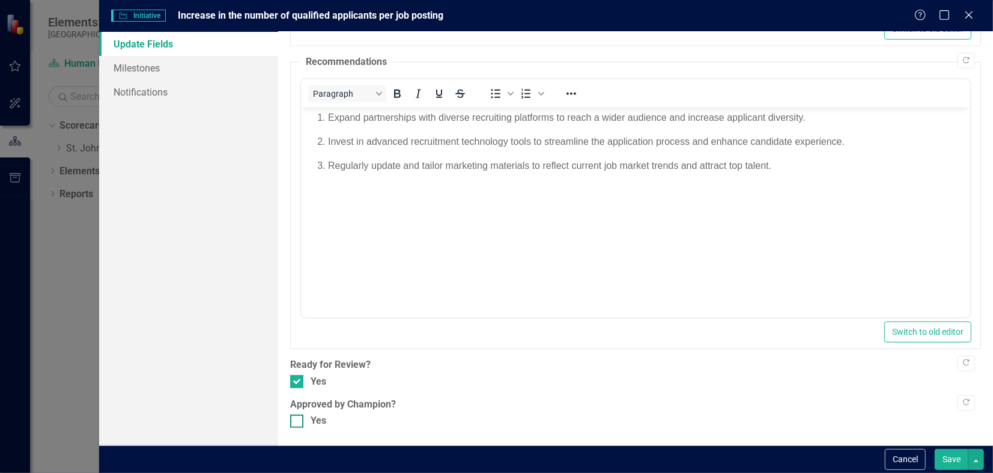
checkbox input "true"
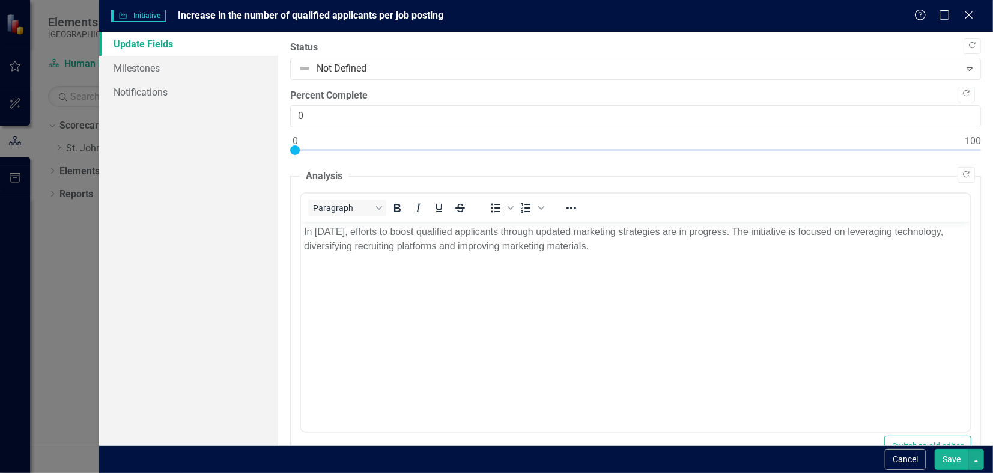
scroll to position [417, 0]
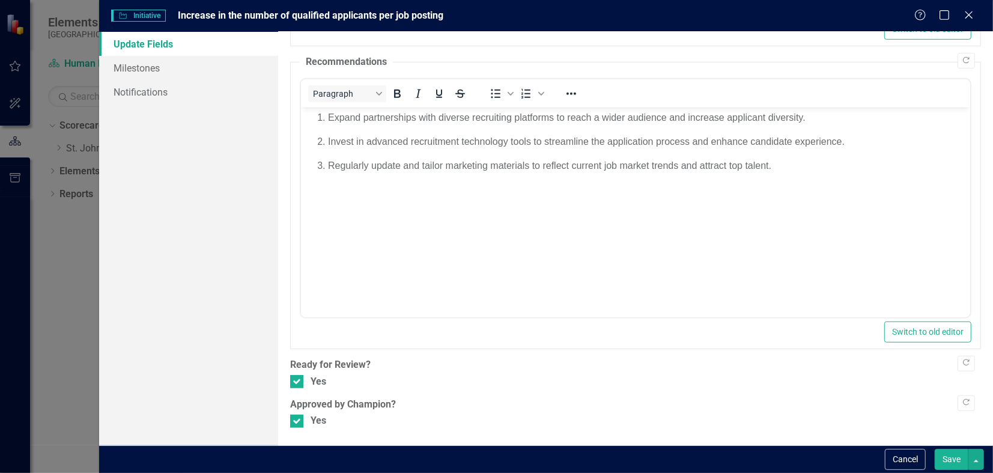
click at [949, 465] on button "Save" at bounding box center [952, 459] width 34 height 21
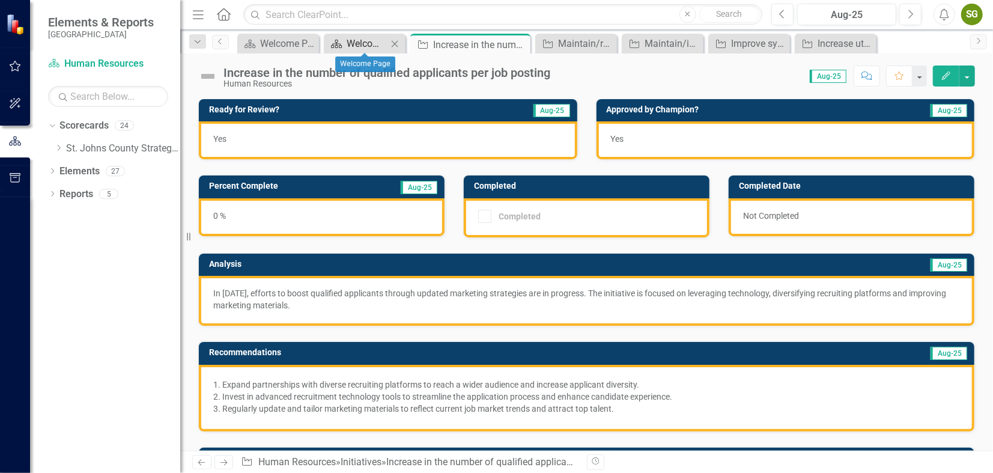
click at [365, 40] on div "Welcome Page" at bounding box center [367, 43] width 41 height 15
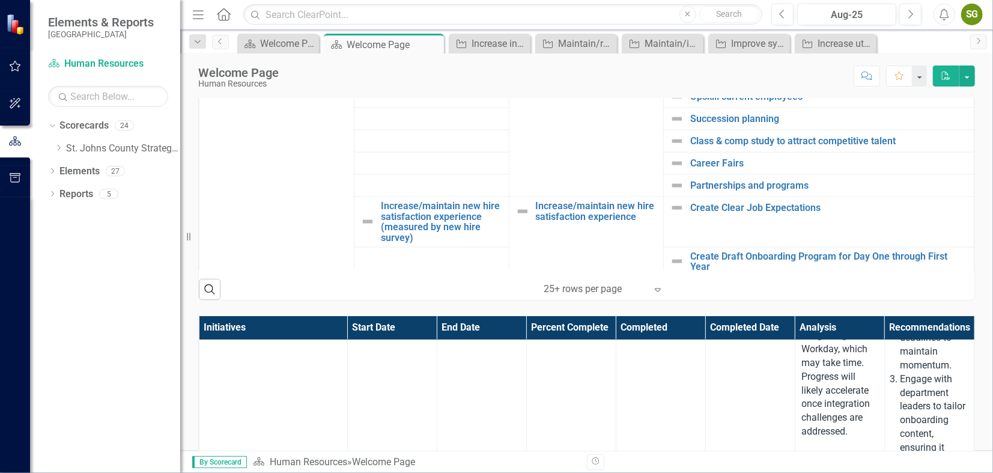
scroll to position [980, 0]
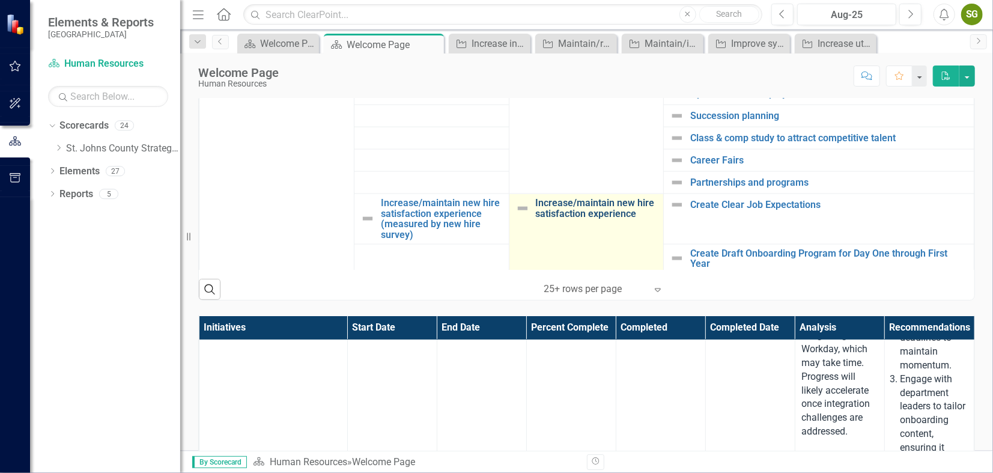
click at [551, 212] on link "Increase/maintain new hire satisfaction experience" at bounding box center [597, 208] width 122 height 21
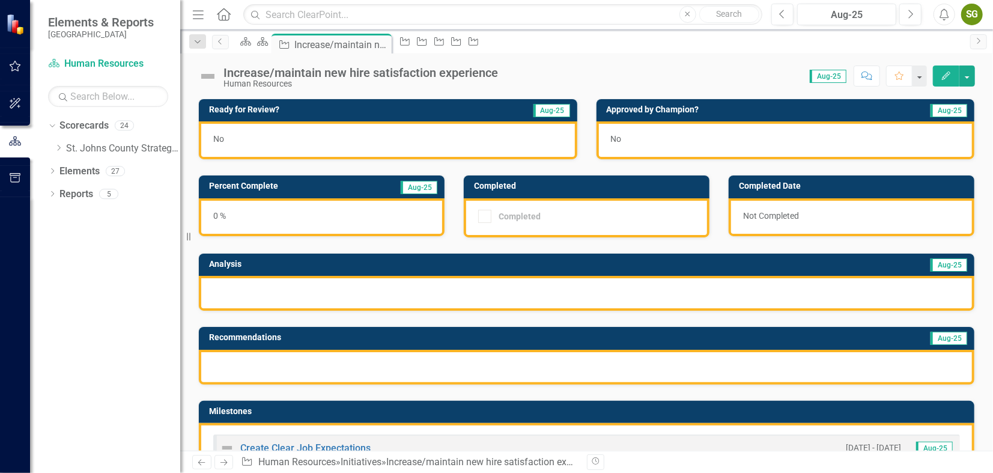
click at [949, 73] on icon "Edit" at bounding box center [946, 75] width 11 height 8
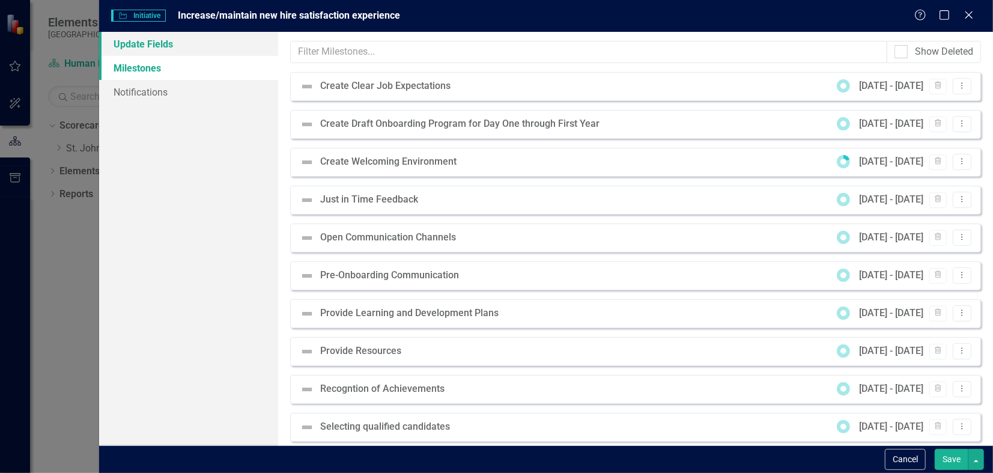
click at [147, 42] on link "Update Fields" at bounding box center [188, 44] width 179 height 24
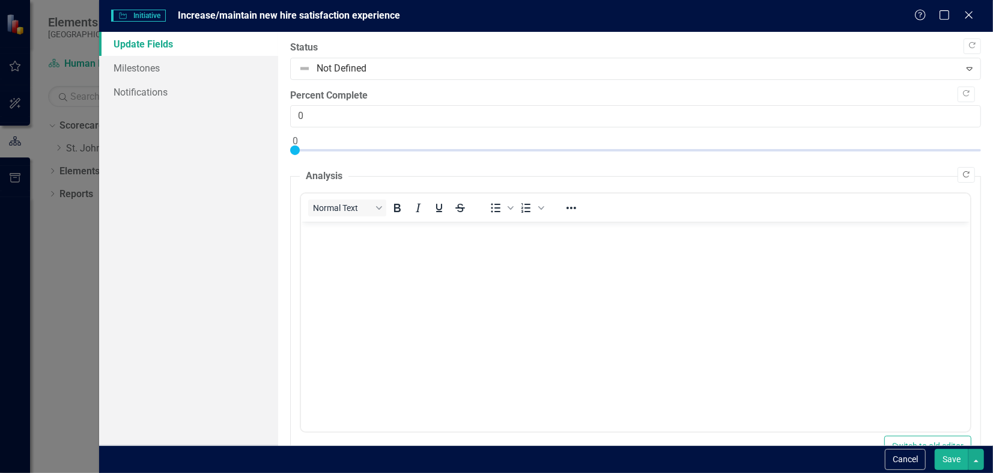
click at [965, 173] on button "Copy Forward" at bounding box center [966, 175] width 17 height 16
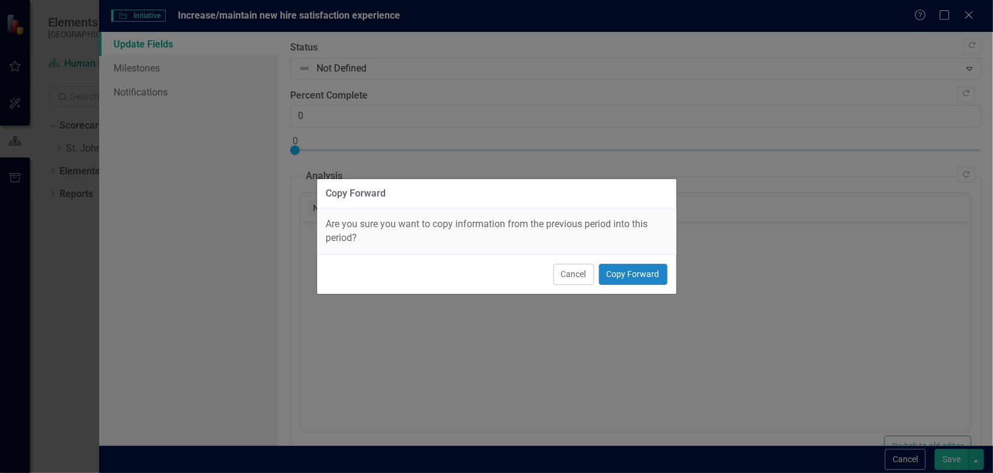
click at [645, 284] on div "Cancel Copy Forward" at bounding box center [496, 274] width 359 height 40
click at [647, 279] on button "Copy Forward" at bounding box center [633, 274] width 68 height 21
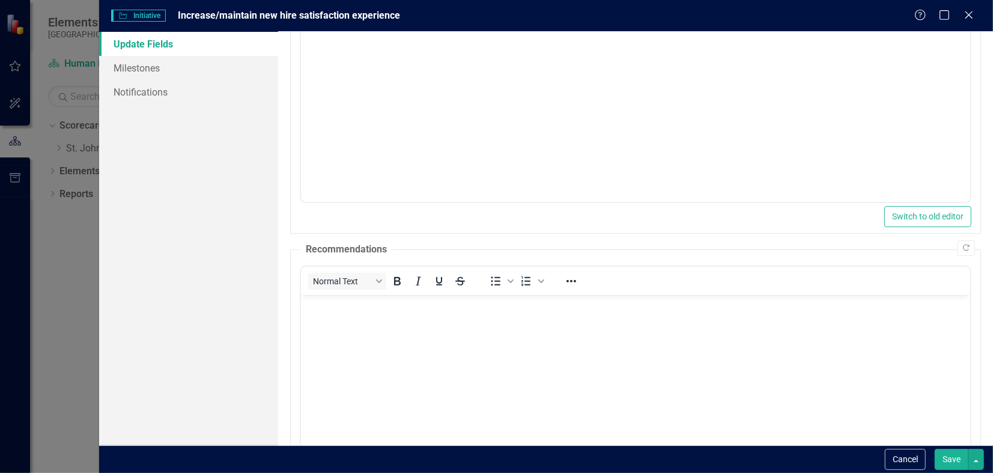
scroll to position [235, 0]
click at [962, 245] on icon "Copy Forward" at bounding box center [966, 241] width 9 height 7
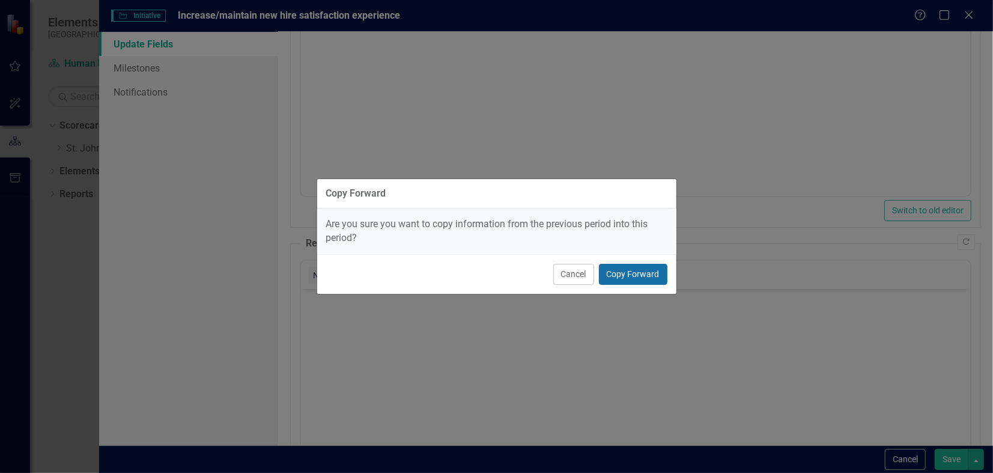
click at [641, 270] on button "Copy Forward" at bounding box center [633, 274] width 68 height 21
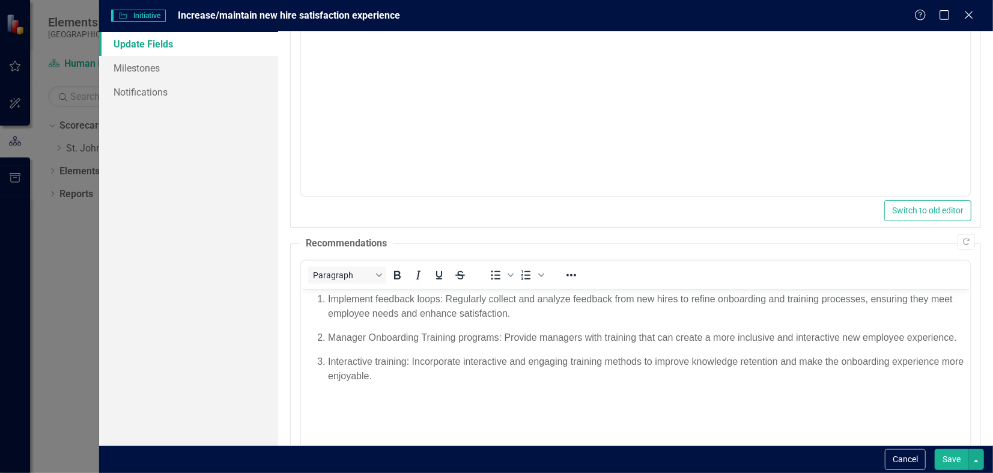
scroll to position [417, 0]
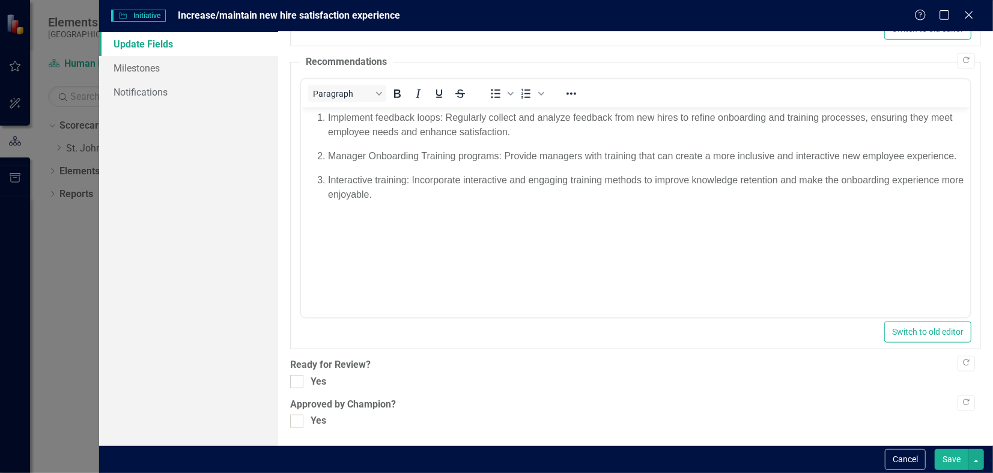
click at [289, 384] on div ""Update" fields in ClearPoint are the fields that change from reporting period …" at bounding box center [635, 238] width 715 height 413
click at [293, 382] on div at bounding box center [296, 381] width 13 height 13
click at [293, 382] on input "Yes" at bounding box center [294, 379] width 8 height 8
checkbox input "true"
click at [295, 418] on input "Yes" at bounding box center [294, 419] width 8 height 8
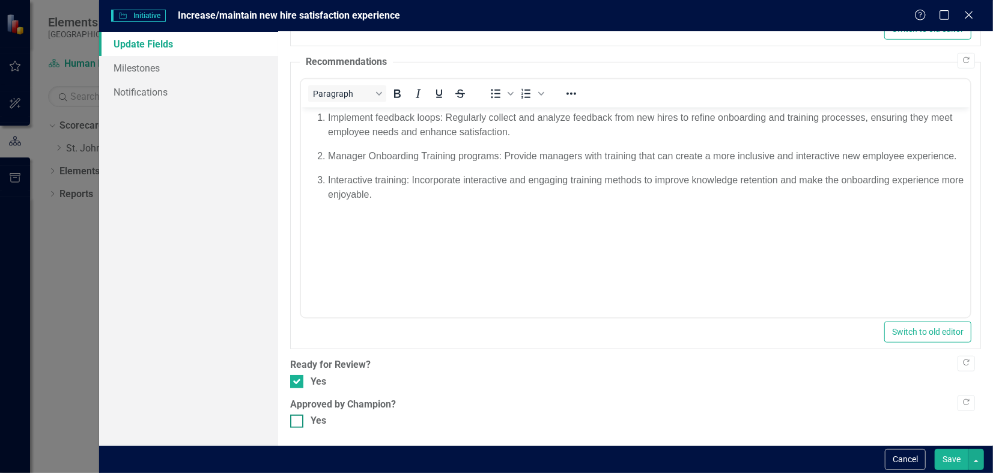
checkbox input "true"
click at [956, 452] on button "Save" at bounding box center [952, 459] width 34 height 21
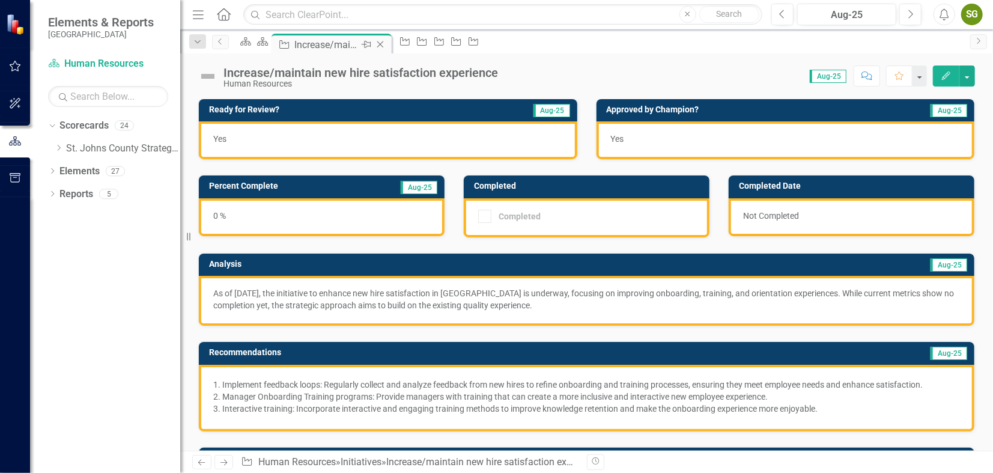
click at [384, 44] on icon at bounding box center [380, 44] width 7 height 7
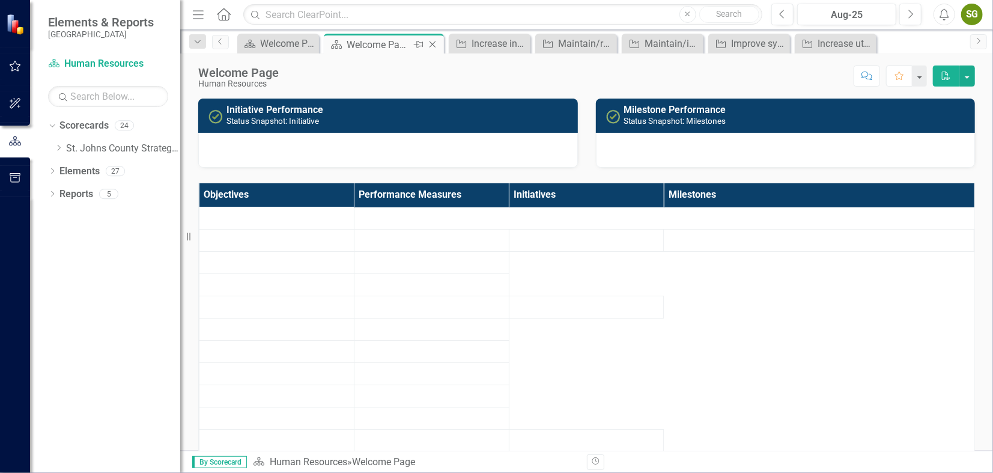
click at [431, 44] on icon "Close" at bounding box center [433, 45] width 12 height 10
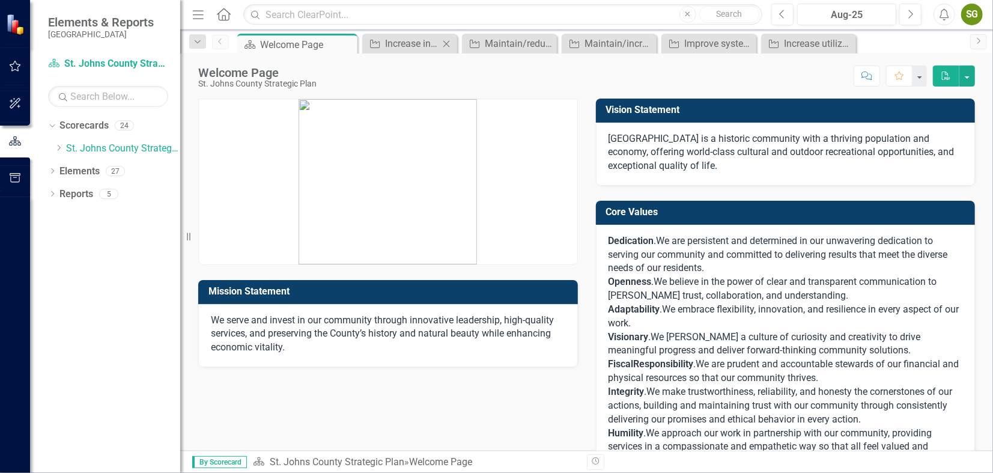
click at [446, 41] on icon "Close" at bounding box center [446, 44] width 12 height 10
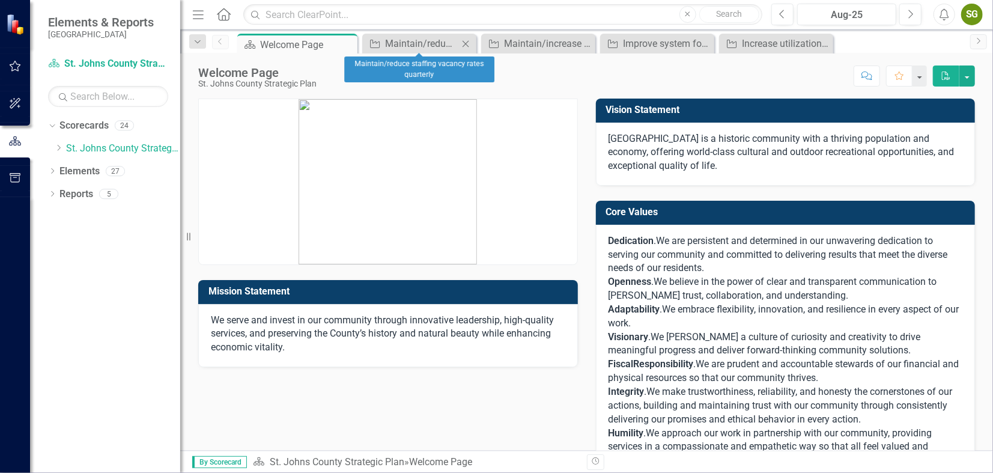
click at [461, 43] on icon "Close" at bounding box center [466, 44] width 12 height 10
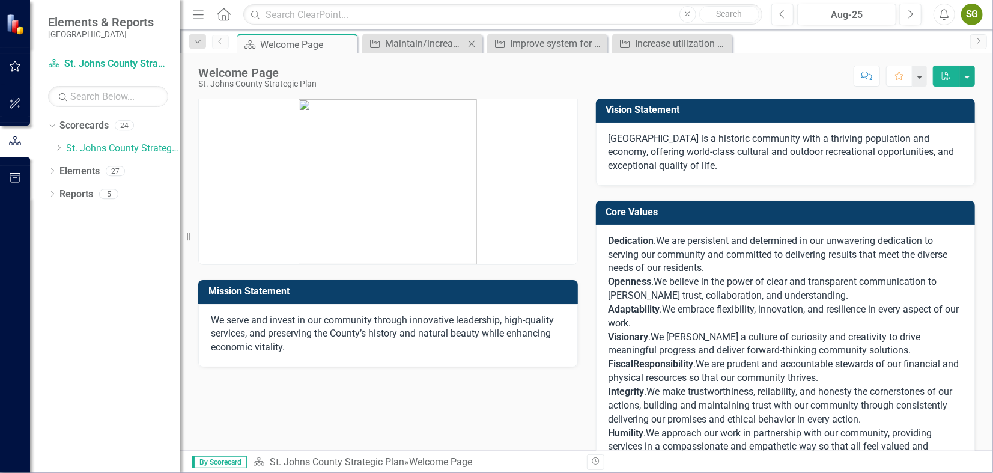
click at [473, 40] on icon "Close" at bounding box center [472, 44] width 12 height 10
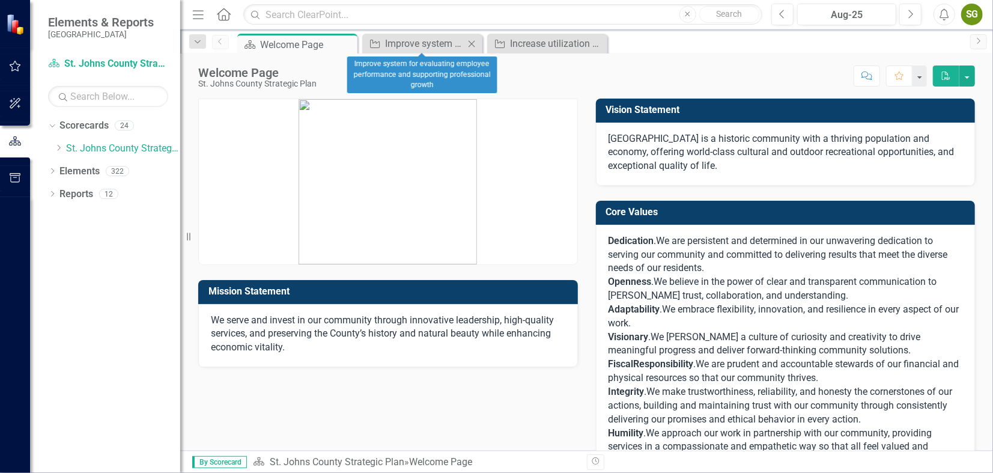
click at [471, 43] on icon "Close" at bounding box center [472, 44] width 12 height 10
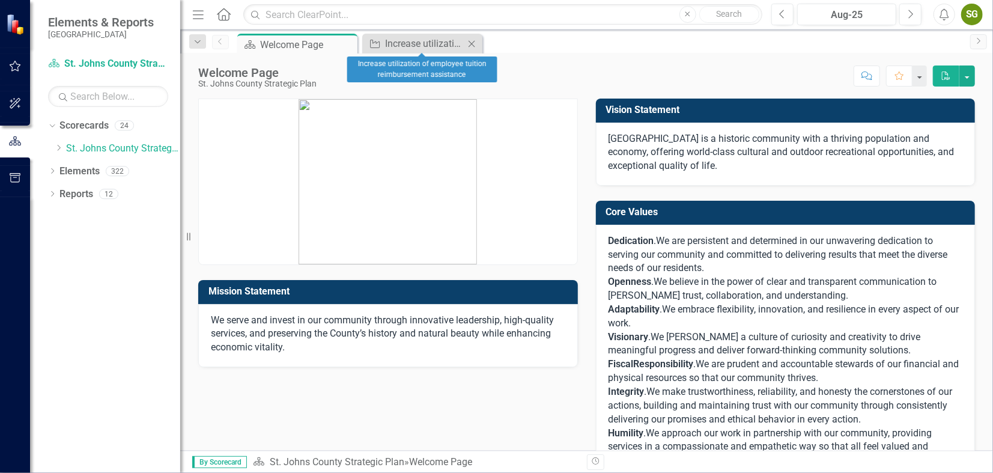
click at [471, 43] on icon at bounding box center [472, 43] width 7 height 7
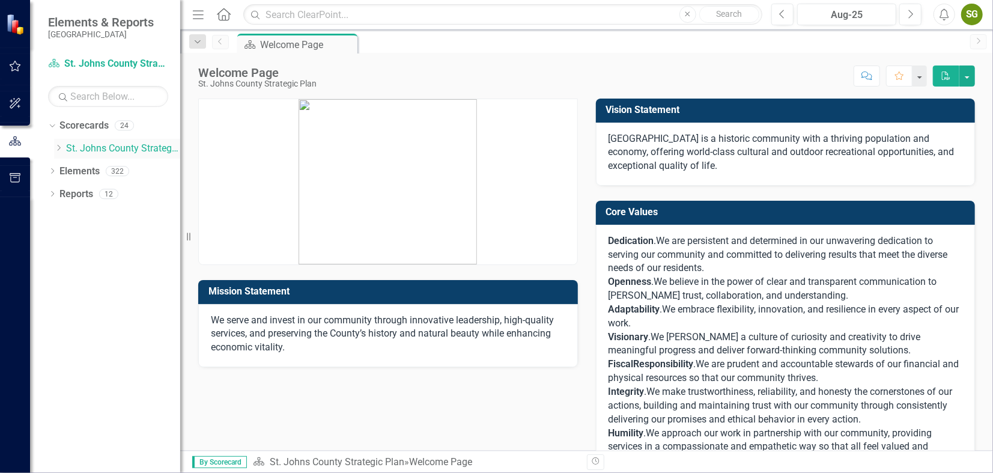
click at [58, 149] on icon "Dropdown" at bounding box center [58, 147] width 9 height 7
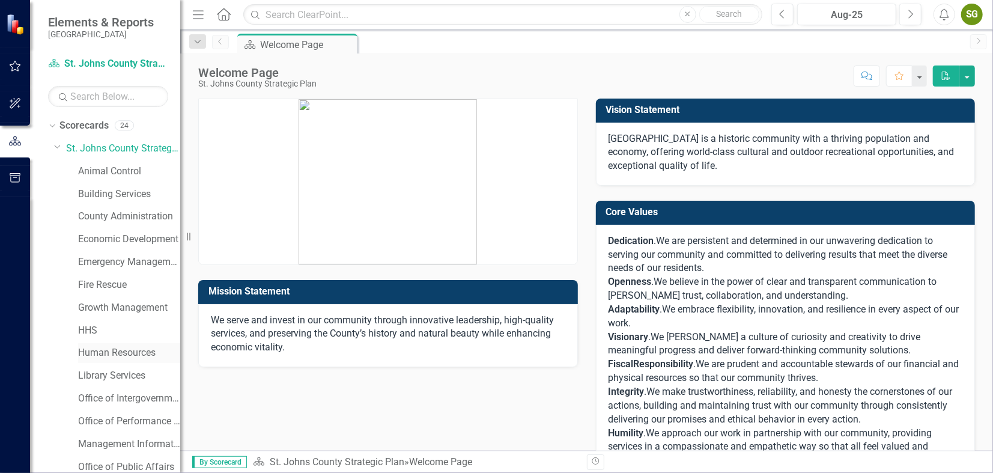
click at [100, 351] on link "Human Resources" at bounding box center [129, 353] width 102 height 14
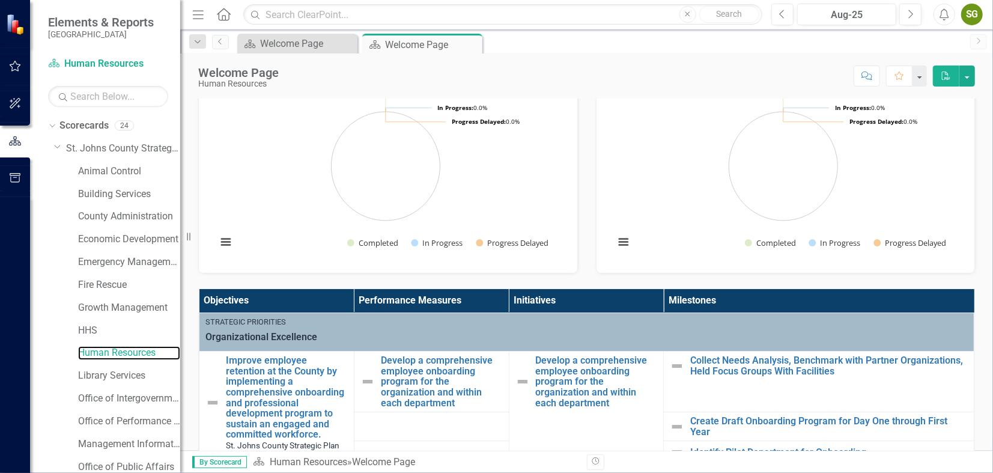
scroll to position [62, 0]
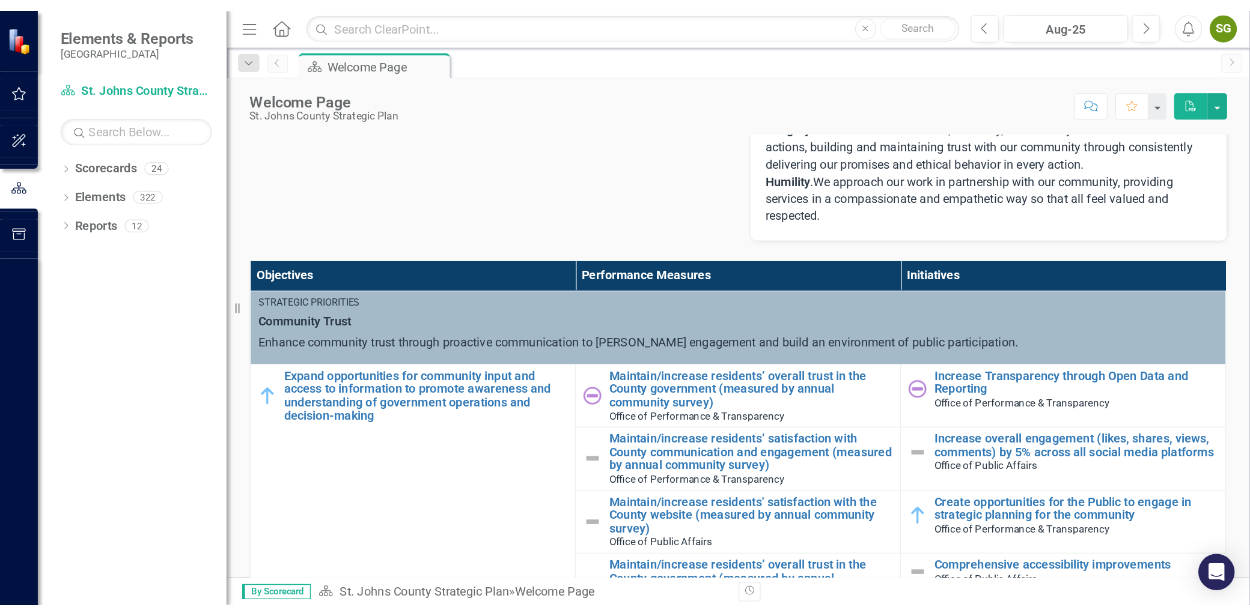
scroll to position [294, 0]
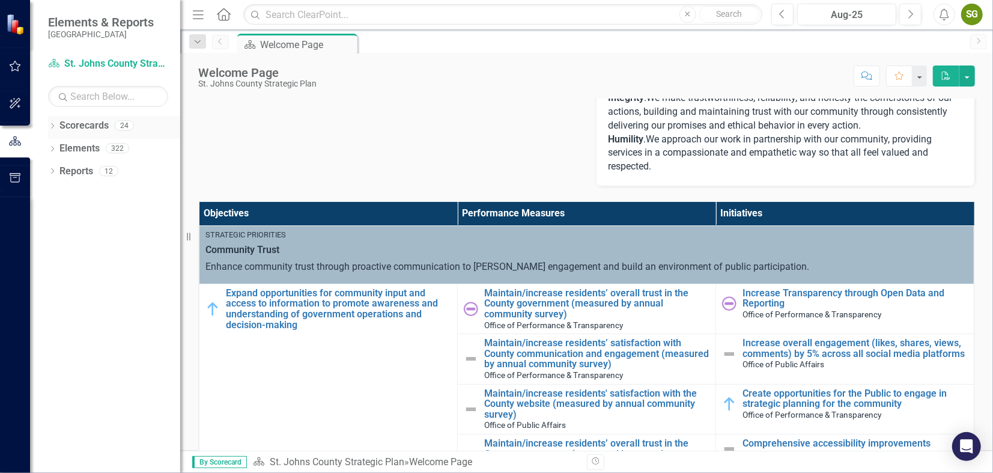
click at [51, 124] on icon "Dropdown" at bounding box center [52, 127] width 8 height 7
click at [58, 147] on icon "Dropdown" at bounding box center [58, 147] width 9 height 7
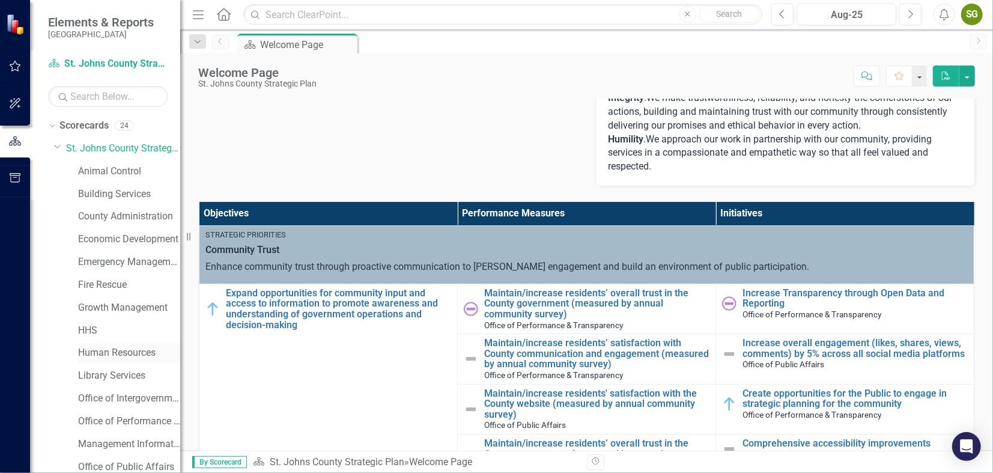
click at [109, 354] on link "Human Resources" at bounding box center [129, 353] width 102 height 14
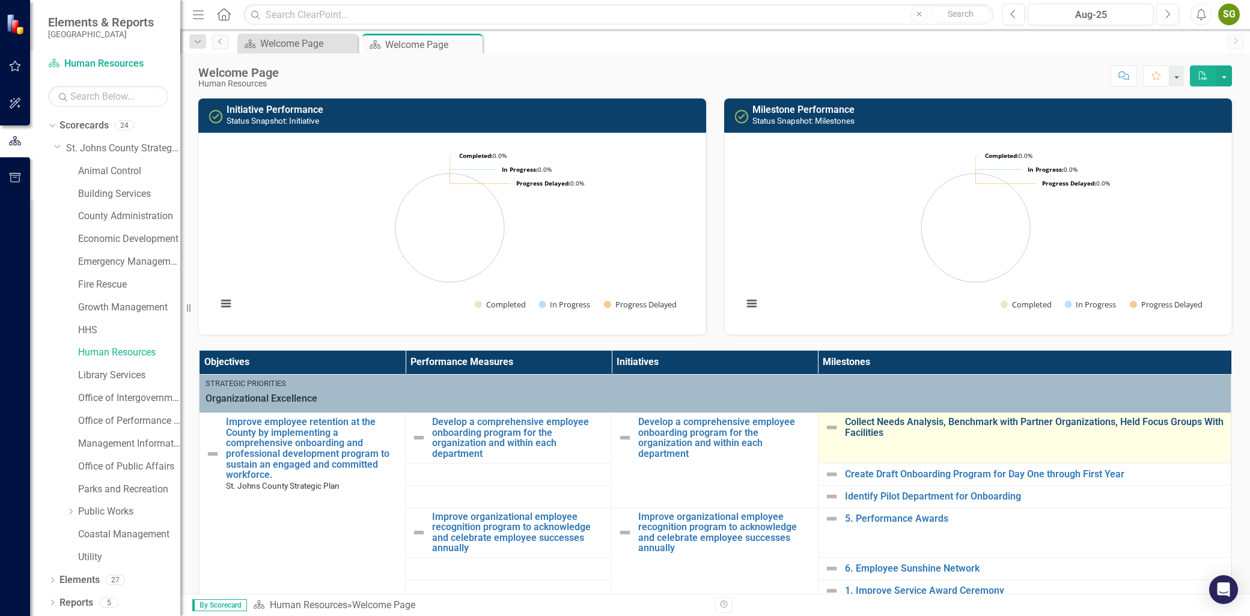
click at [888, 434] on link "Collect Needs Analysis, Benchmark with Partner Organizations, Held Focus Groups…" at bounding box center [1035, 427] width 380 height 21
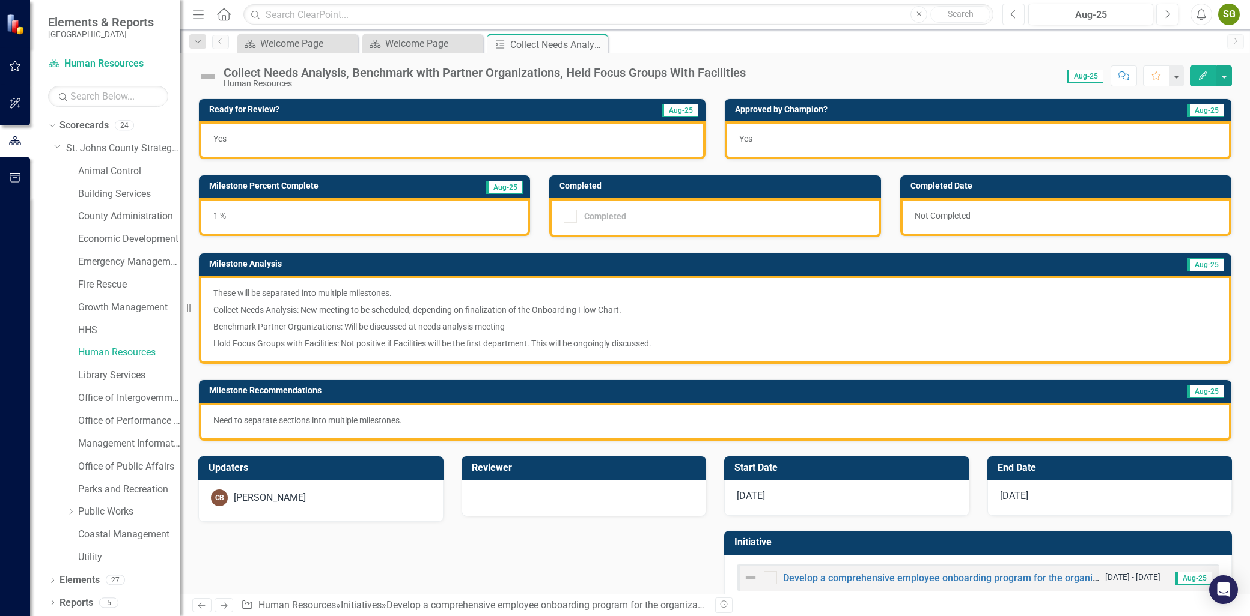
click at [992, 13] on icon "Previous" at bounding box center [1013, 14] width 7 height 11
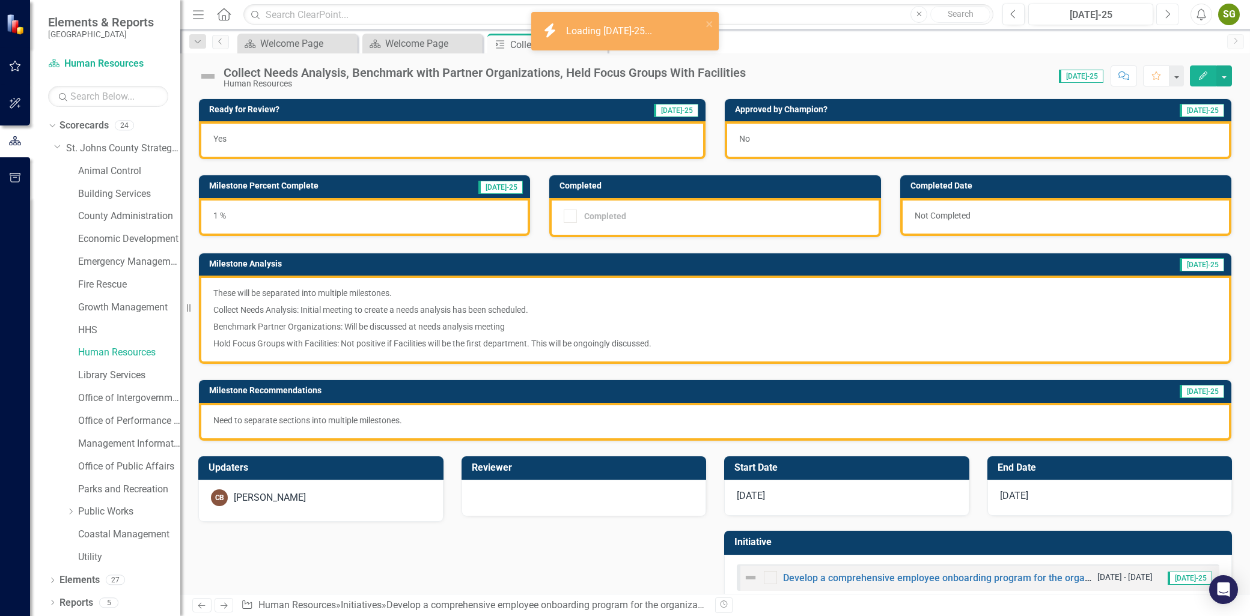
click at [992, 16] on button "Next" at bounding box center [1167, 15] width 22 height 22
